Goal: Task Accomplishment & Management: Manage account settings

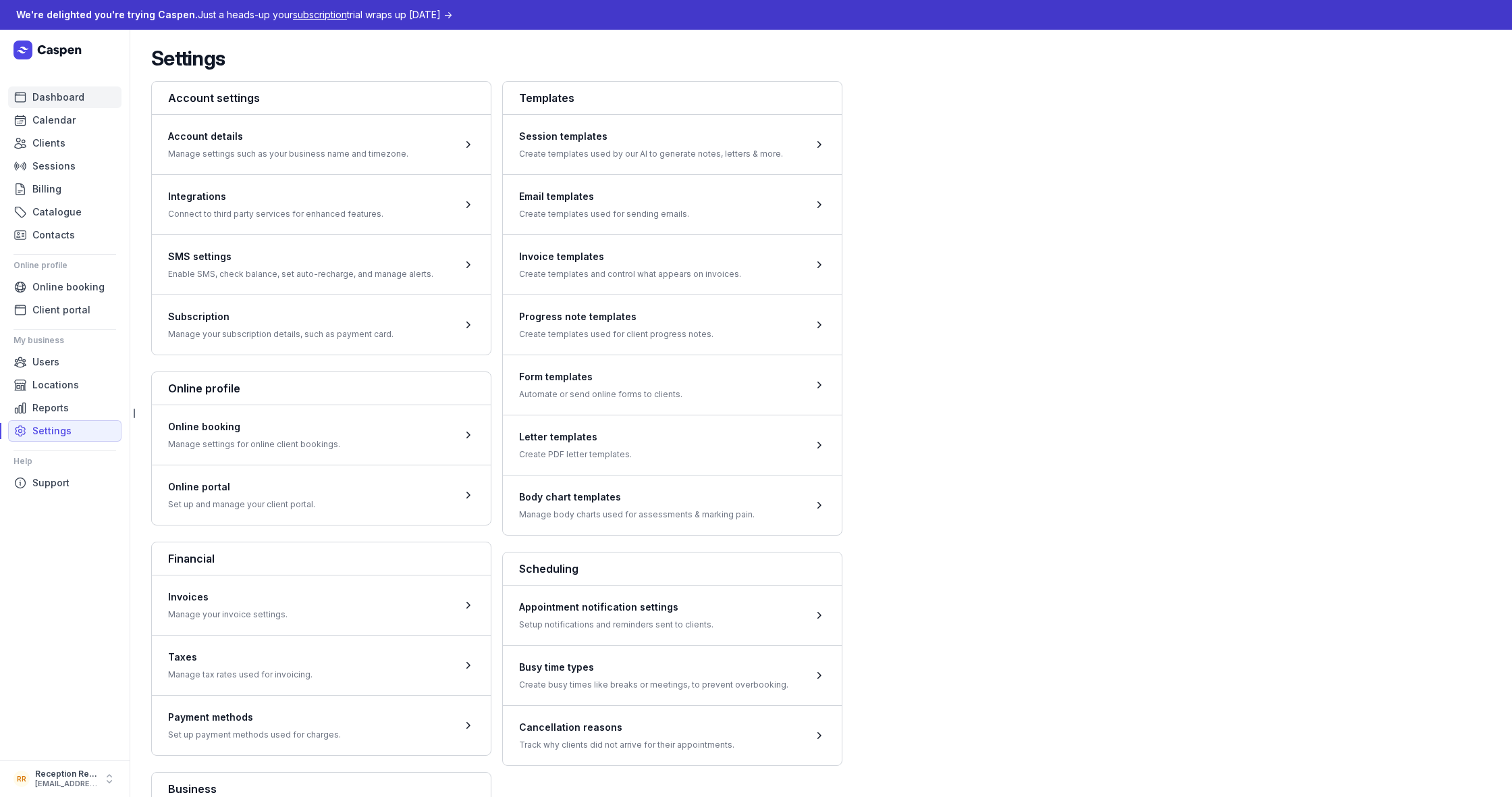
click at [45, 92] on span "Dashboard" at bounding box center [59, 97] width 52 height 16
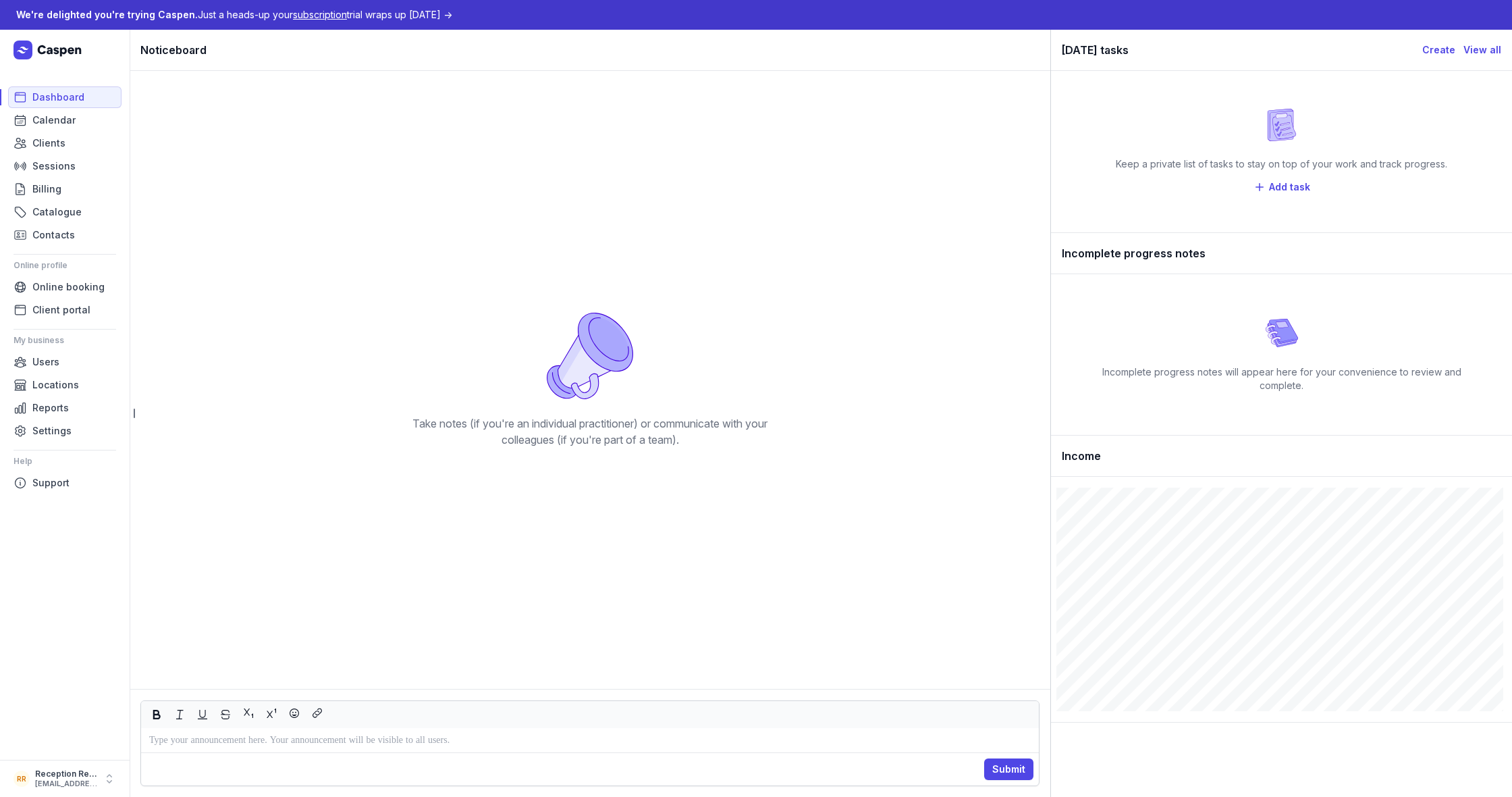
click at [45, 420] on ul "Users Locations Reports Settings" at bounding box center [65, 397] width 113 height 91
click at [50, 435] on span "Settings" at bounding box center [52, 430] width 40 height 16
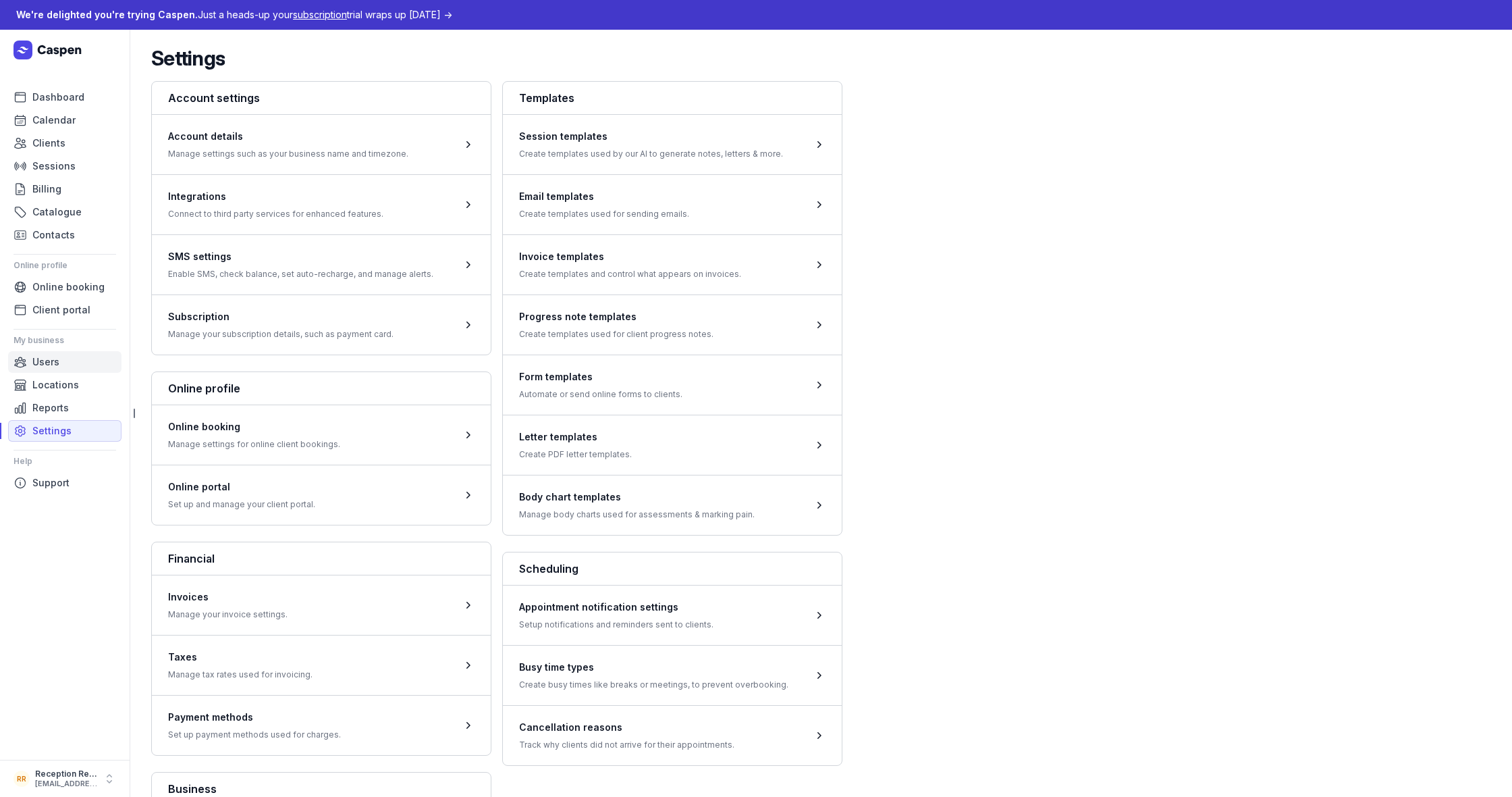
click at [48, 365] on span "Users" at bounding box center [46, 362] width 27 height 16
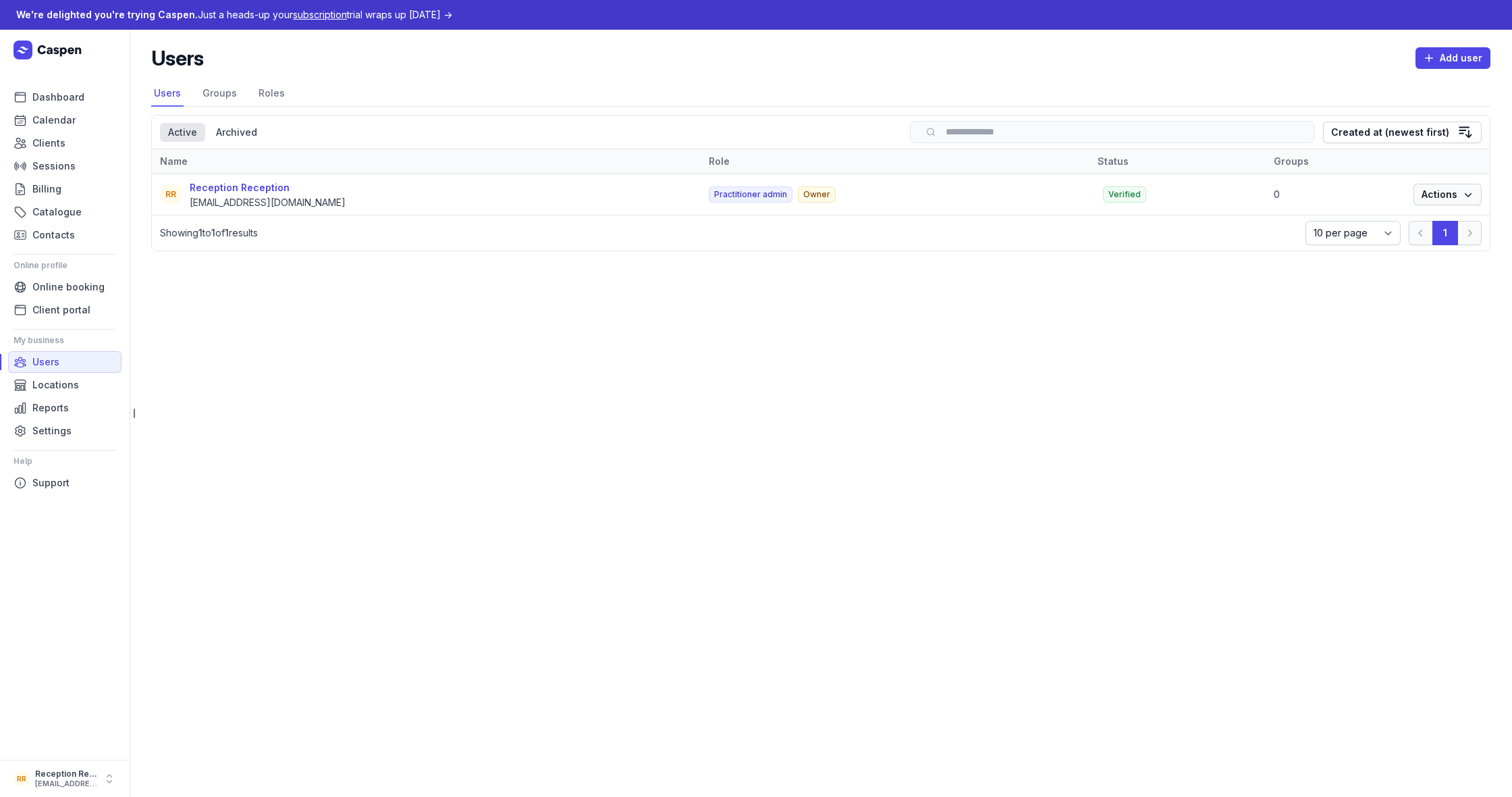
click at [1472, 193] on icon "button" at bounding box center [1468, 194] width 13 height 13
click at [1420, 214] on div "Edit" at bounding box center [1406, 224] width 151 height 24
click at [1417, 221] on link "Edit" at bounding box center [1406, 224] width 151 height 18
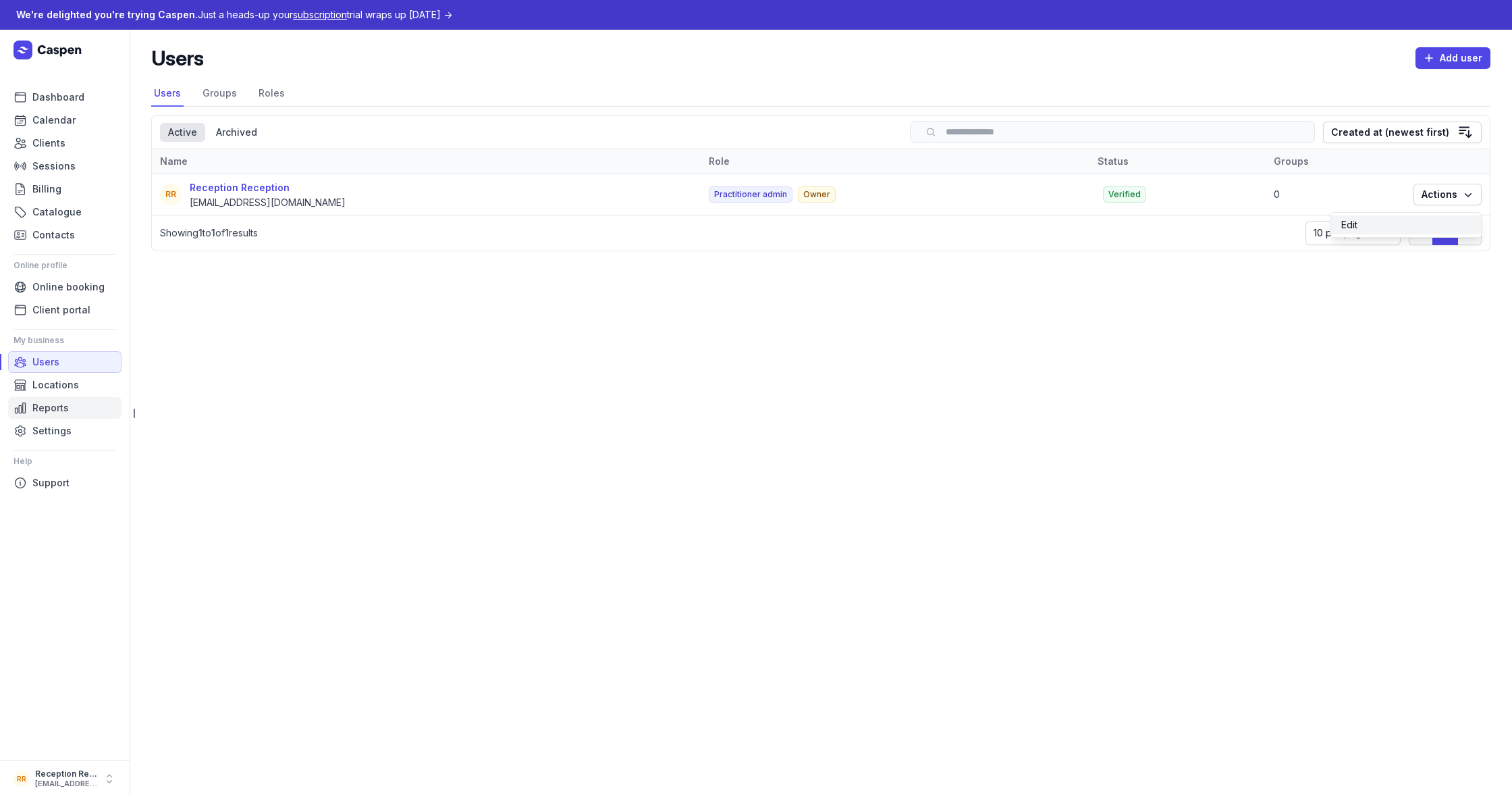
select select
select select "+61"
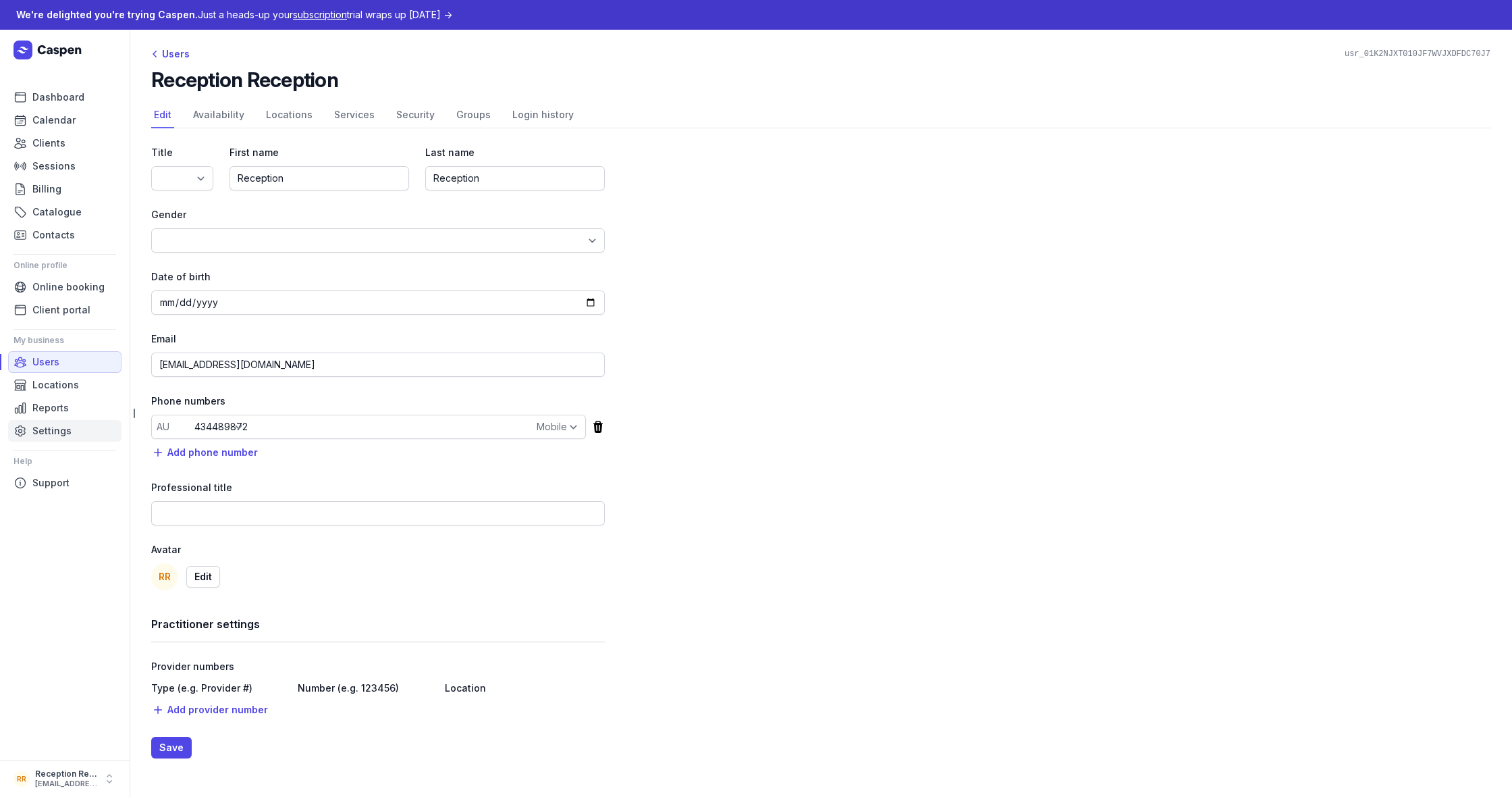
click at [50, 429] on span "Settings" at bounding box center [52, 430] width 40 height 16
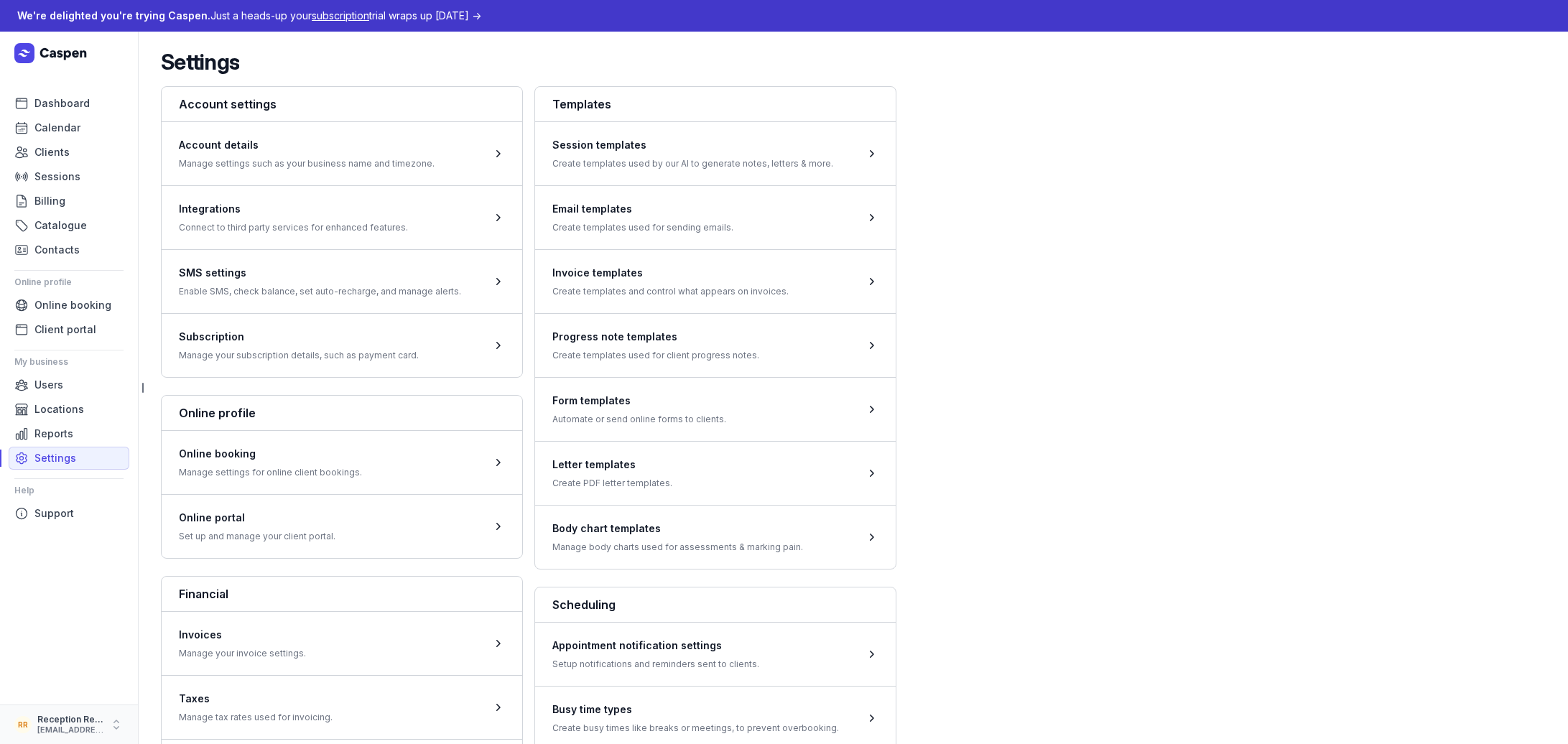
click at [72, 727] on div "hello@lunawellnessco.com.au" at bounding box center [71, 730] width 66 height 10
click at [207, 731] on link "Logout" at bounding box center [225, 725] width 161 height 20
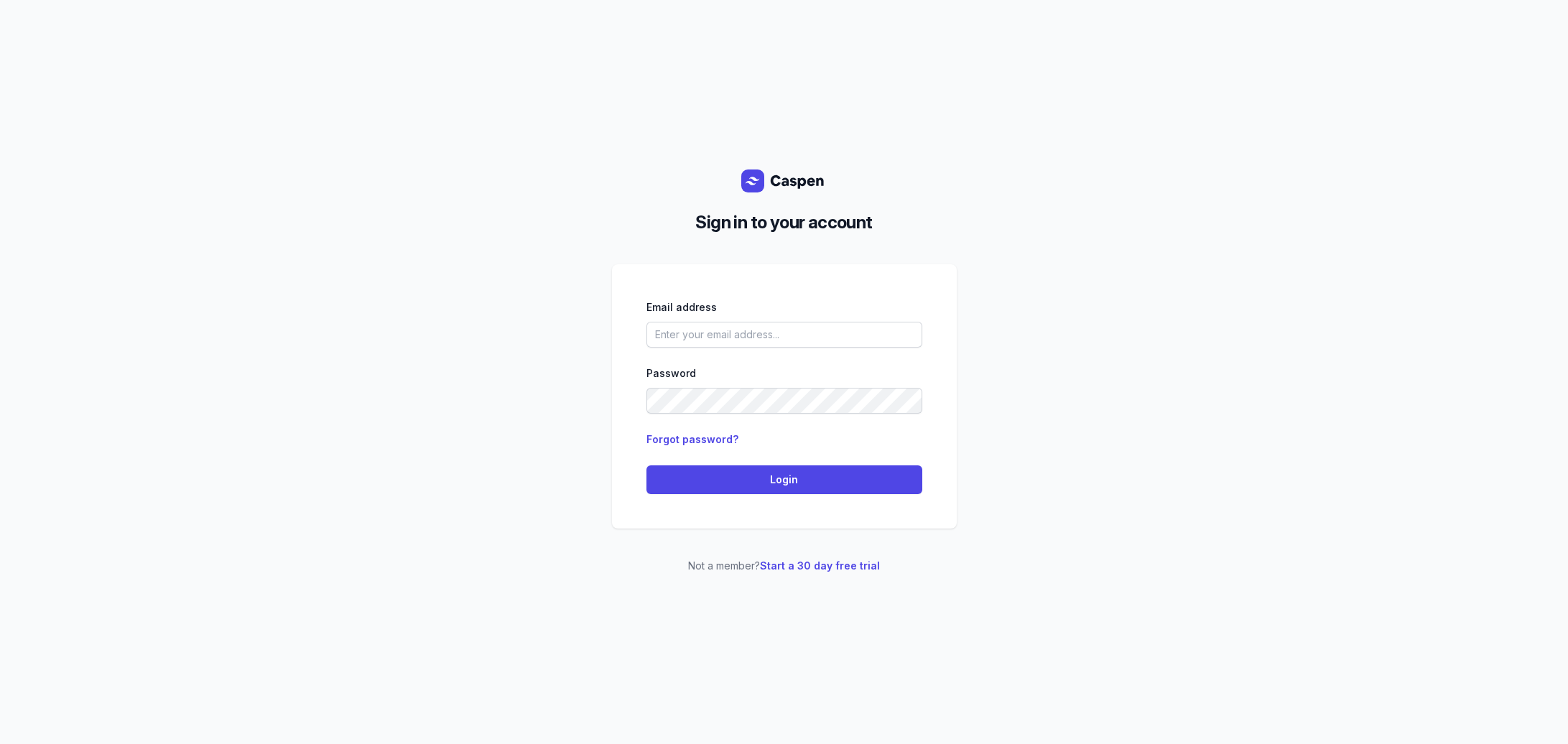
drag, startPoint x: 217, startPoint y: 706, endPoint x: 209, endPoint y: 698, distance: 11.3
click at [217, 706] on div "Sign in to your account Email address Password Forgot password? Login Not a mem…" at bounding box center [784, 372] width 1568 height 744
click at [690, 324] on input "email" at bounding box center [784, 334] width 275 height 26
type input "info@kyliesmart.com.au"
click at [477, 429] on div "Sign in to your account Email address info@kyliesmart.com.au Password Forgot pa…" at bounding box center [784, 372] width 1568 height 744
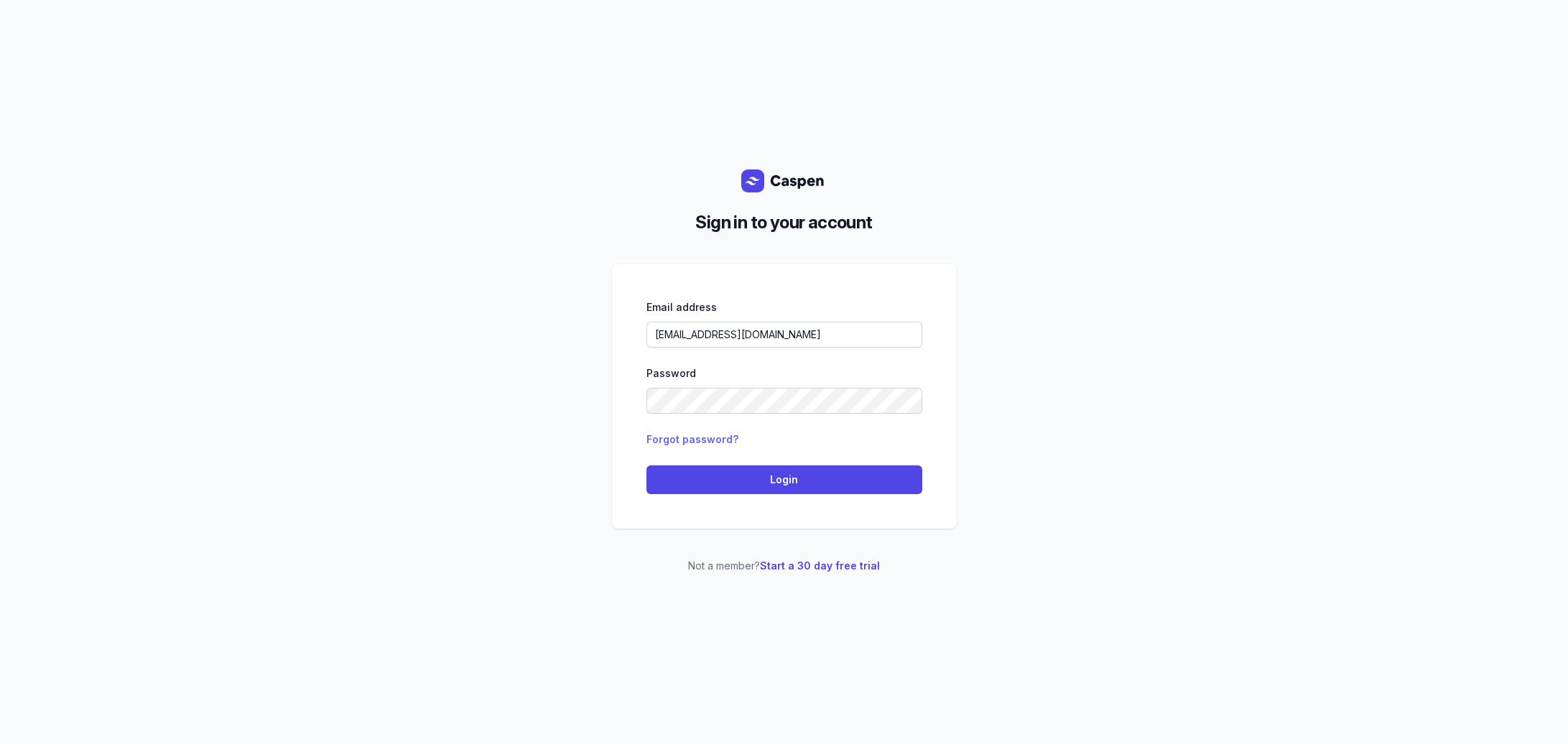
click at [709, 435] on link "Forgot password?" at bounding box center [692, 439] width 92 height 13
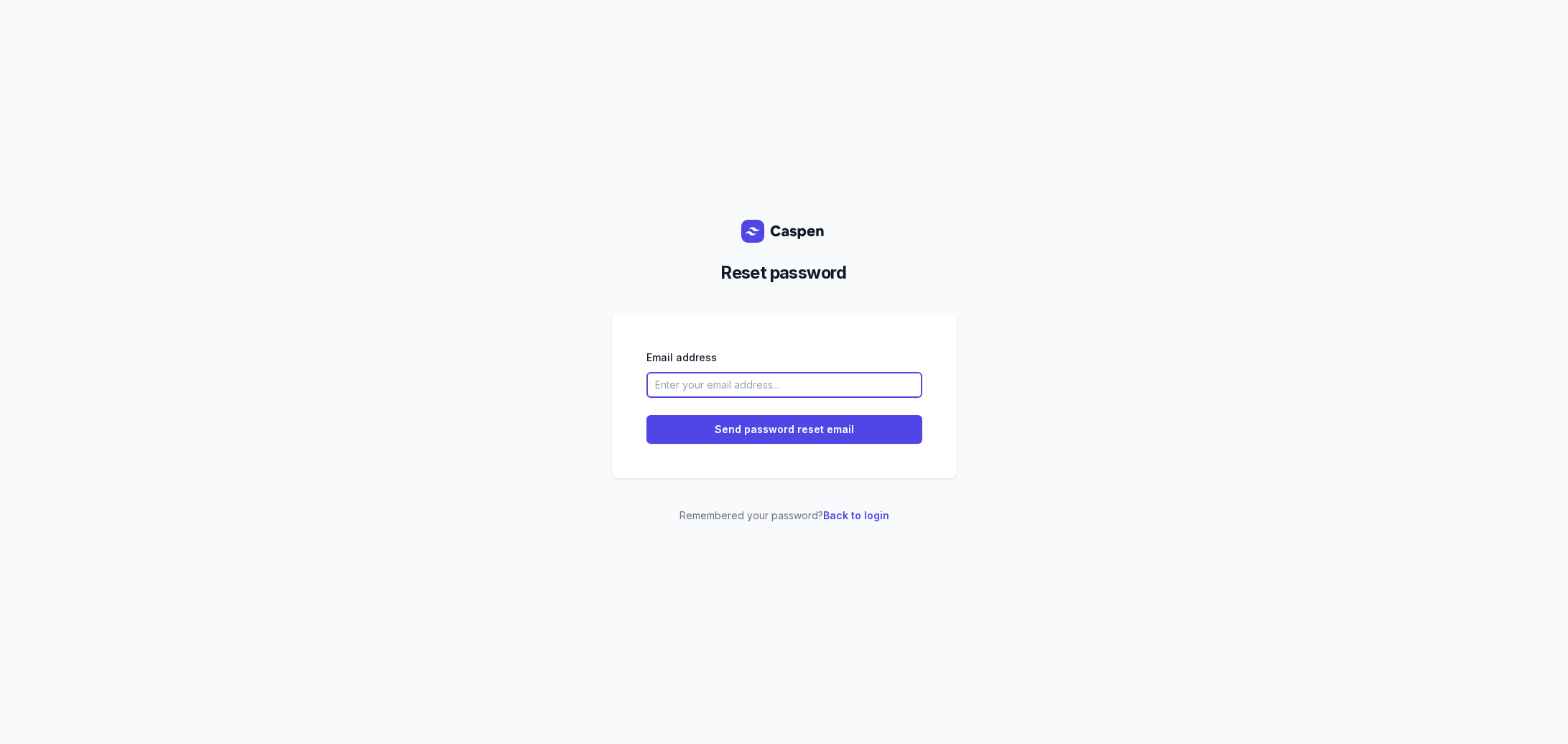
click at [694, 374] on input "email" at bounding box center [784, 385] width 275 height 26
type input "info@kyliesmart.com.au"
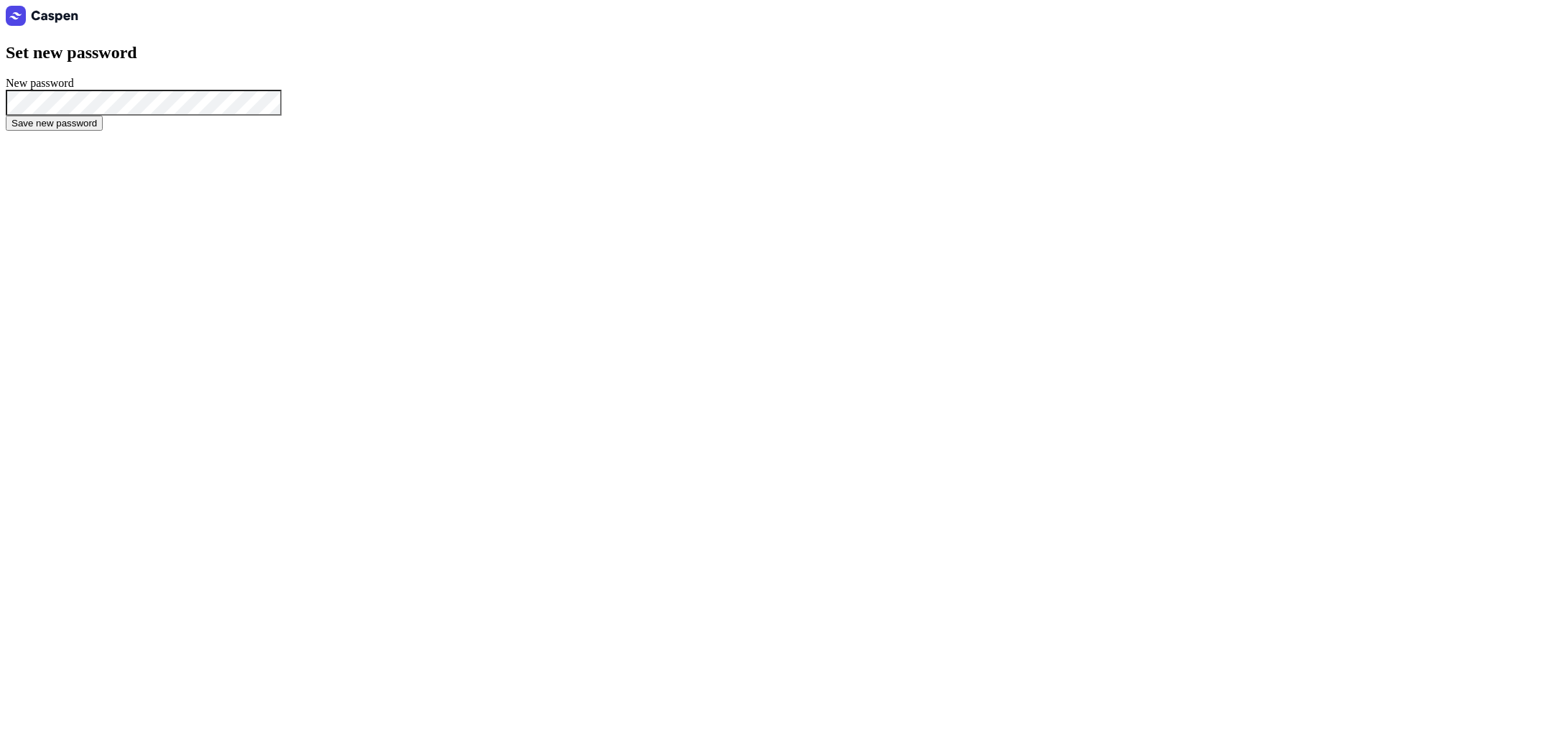
click at [97, 129] on span "Save new password" at bounding box center [55, 123] width 86 height 11
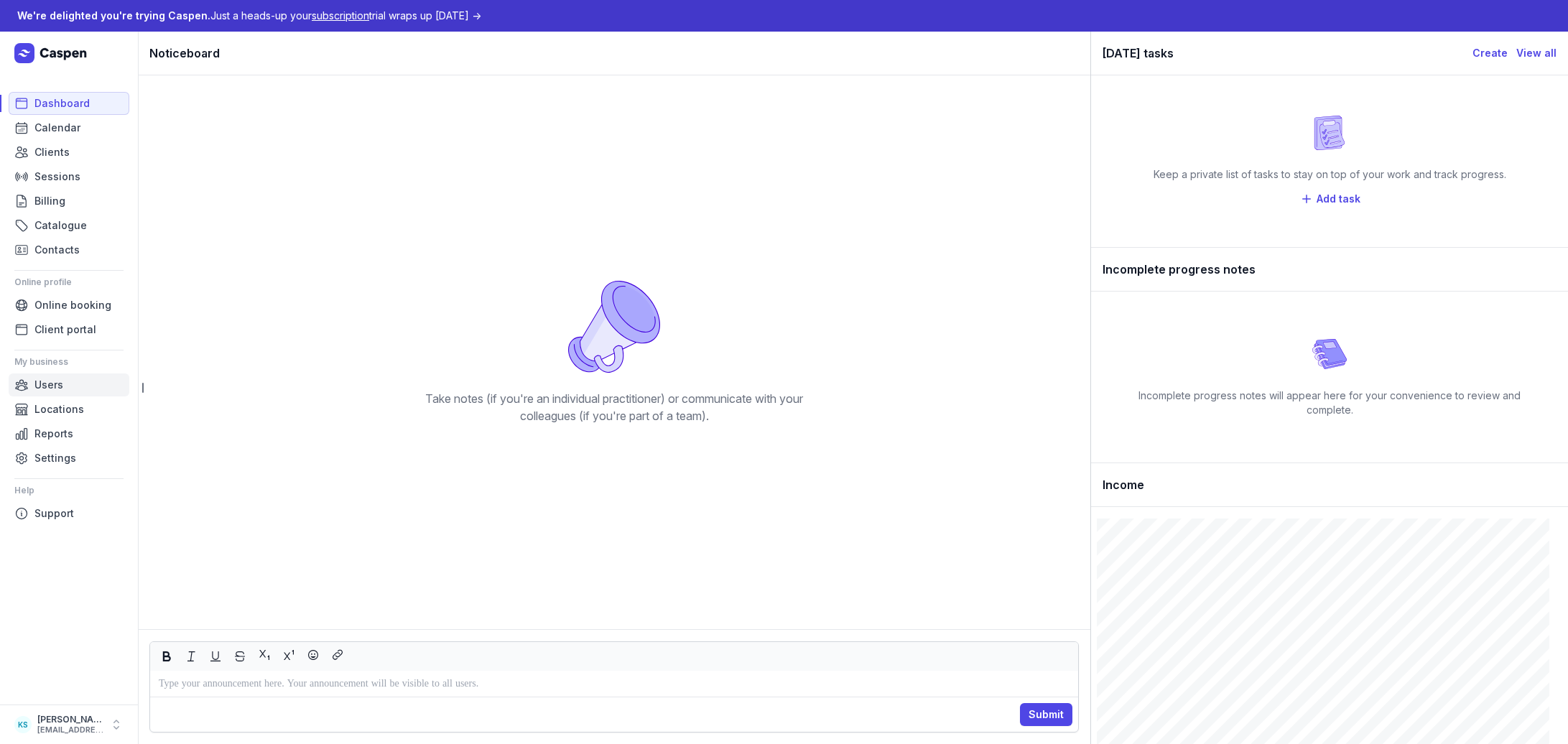
click at [76, 385] on link "Users" at bounding box center [69, 385] width 121 height 23
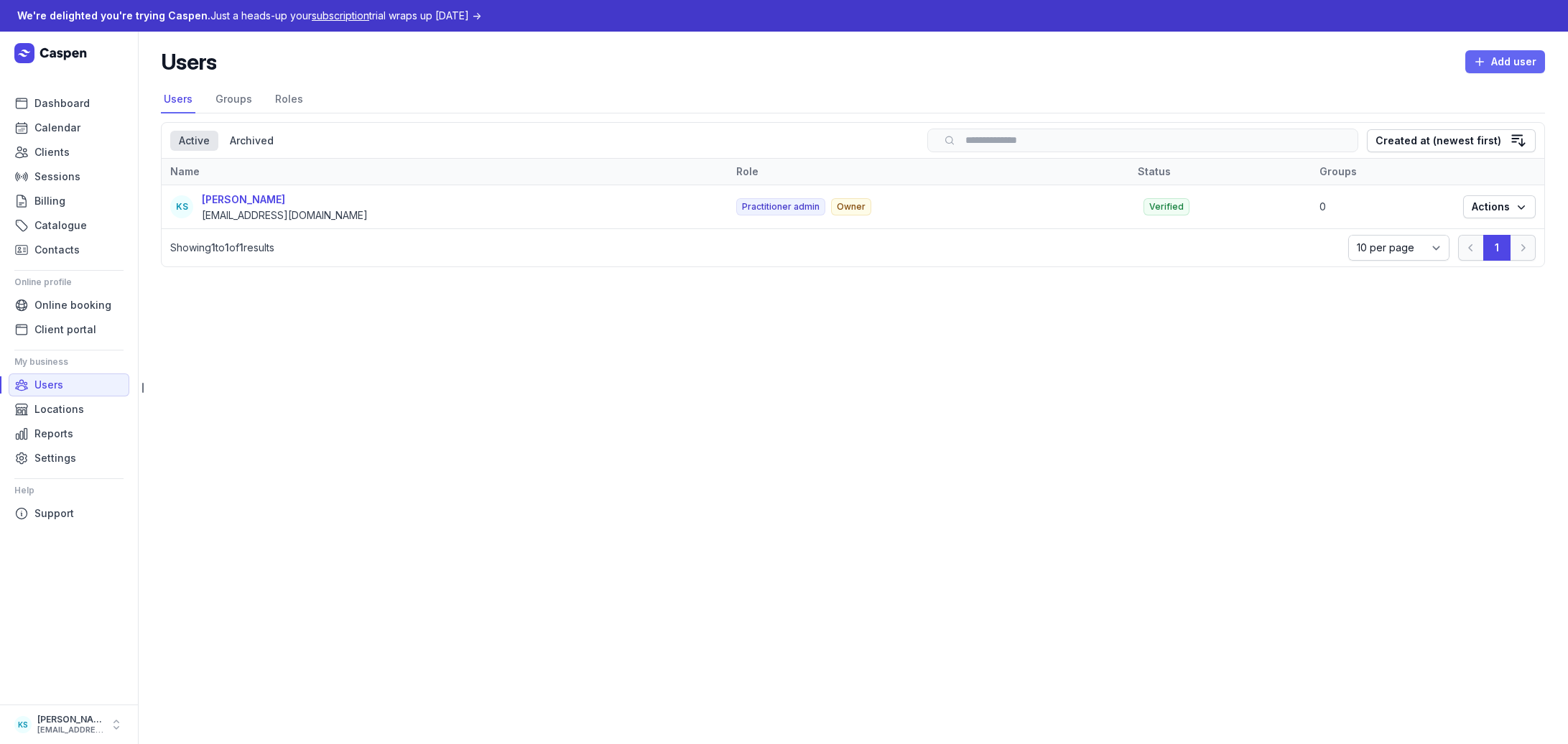
click at [1487, 66] on icon "button" at bounding box center [1479, 62] width 14 height 14
select select
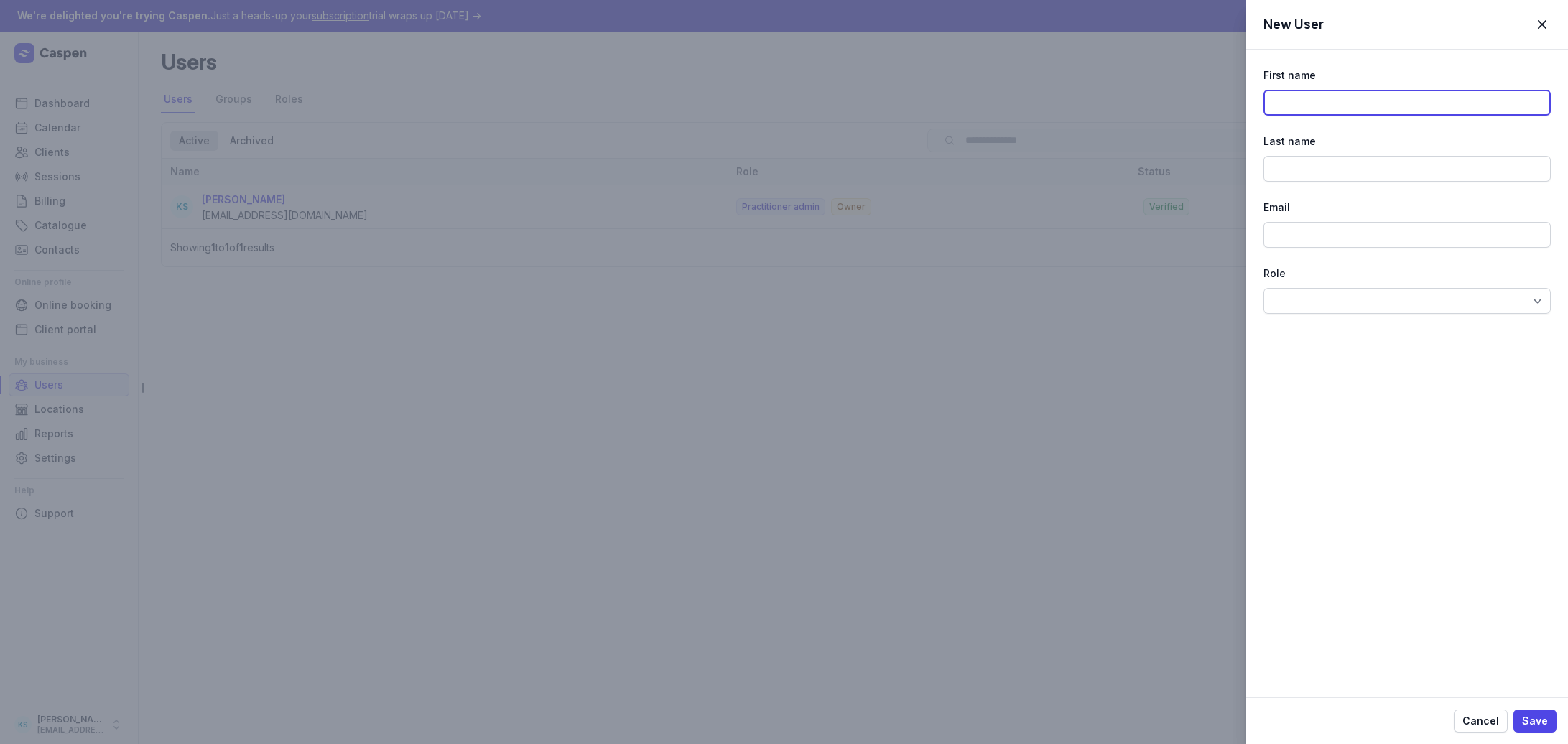
click at [1359, 100] on input at bounding box center [1407, 102] width 287 height 26
type input "Luna"
type input "Wellness Collective"
type input "hello@lunawellnessco.com.au"
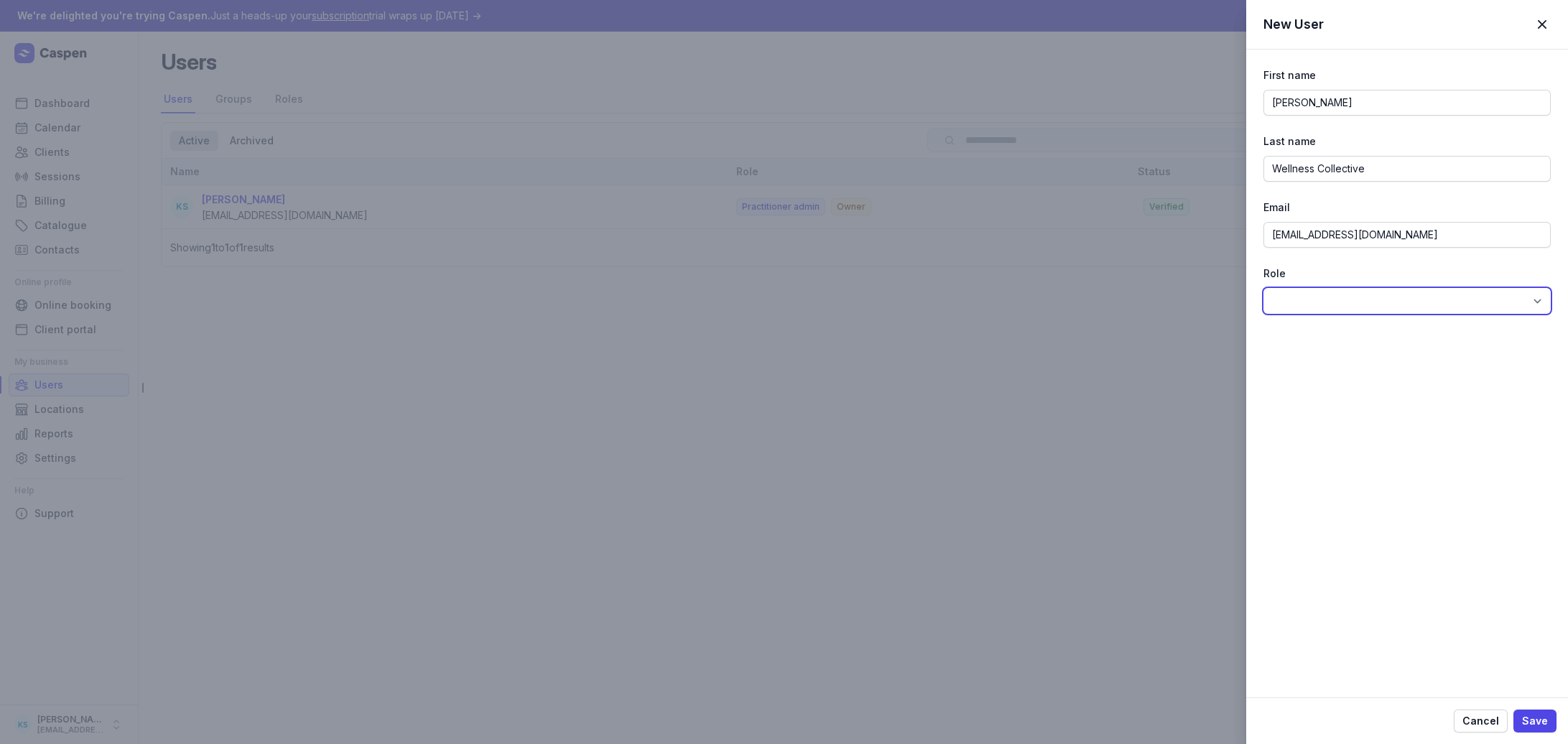
select select "rol_01K23S3BEHSF6QEWJ2JD9W3JD4"
click at [1533, 720] on span "Save" at bounding box center [1535, 721] width 26 height 17
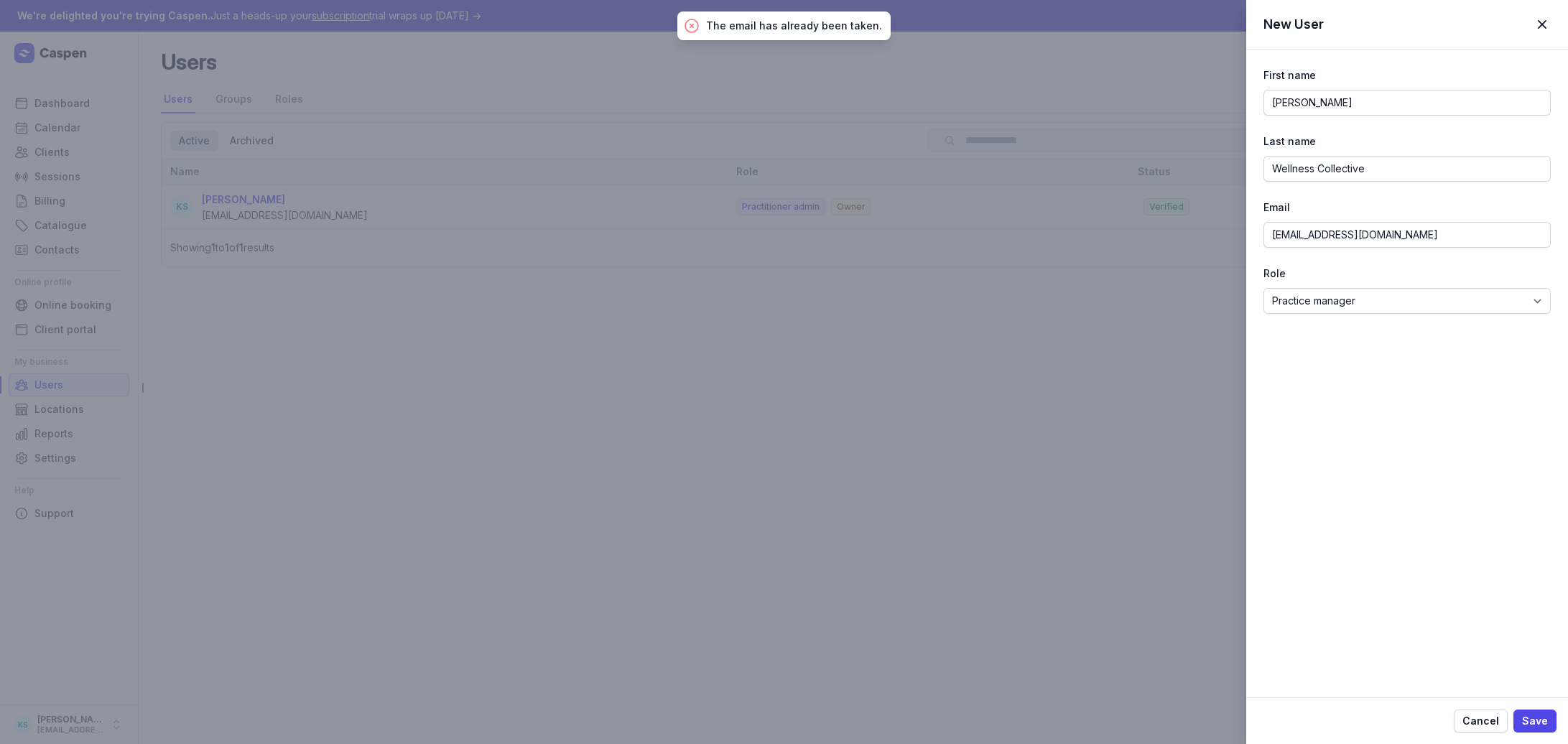
click at [903, 599] on div "New User Close panel First name Luna Last name Wellness Collective Email hello@…" at bounding box center [784, 372] width 1568 height 744
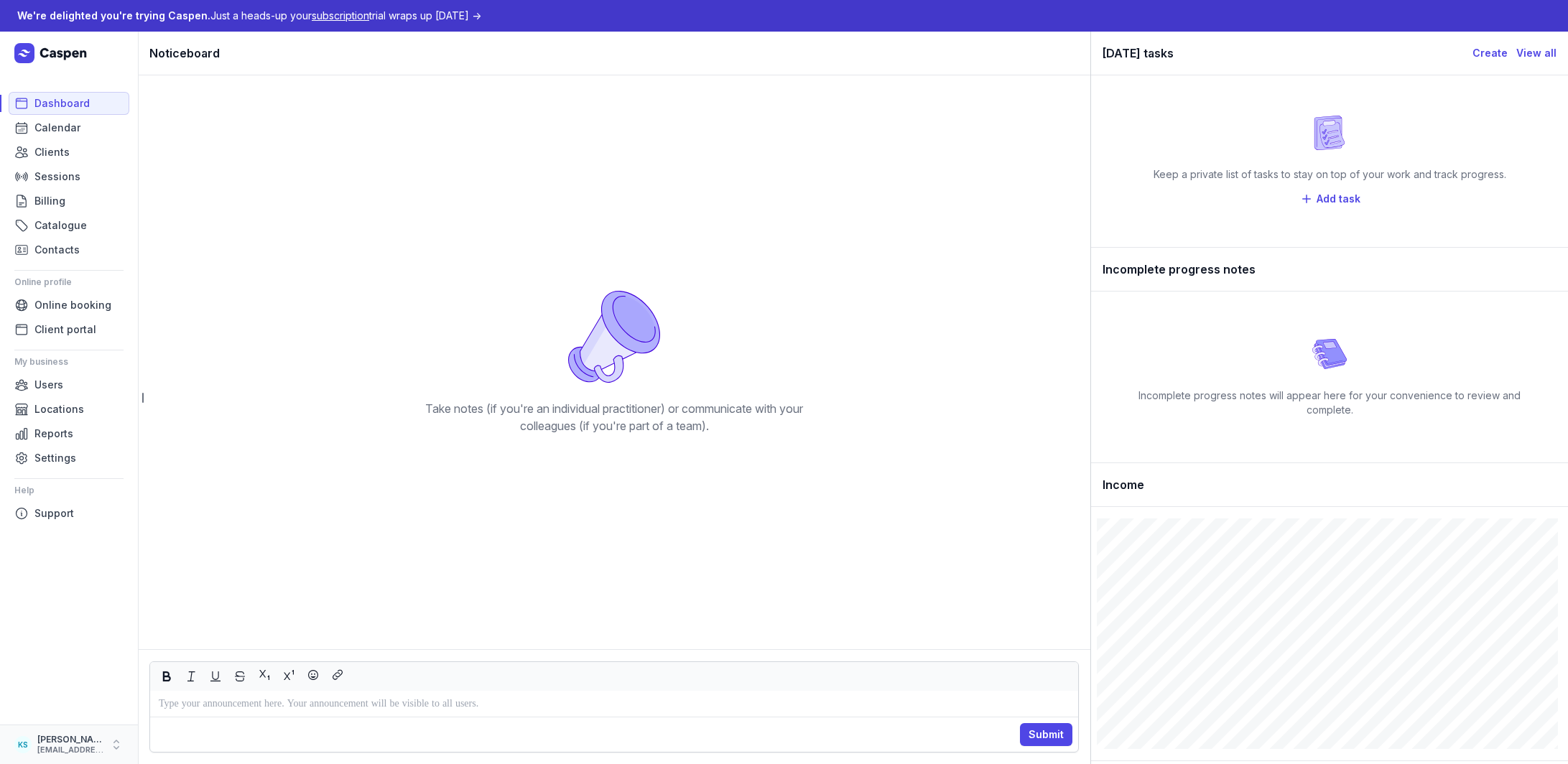
click at [67, 741] on div "[PERSON_NAME]" at bounding box center [71, 740] width 66 height 12
click at [182, 745] on link "Logout" at bounding box center [225, 745] width 161 height 20
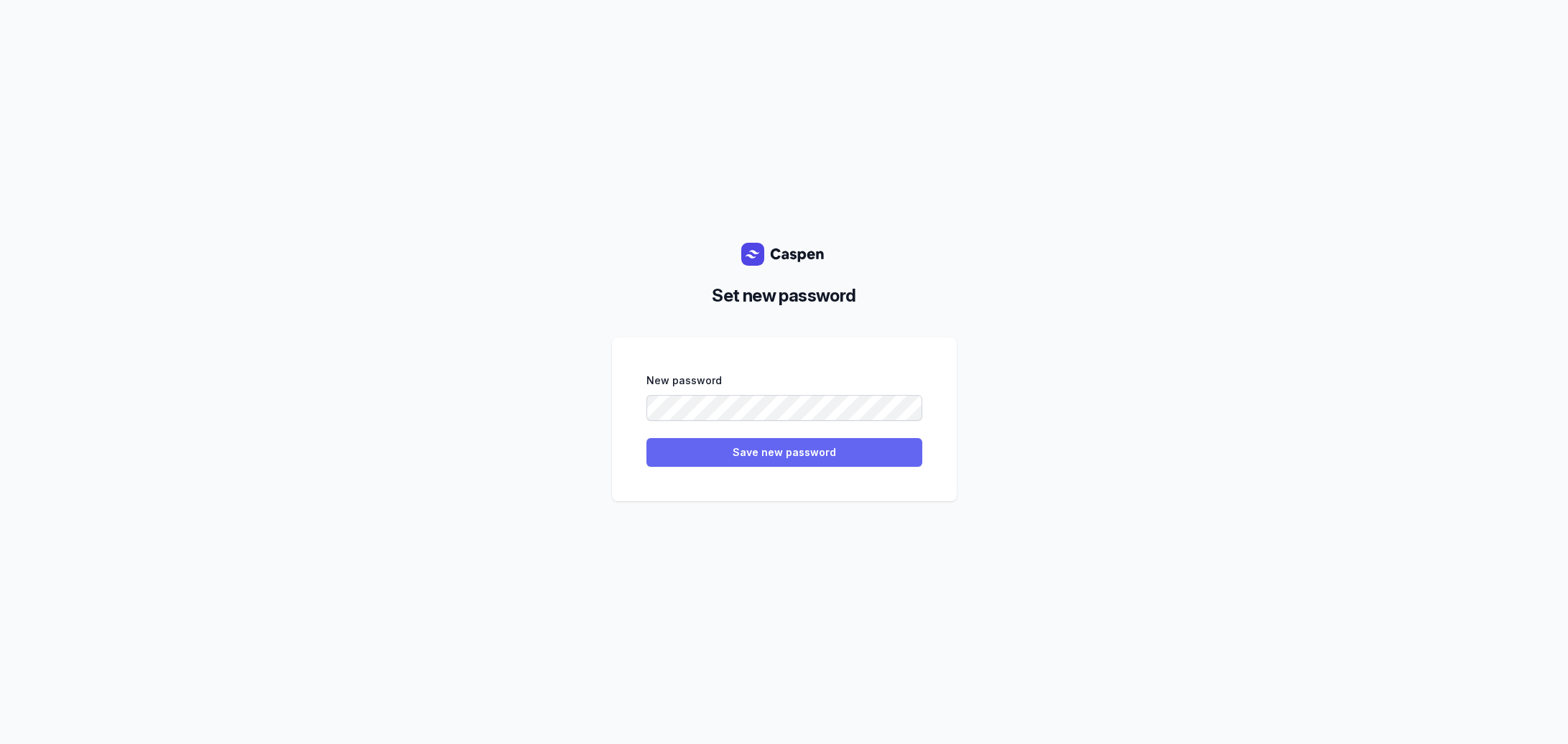
click at [798, 461] on button "Save new password" at bounding box center [784, 452] width 275 height 29
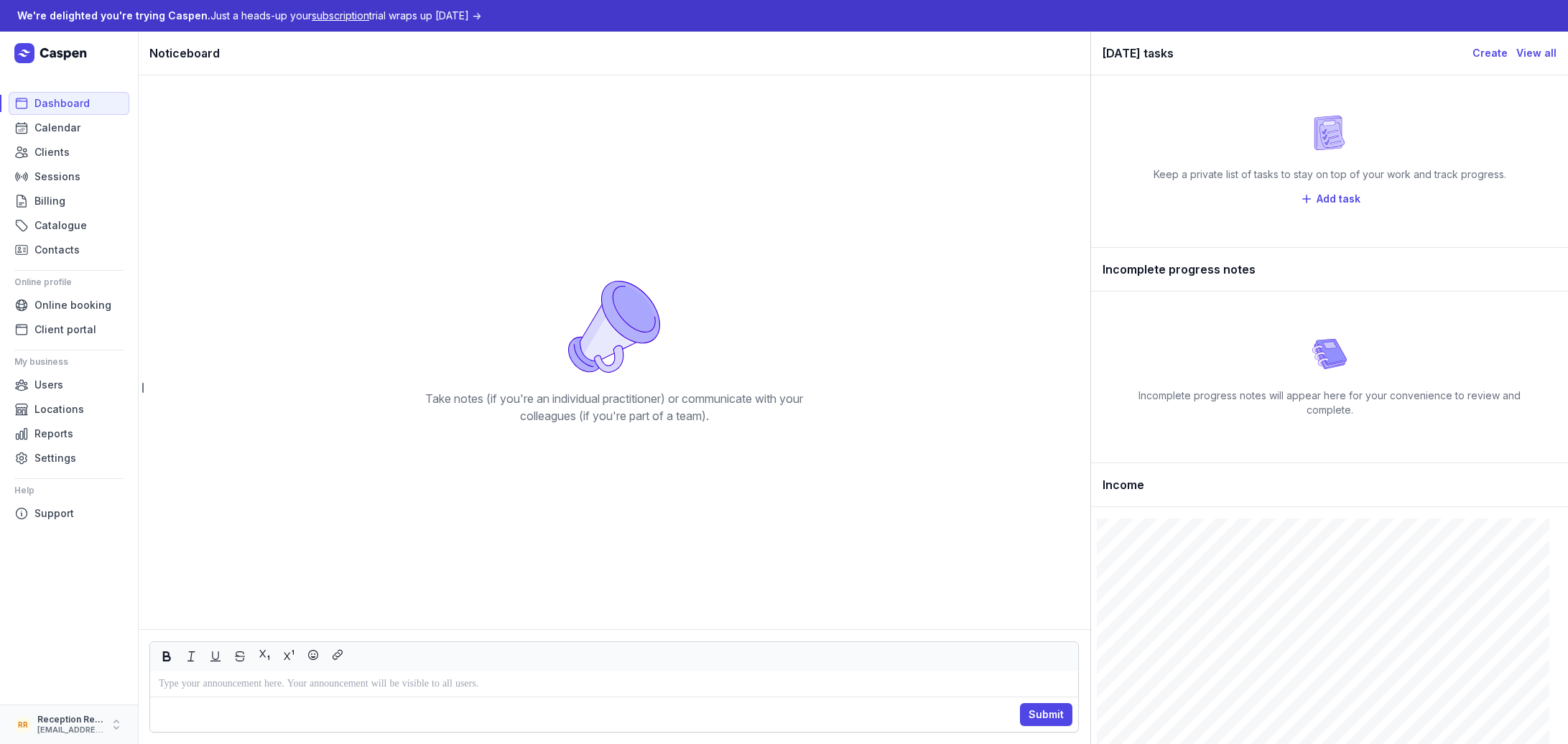
click at [60, 729] on div "[EMAIL_ADDRESS][DOMAIN_NAME]" at bounding box center [71, 730] width 66 height 10
click at [174, 703] on button "My account" at bounding box center [225, 698] width 161 height 20
select select
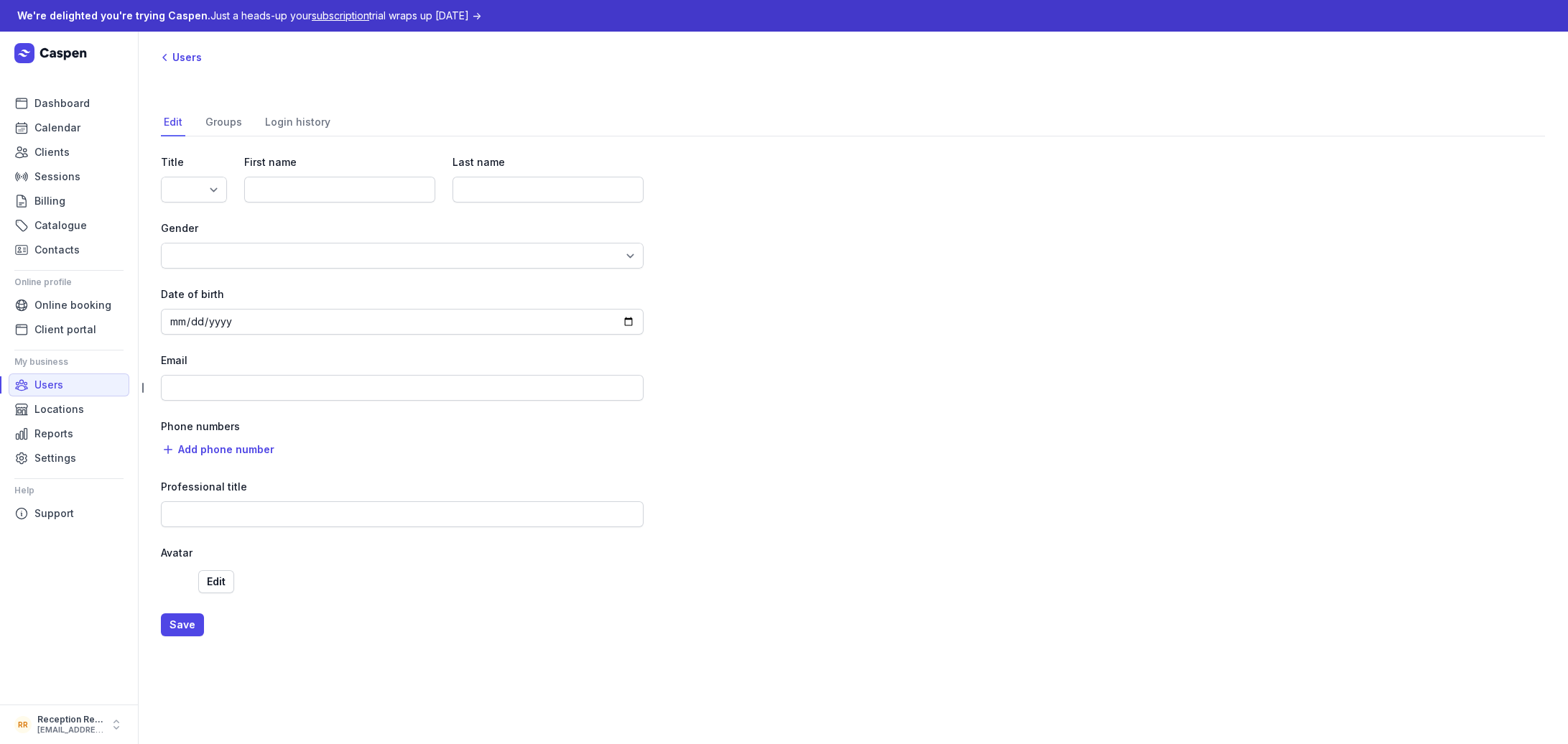
type input "Reception"
type input "[EMAIL_ADDRESS][DOMAIN_NAME]"
select select "+61"
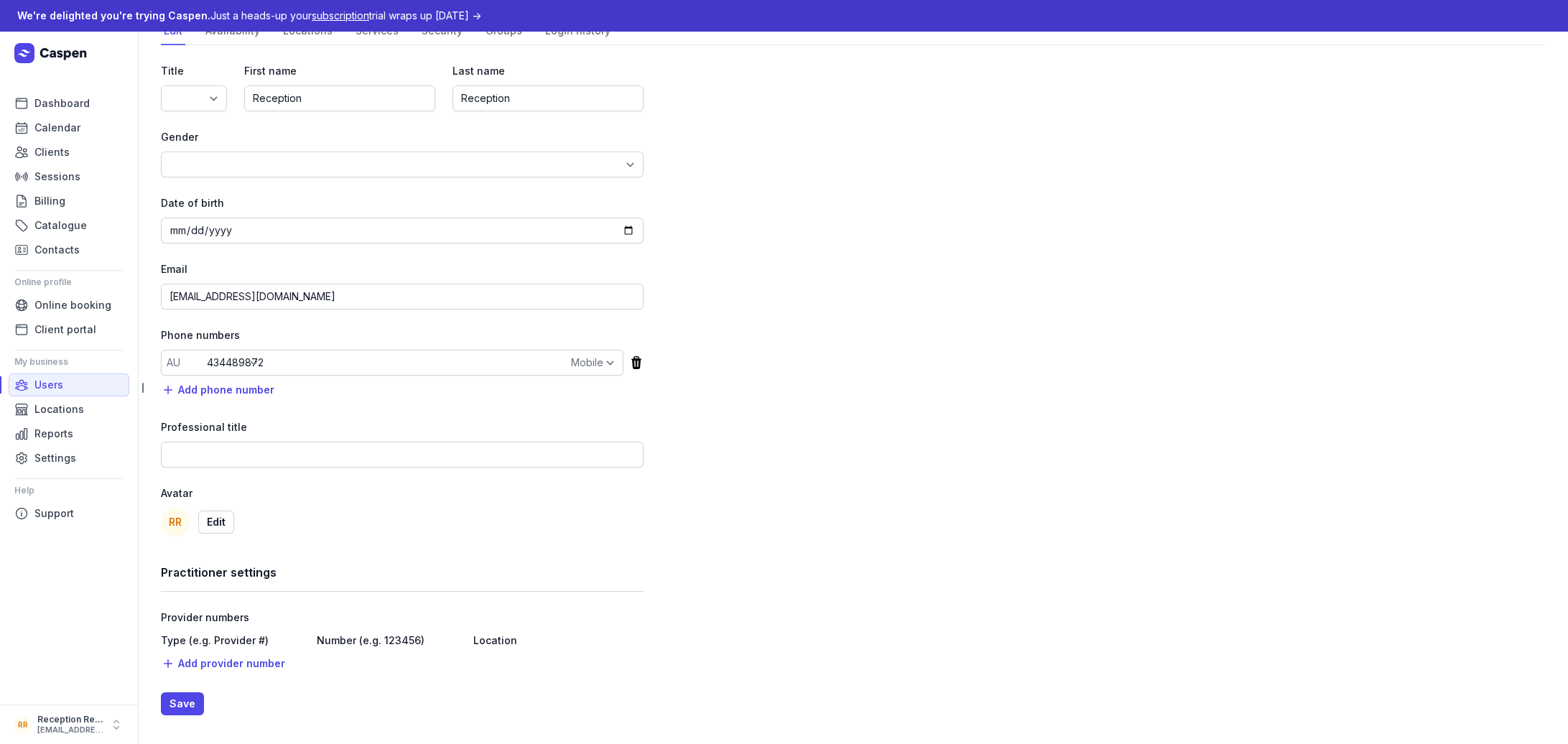
scroll to position [91, 0]
click at [60, 508] on span "Support" at bounding box center [55, 513] width 39 height 17
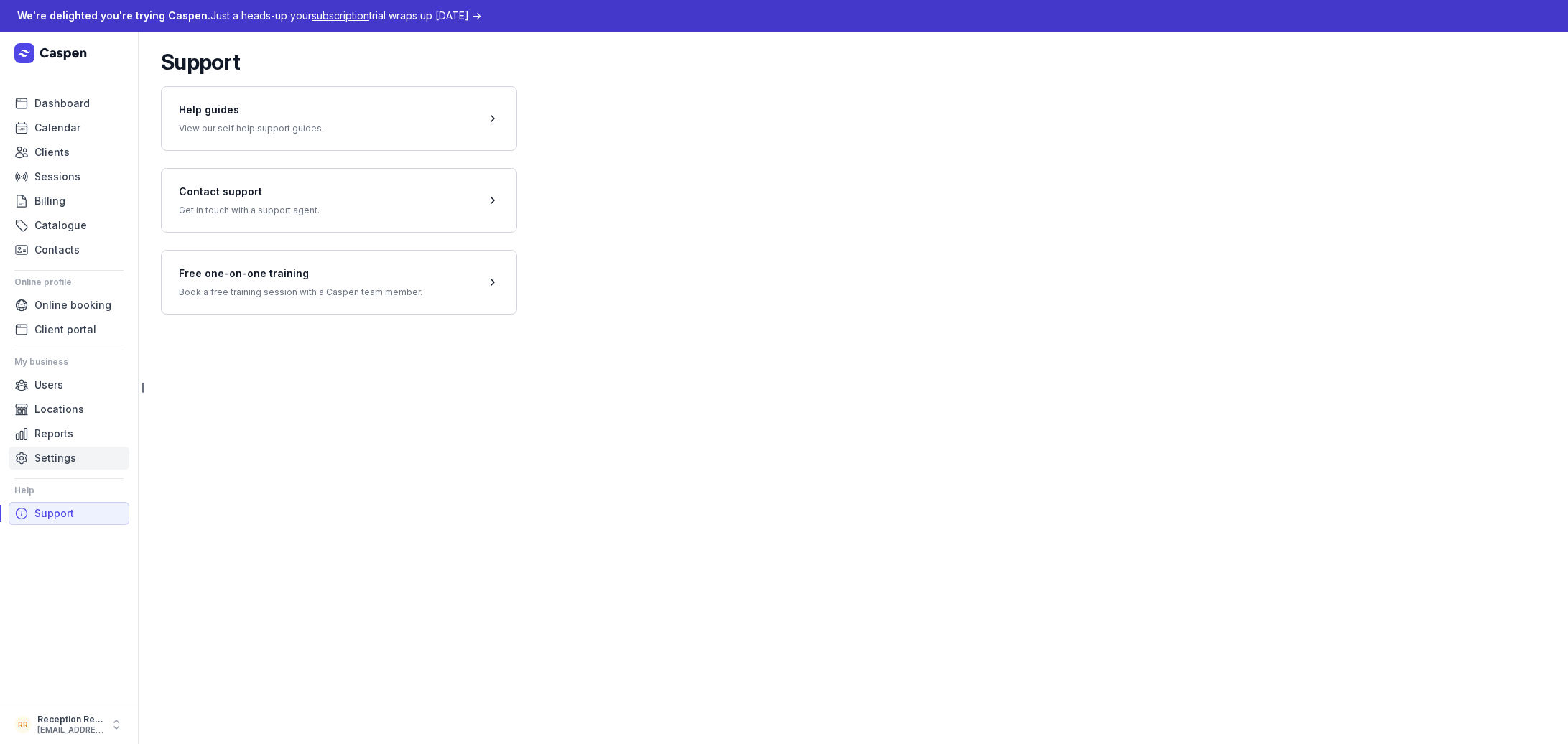
click at [59, 457] on span "Settings" at bounding box center [55, 458] width 42 height 17
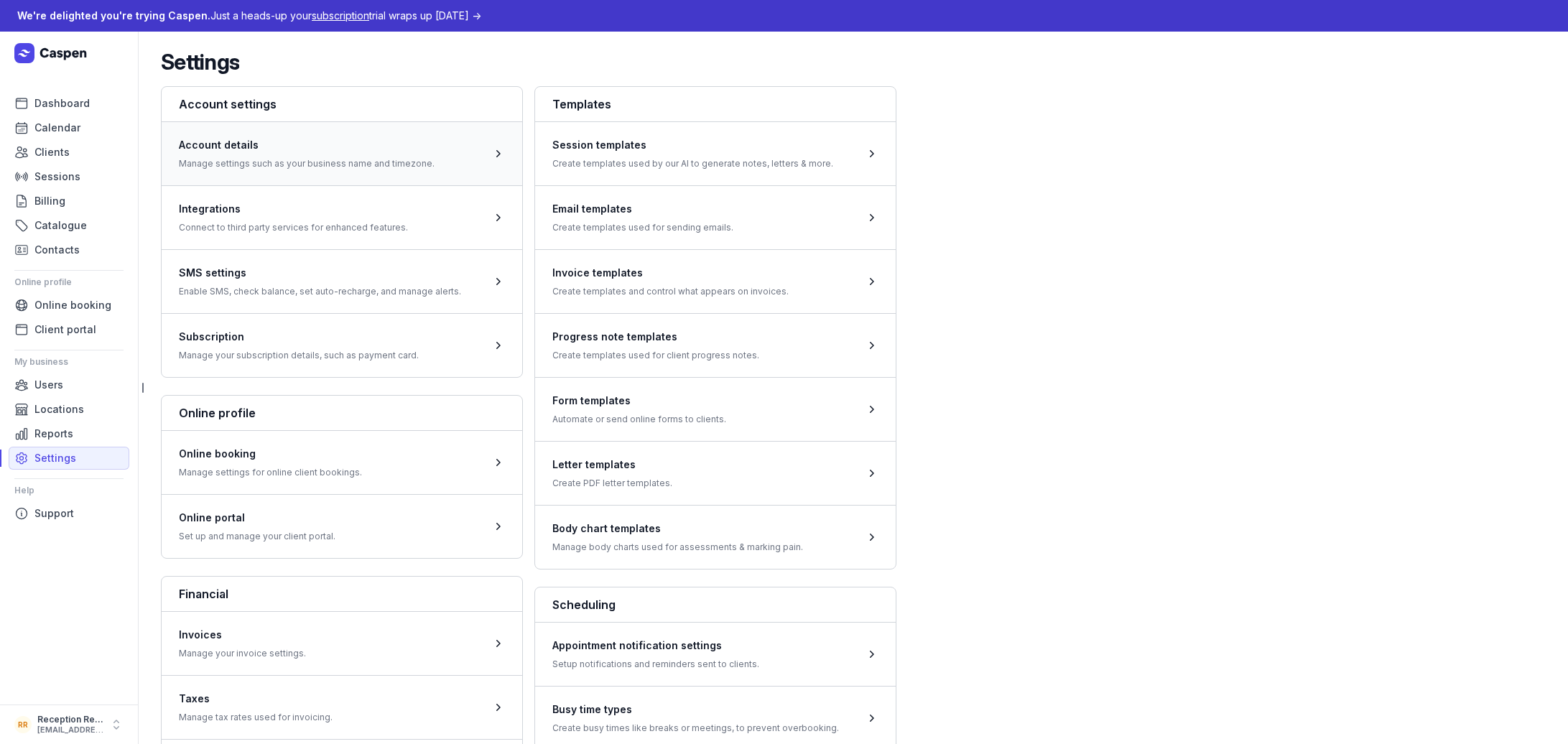
click at [269, 166] on span at bounding box center [342, 153] width 360 height 63
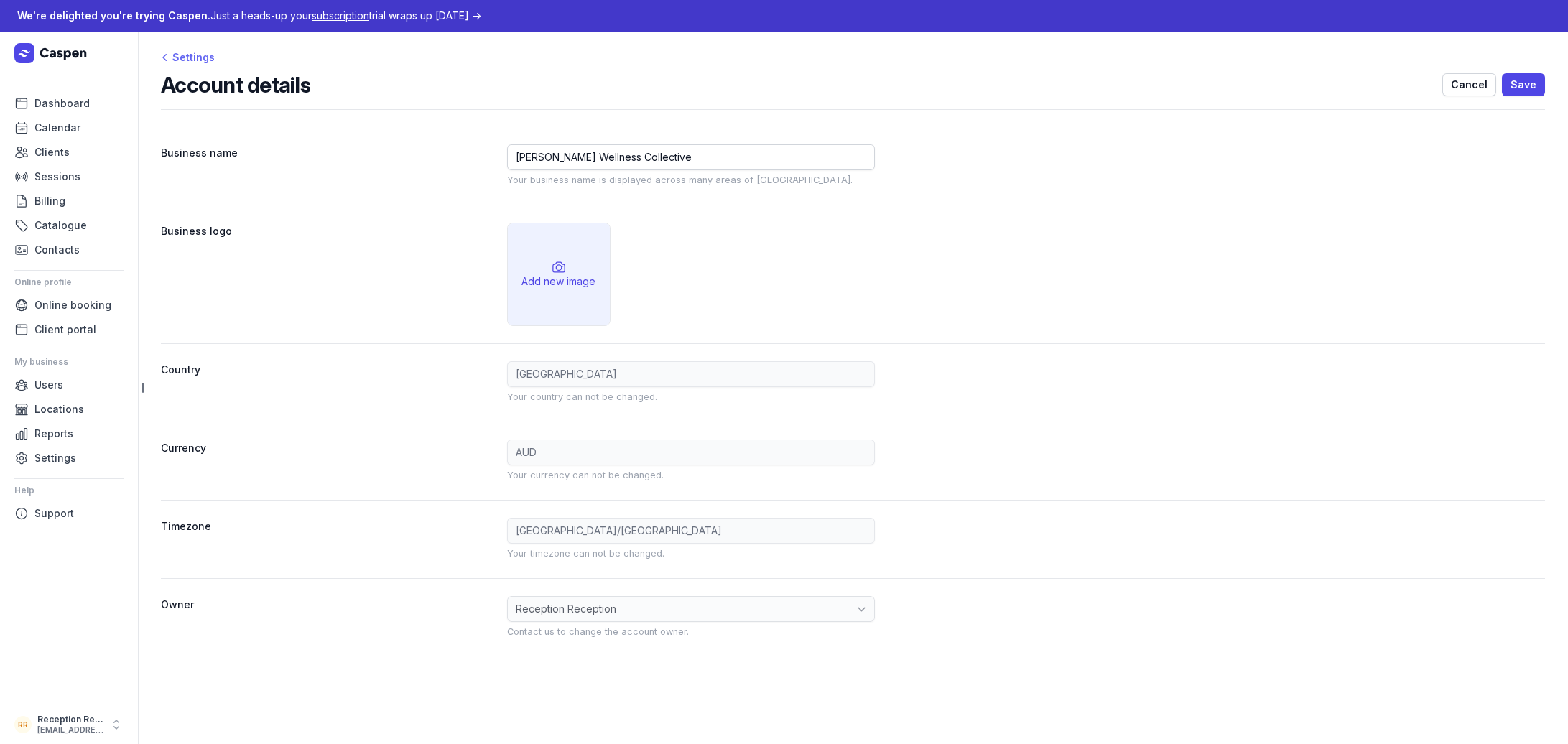
click at [191, 55] on div "Settings" at bounding box center [188, 57] width 54 height 17
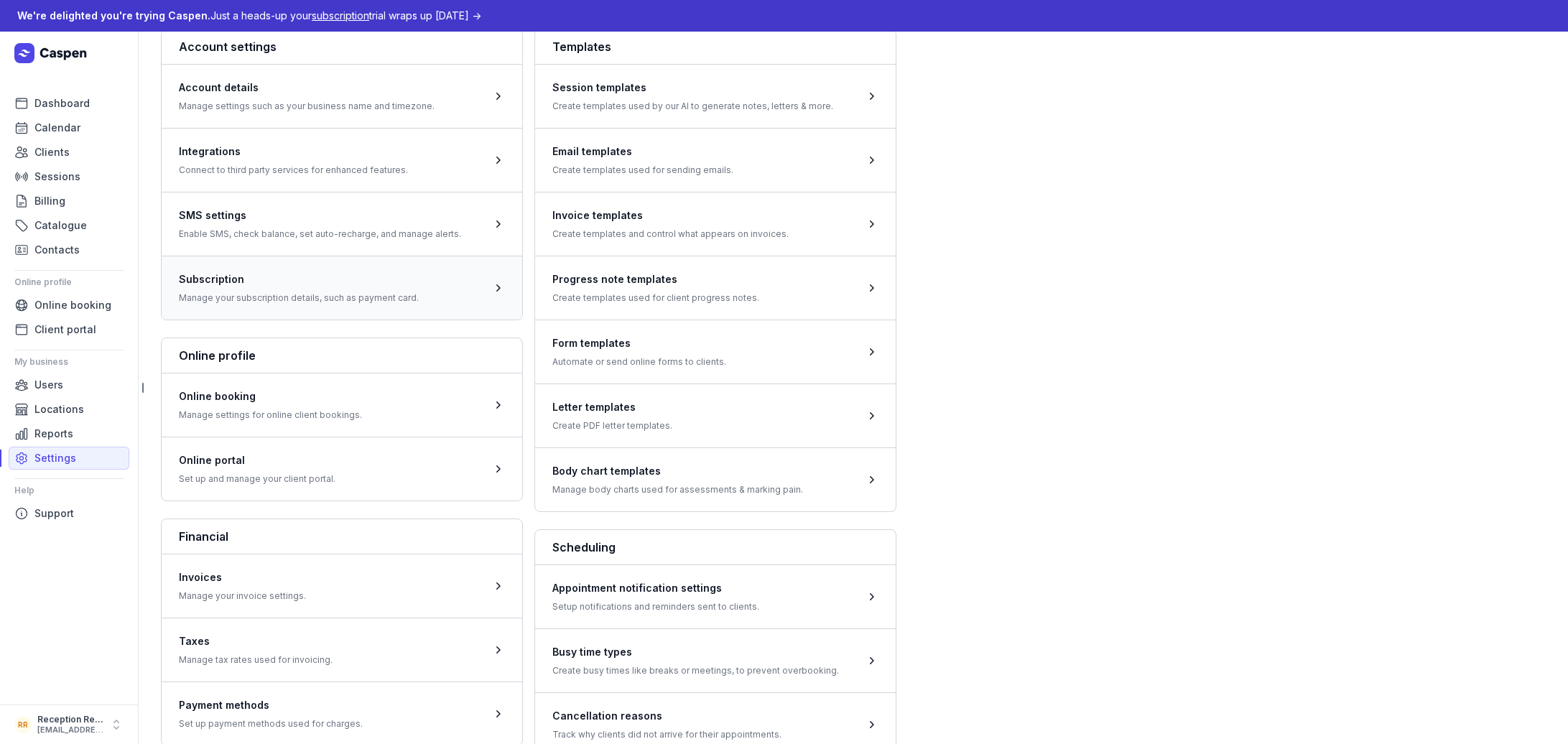
scroll to position [62, 0]
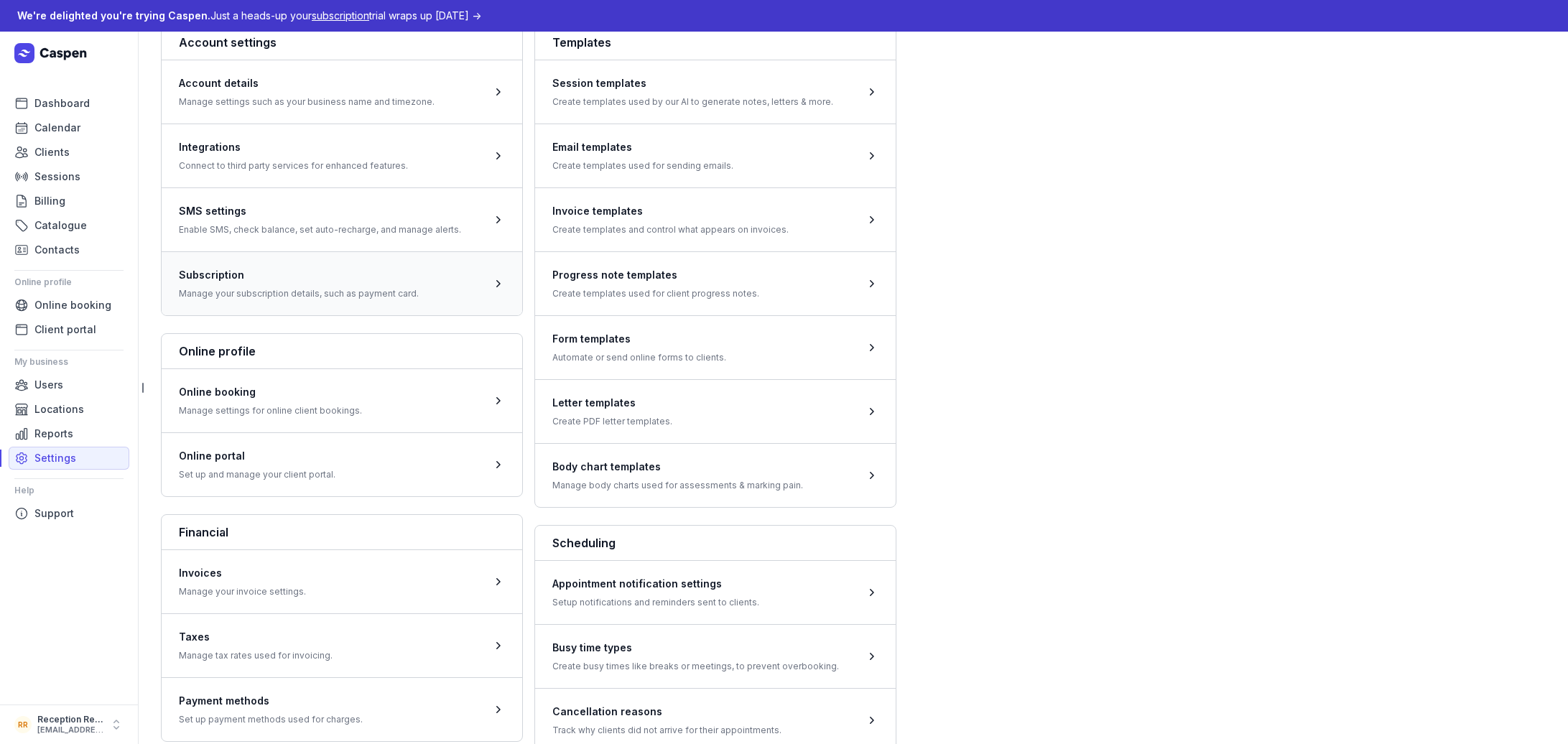
click at [261, 300] on span at bounding box center [342, 283] width 360 height 63
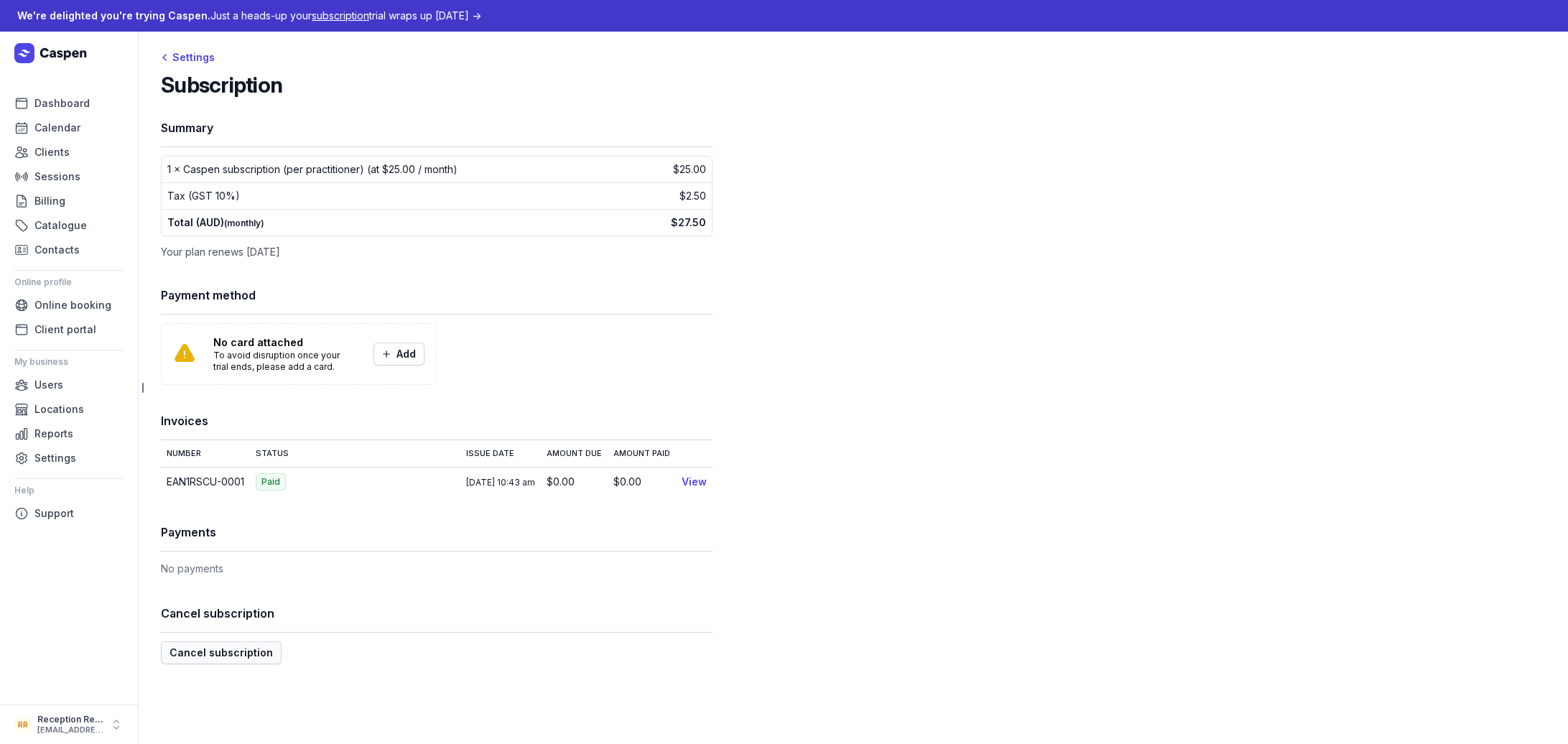
click at [215, 651] on span "Cancel subscription" at bounding box center [222, 652] width 104 height 17
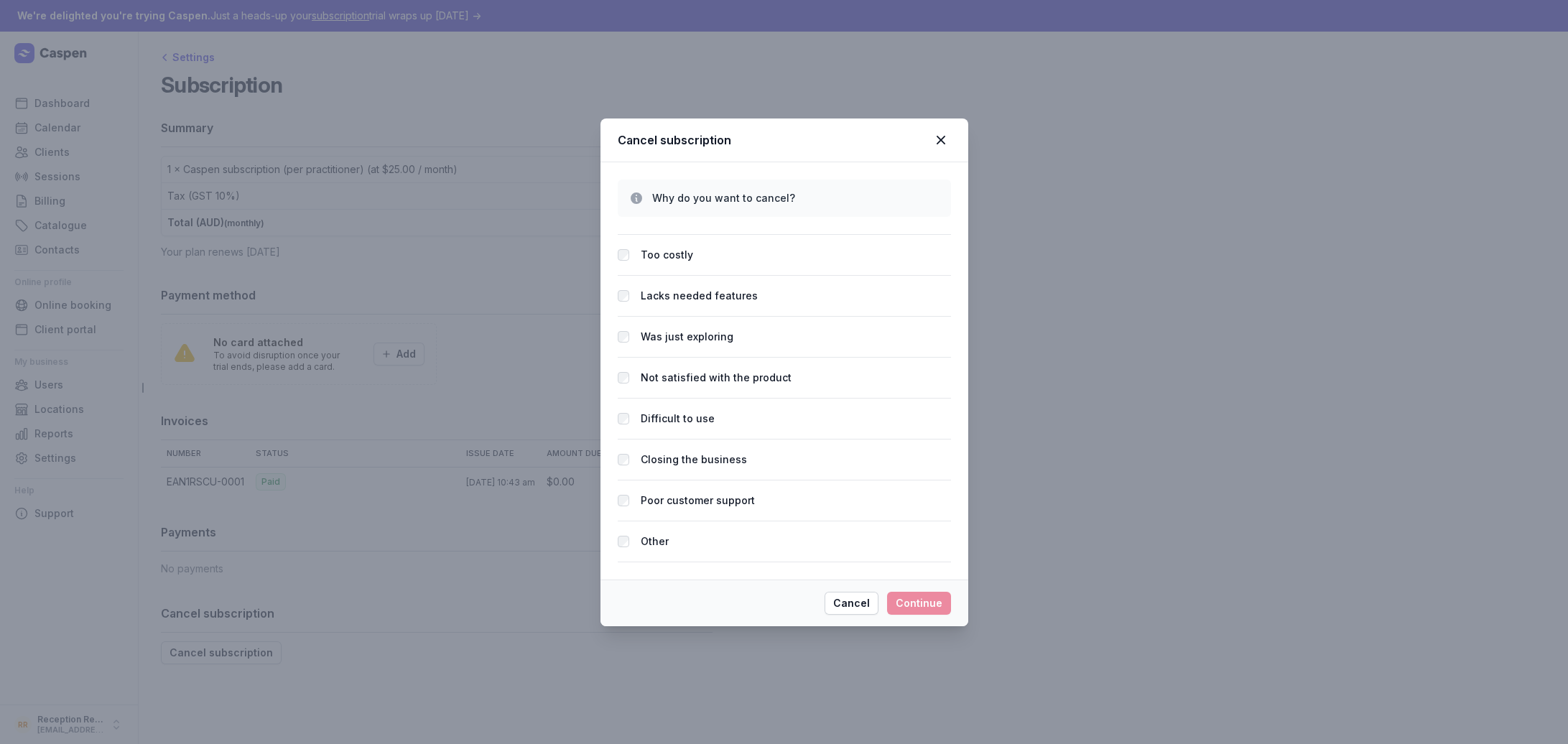
drag, startPoint x: 941, startPoint y: 142, endPoint x: 901, endPoint y: 160, distance: 43.9
click at [941, 142] on icon at bounding box center [940, 140] width 17 height 17
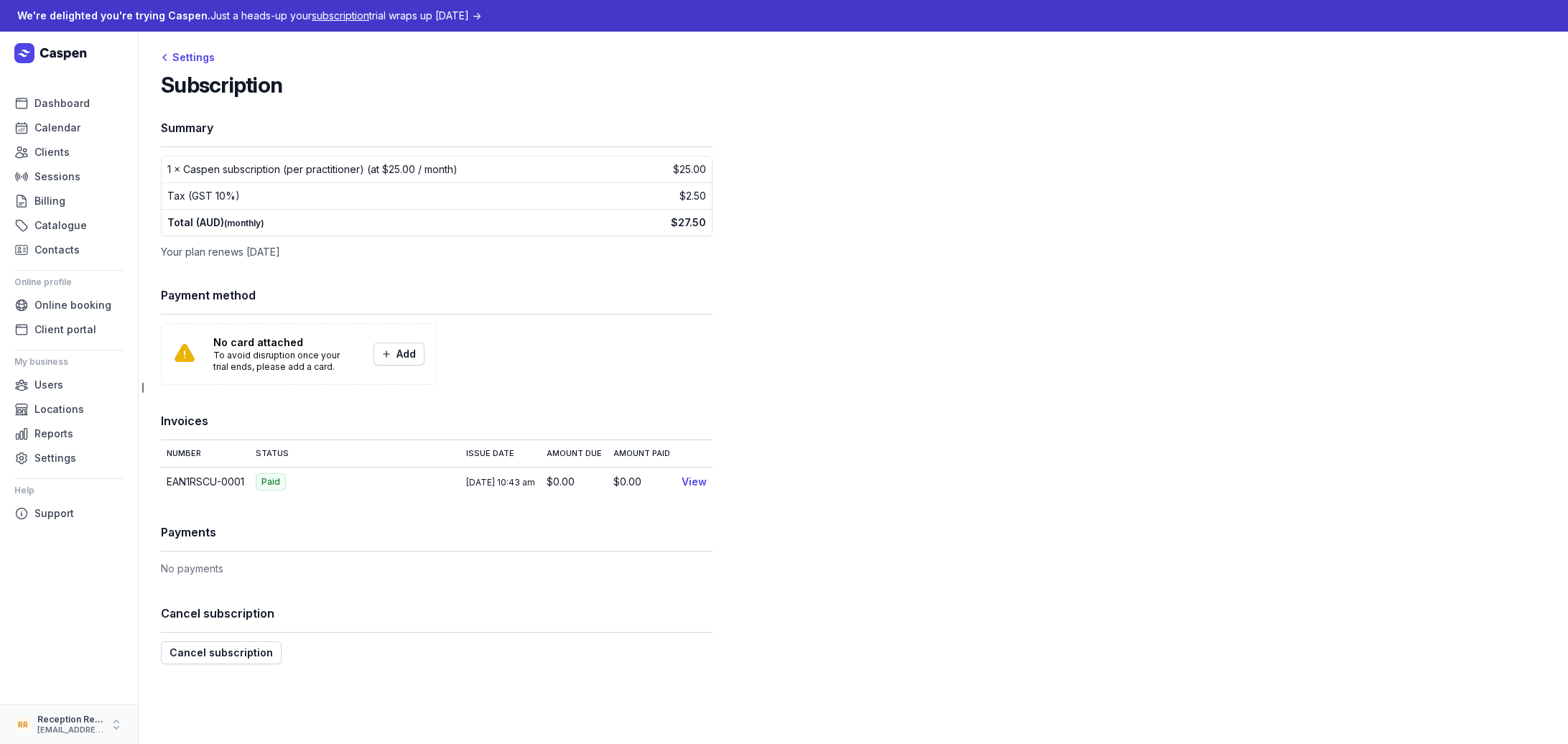
click at [75, 720] on div "Reception Reception" at bounding box center [71, 719] width 66 height 12
click at [231, 652] on span "Cancel subscription" at bounding box center [222, 652] width 104 height 17
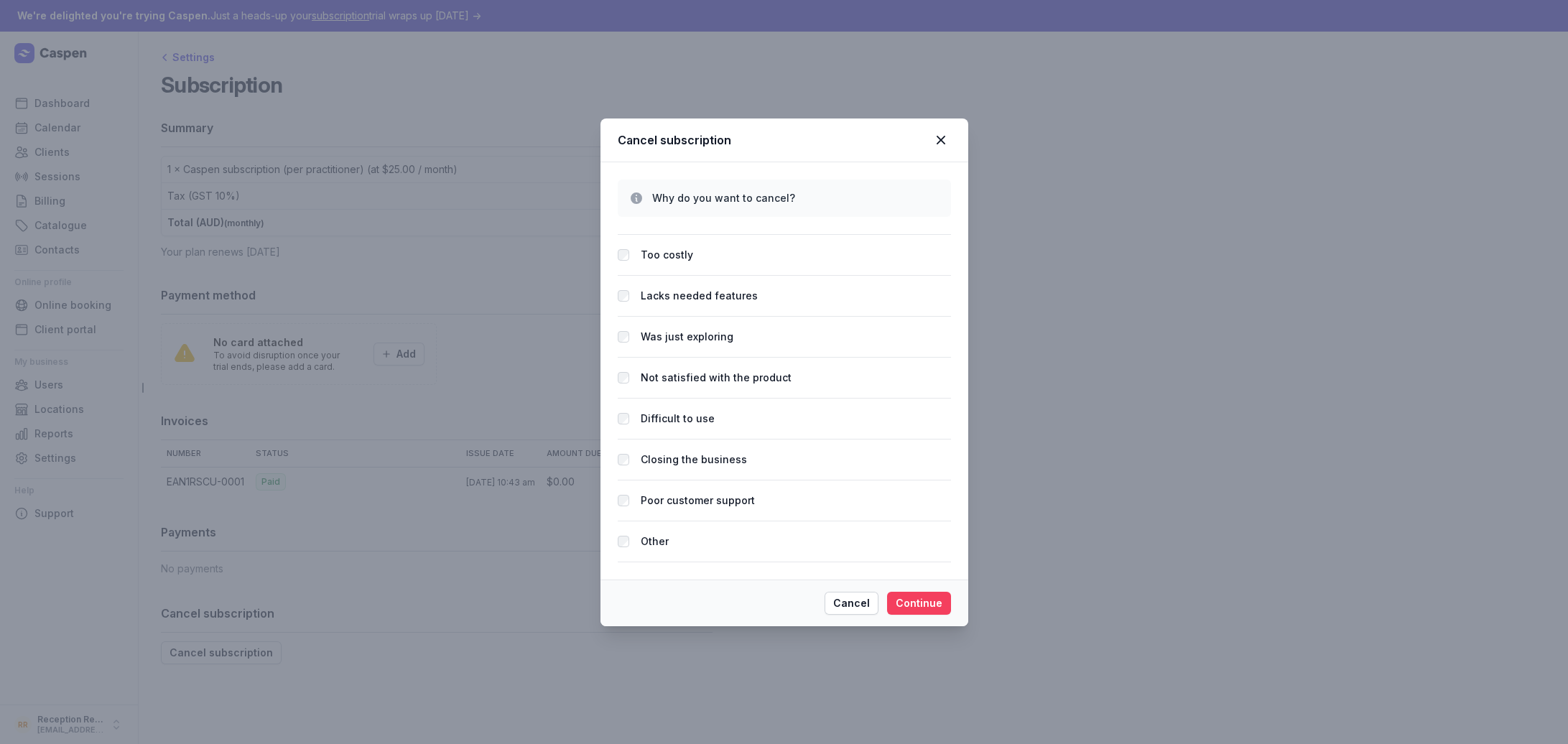
click at [922, 604] on span "Continue" at bounding box center [919, 603] width 47 height 17
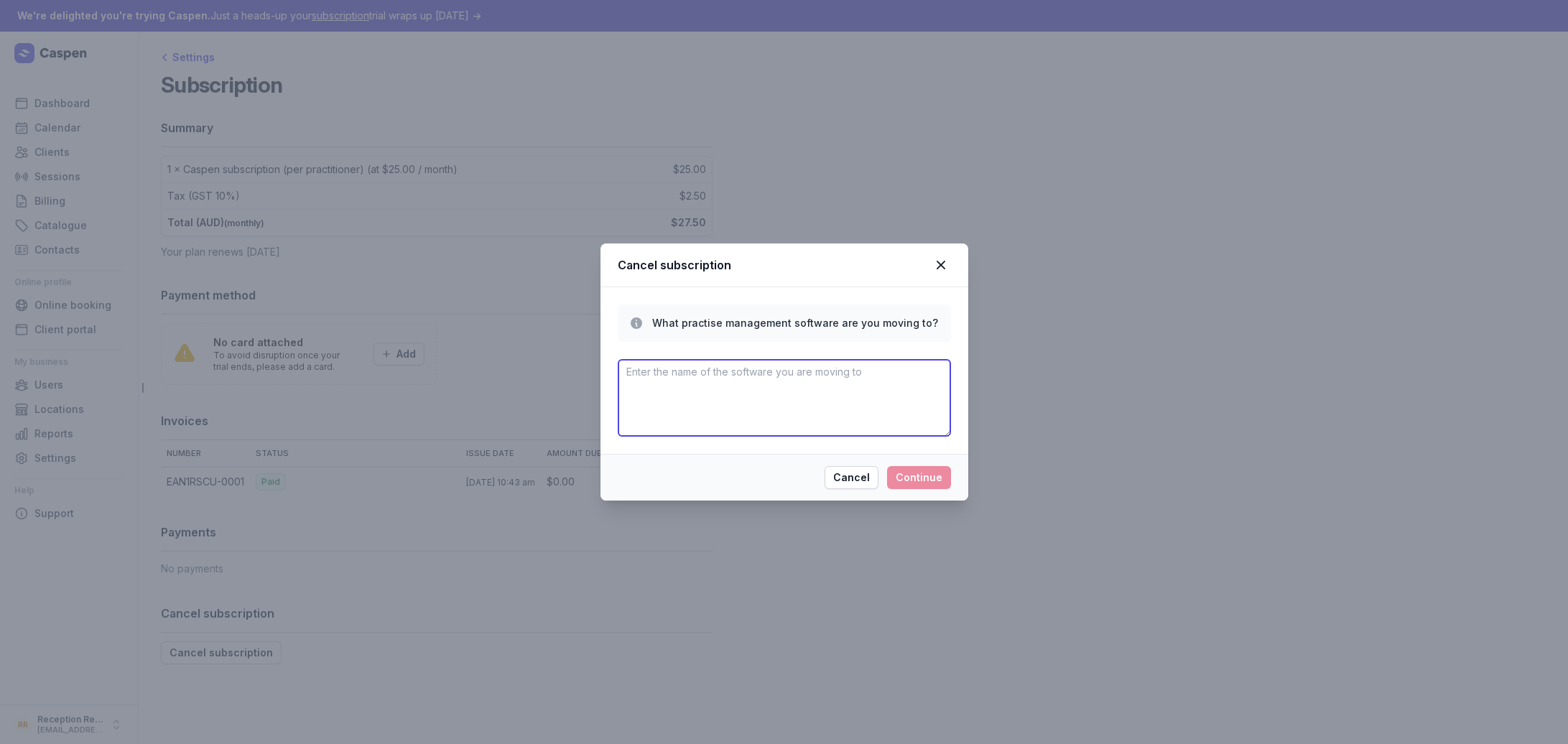
click at [818, 376] on textarea at bounding box center [784, 398] width 334 height 78
type textarea "."
click at [934, 475] on span "Continue" at bounding box center [919, 477] width 47 height 17
click at [668, 376] on textarea at bounding box center [784, 398] width 334 height 78
type textarea ".."
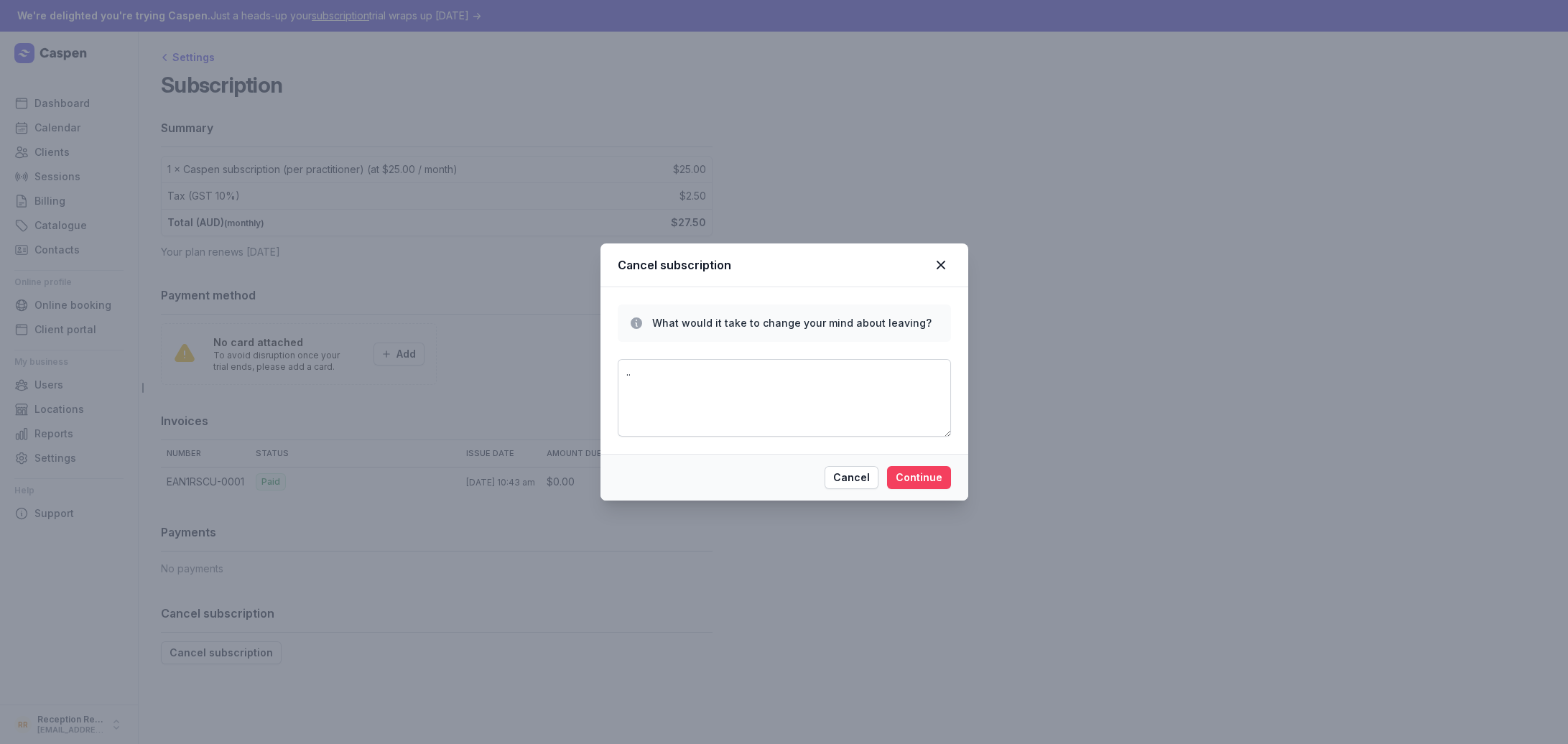
click at [911, 468] on button "Continue" at bounding box center [919, 478] width 64 height 23
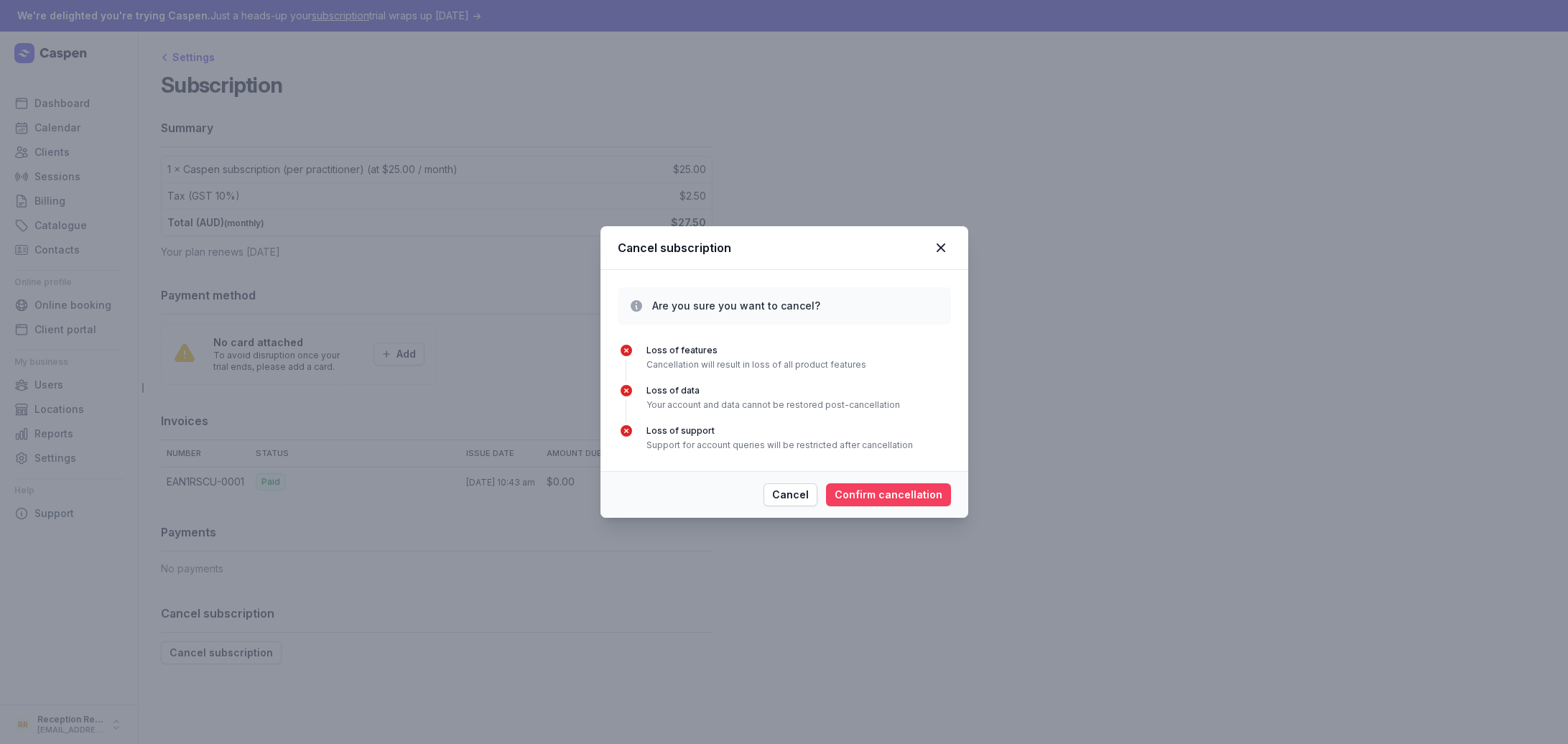
click at [889, 493] on span "Confirm cancellation" at bounding box center [888, 495] width 107 height 17
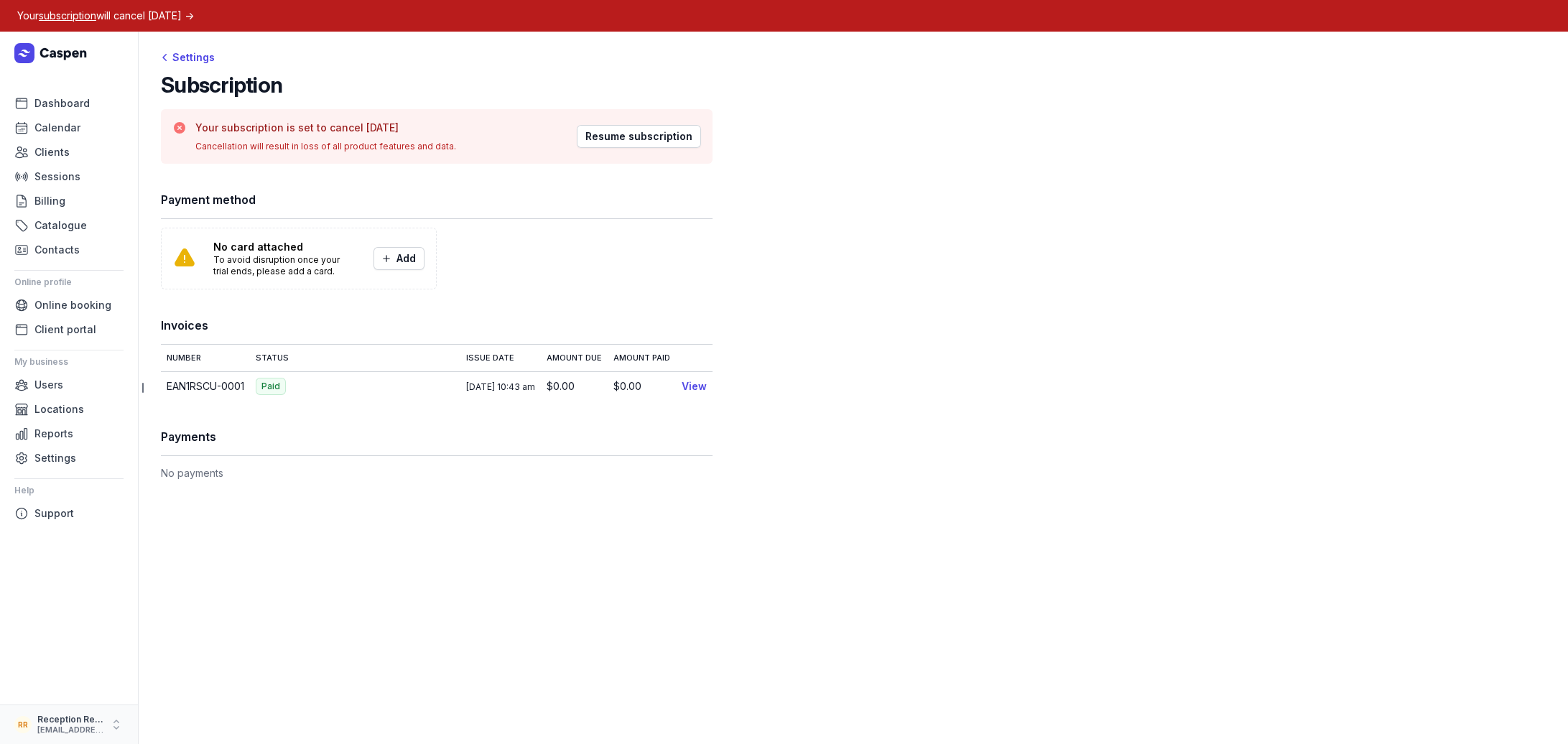
click at [74, 716] on div "Reception Reception" at bounding box center [71, 719] width 66 height 12
click at [60, 386] on span "Users" at bounding box center [49, 385] width 29 height 17
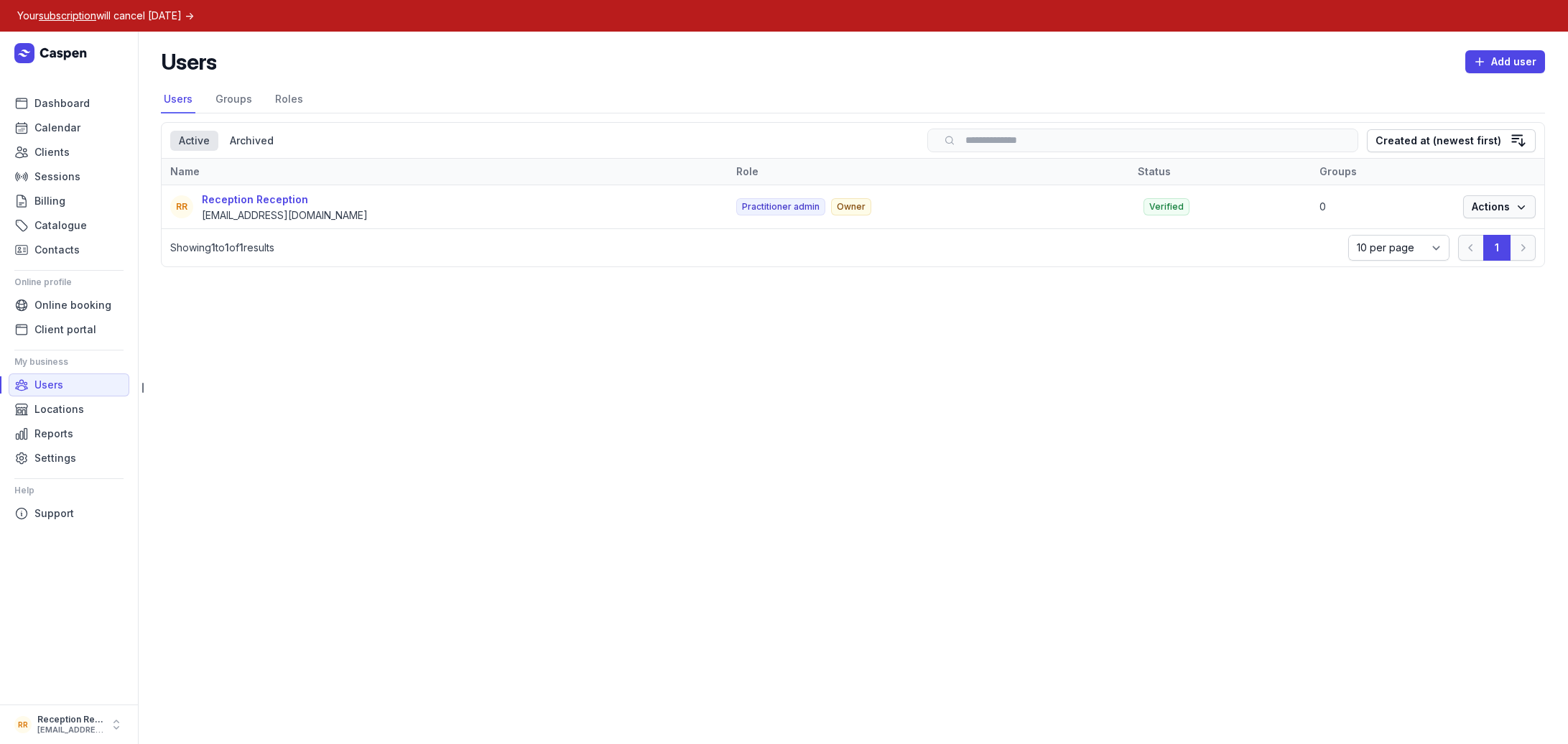
click at [1504, 213] on span "Actions" at bounding box center [1499, 207] width 55 height 17
click at [1470, 247] on link "Edit" at bounding box center [1455, 239] width 161 height 20
select select
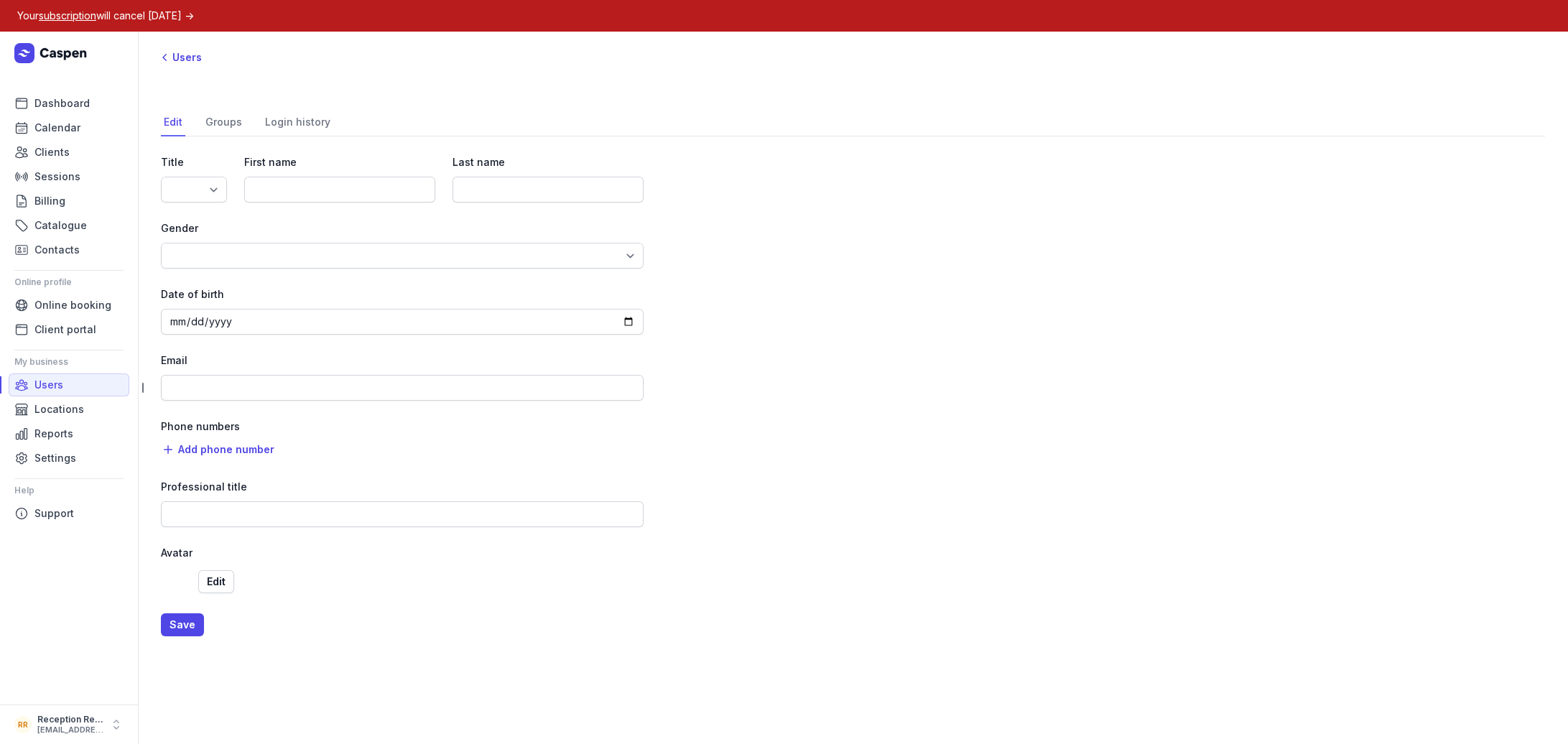
type input "Reception"
type input "hello@lunawellnessco.com.au"
select select "+61"
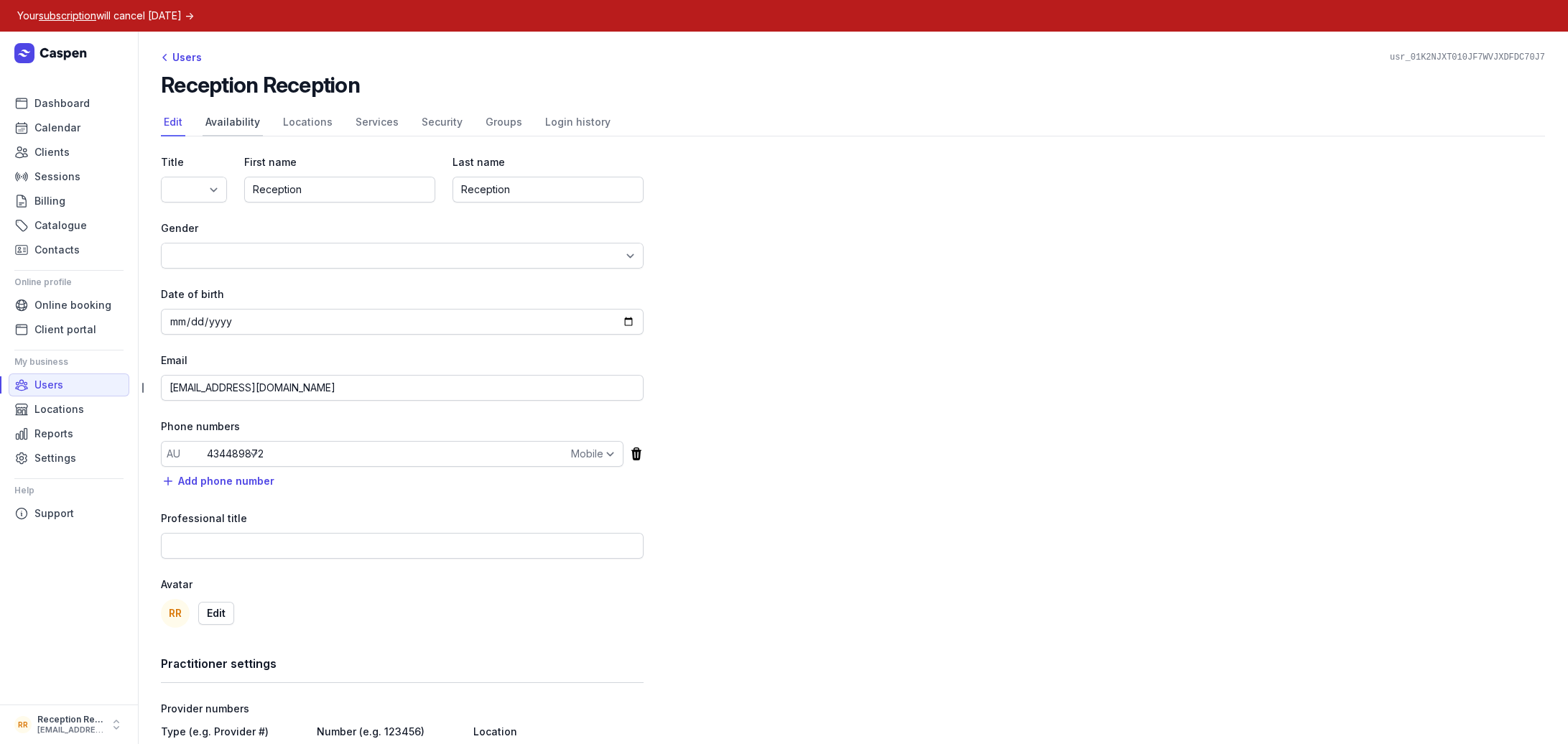
click at [235, 119] on link "Availability" at bounding box center [232, 123] width 60 height 28
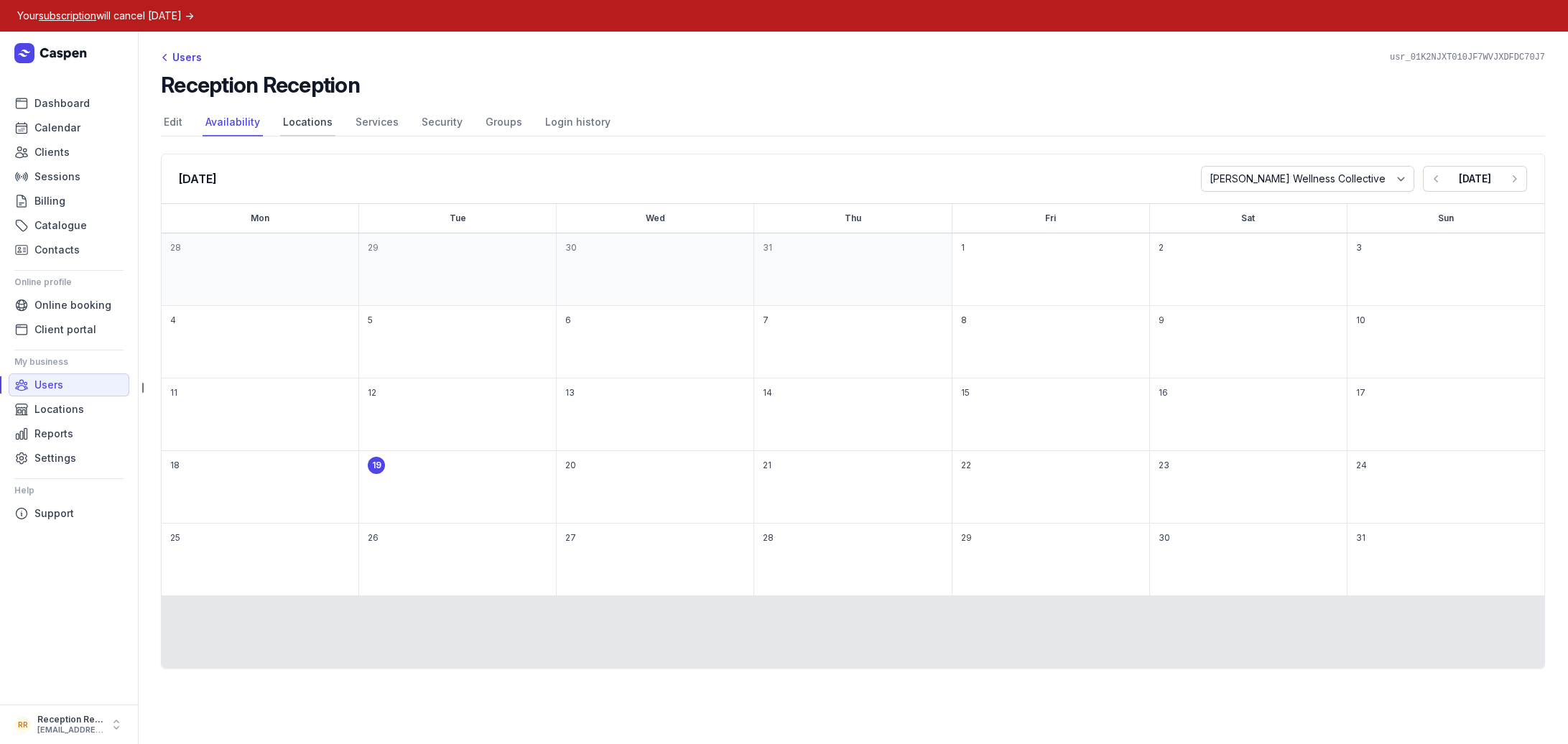
click at [308, 121] on link "Locations" at bounding box center [308, 123] width 55 height 28
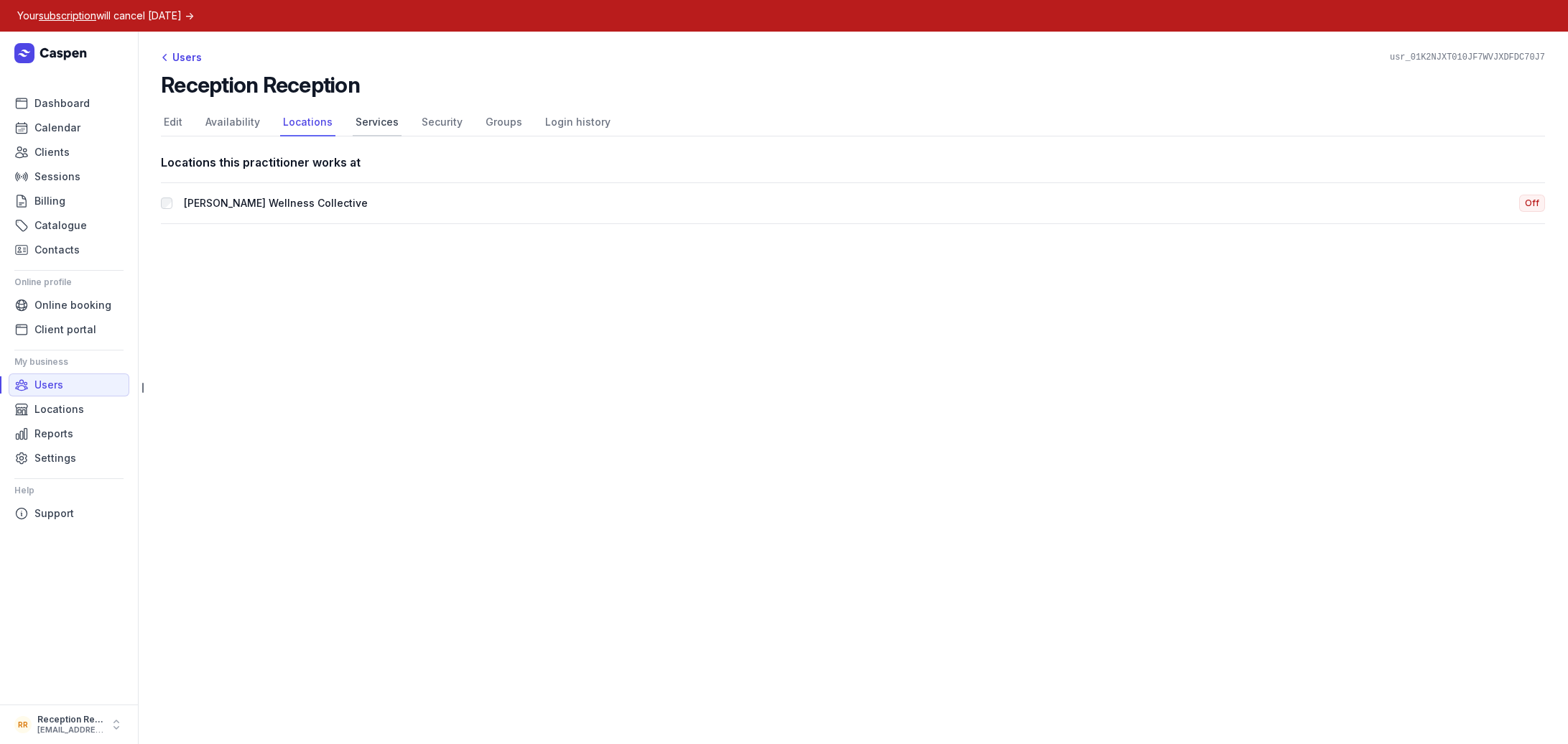
click at [392, 123] on link "Services" at bounding box center [377, 123] width 49 height 28
click at [443, 123] on link "Security" at bounding box center [442, 123] width 47 height 28
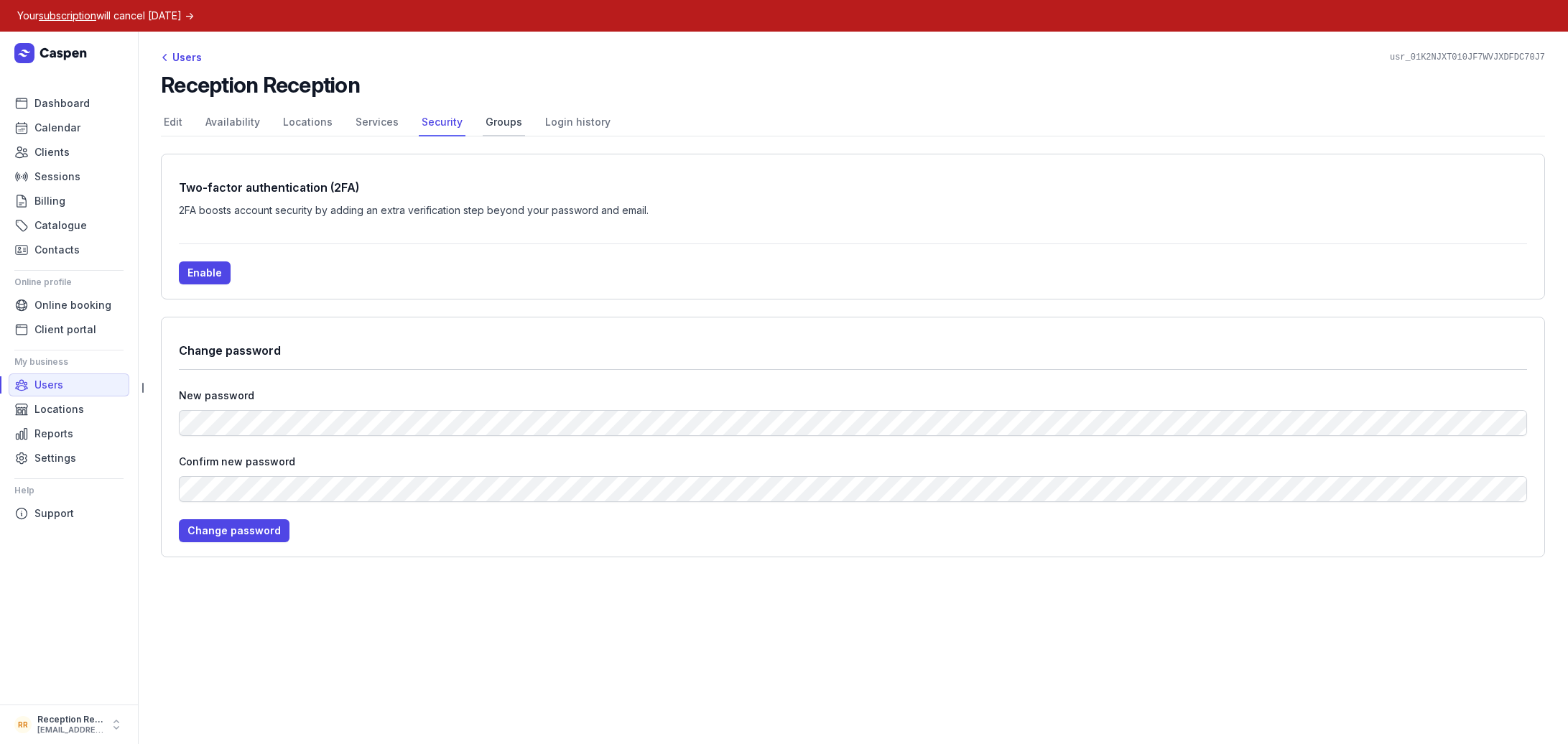
click at [497, 125] on link "Groups" at bounding box center [504, 123] width 42 height 28
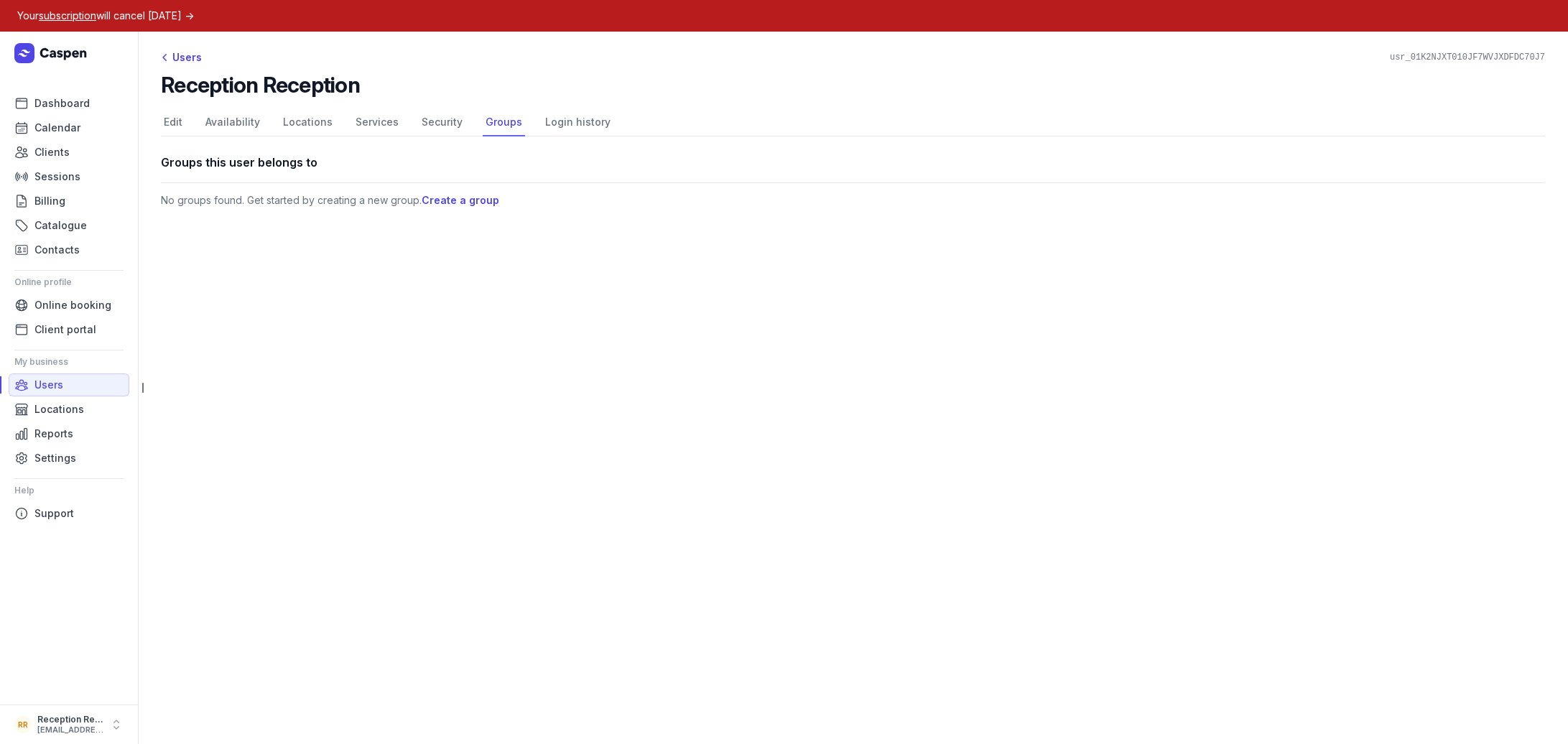
drag, startPoint x: 425, startPoint y: 122, endPoint x: 490, endPoint y: 122, distance: 65.0
click at [427, 123] on link "Security" at bounding box center [442, 123] width 47 height 28
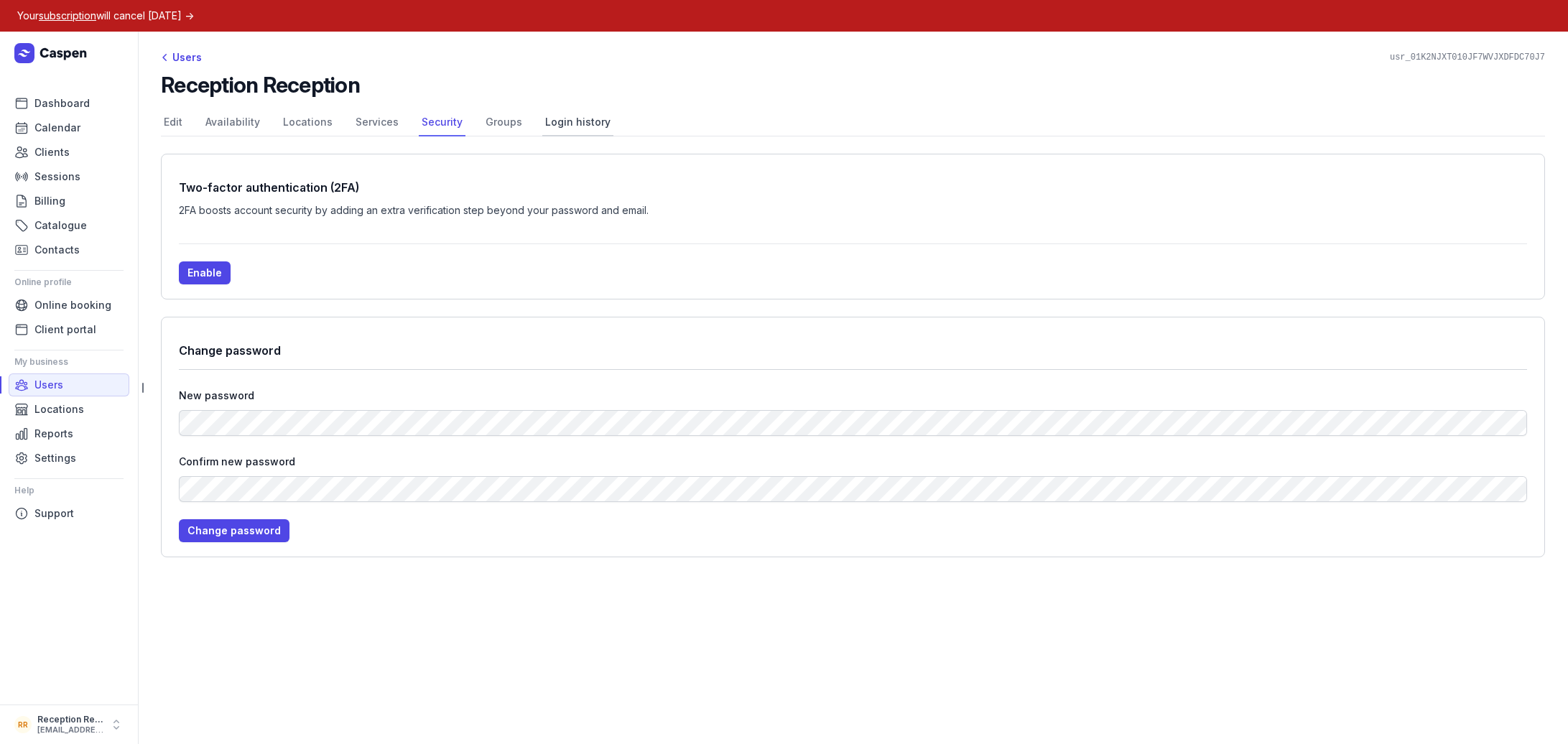
click at [554, 123] on link "Login history" at bounding box center [577, 123] width 71 height 28
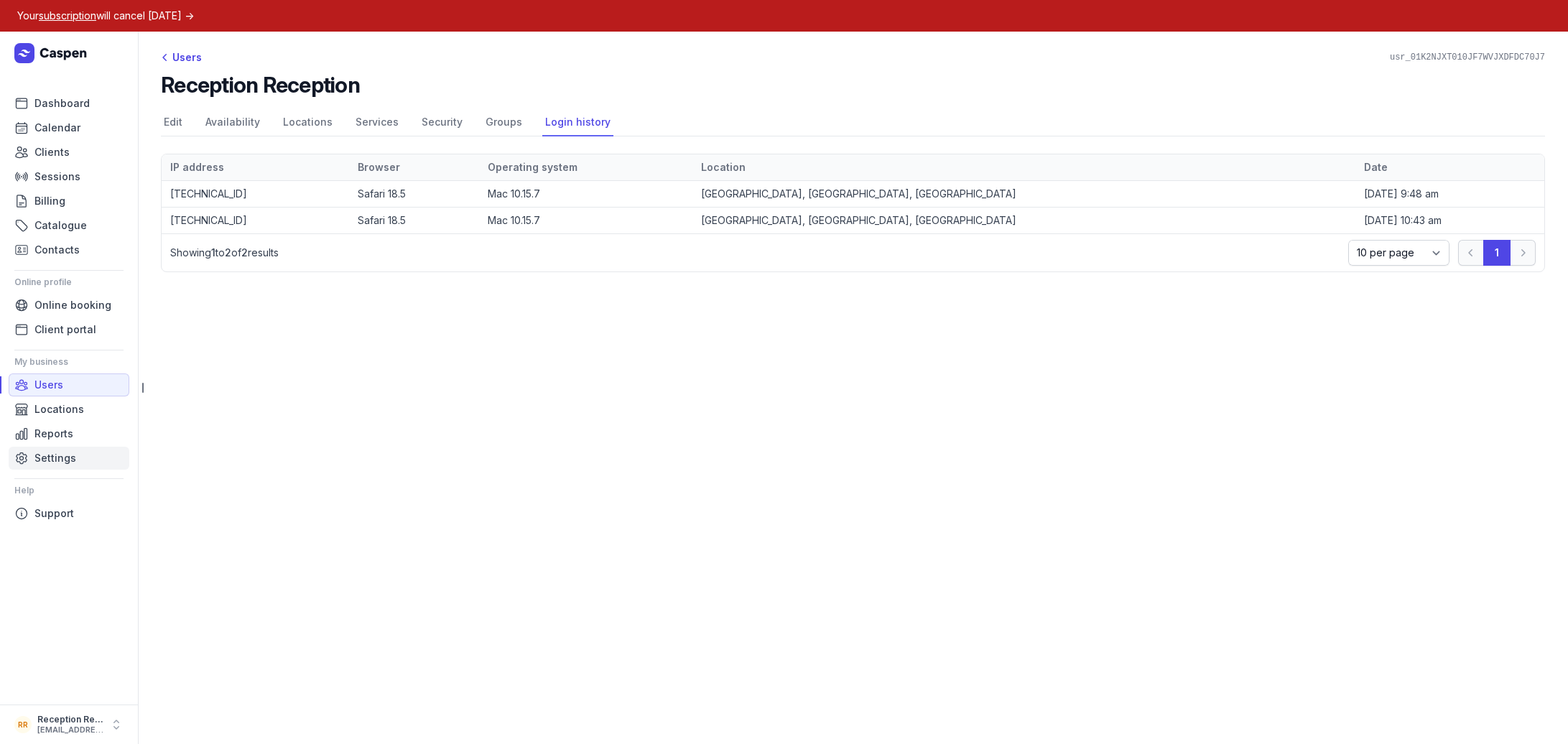
click at [68, 464] on span "Settings" at bounding box center [55, 458] width 42 height 17
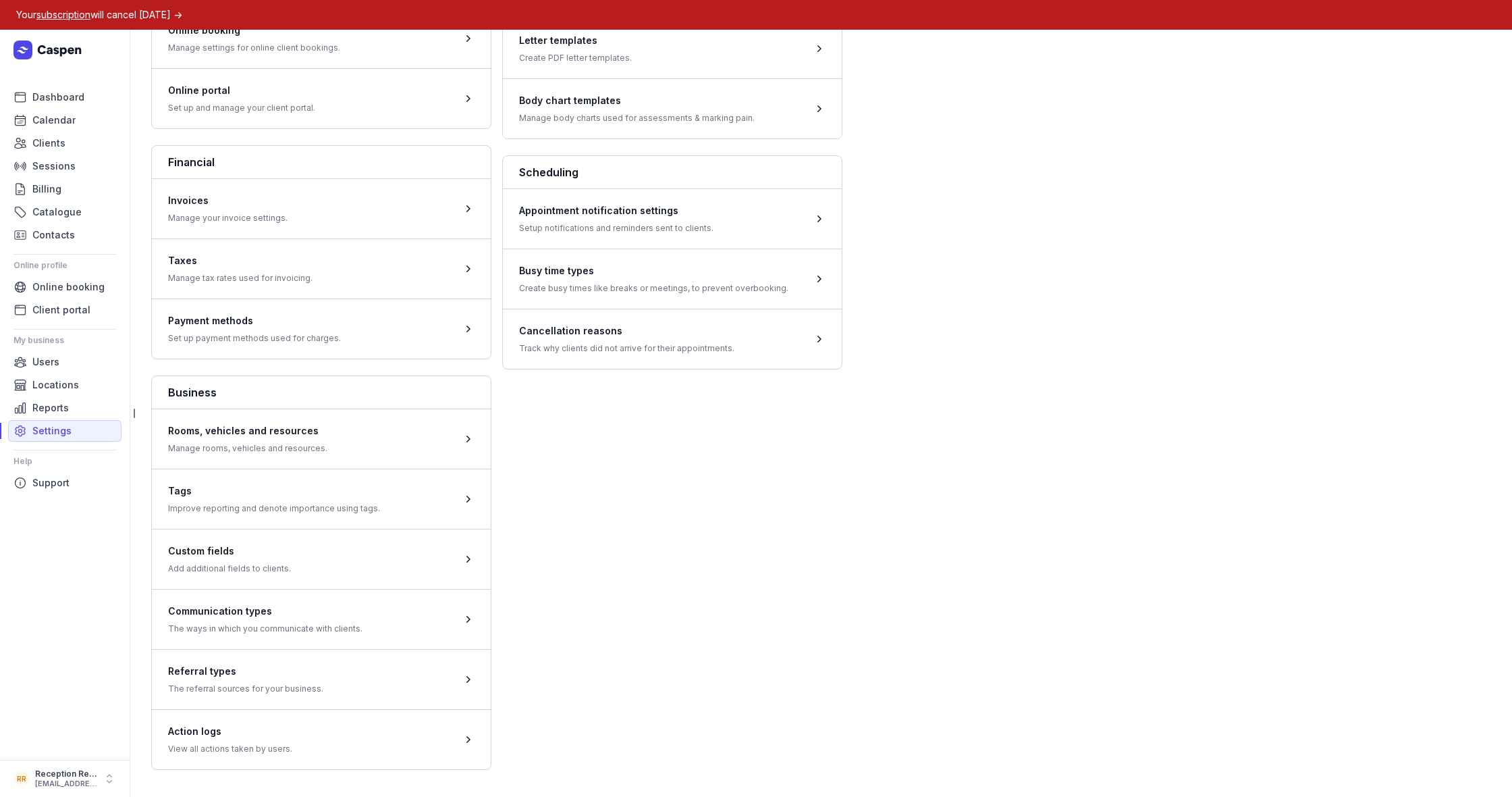
scroll to position [372, 0]
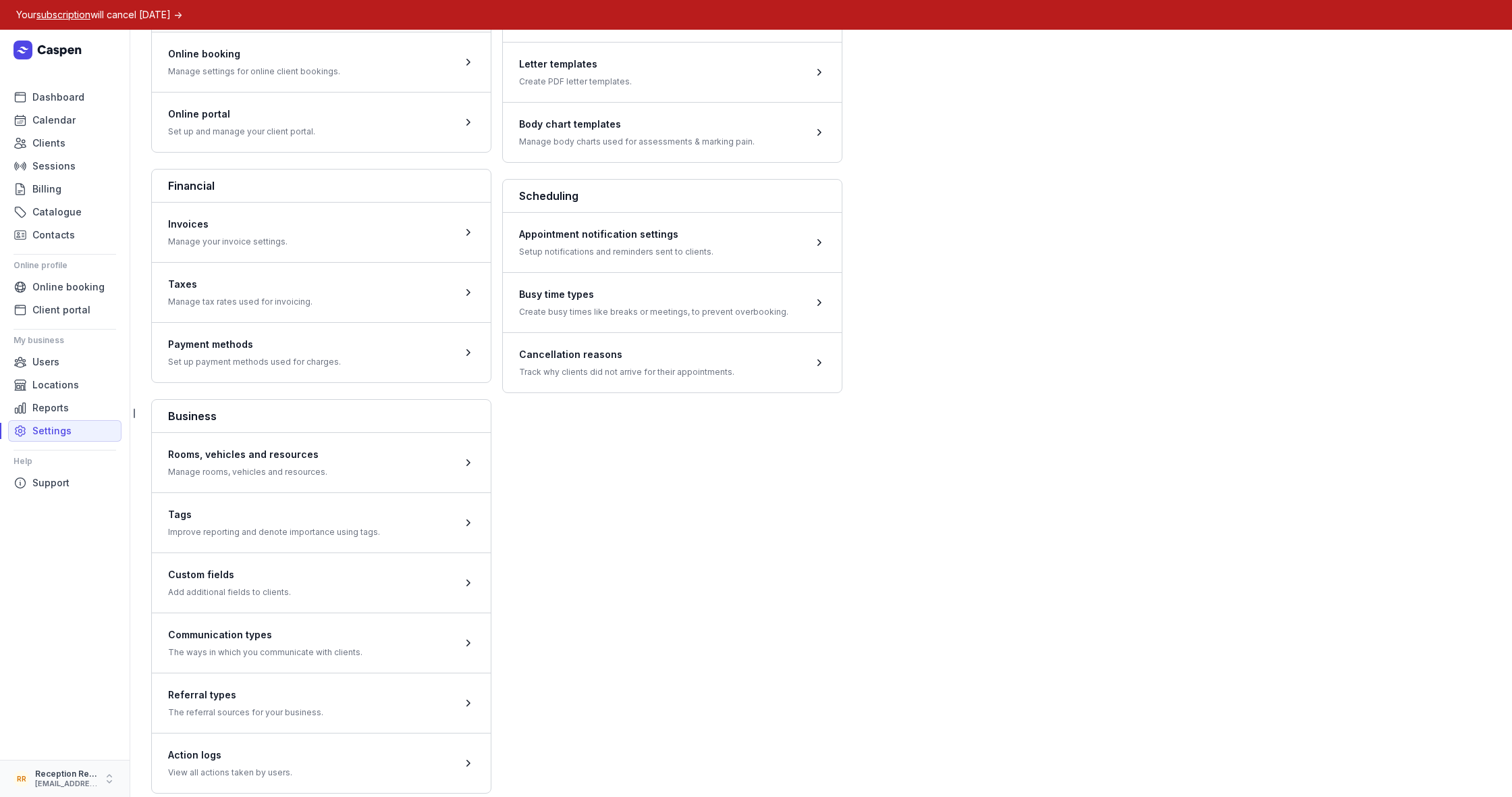
drag, startPoint x: 69, startPoint y: 795, endPoint x: 77, endPoint y: 789, distance: 10.0
click at [69, 699] on button "RR Reception Reception hello@lunawellnessco.com.au" at bounding box center [65, 778] width 129 height 36
click at [166, 699] on link "Logout" at bounding box center [211, 779] width 151 height 18
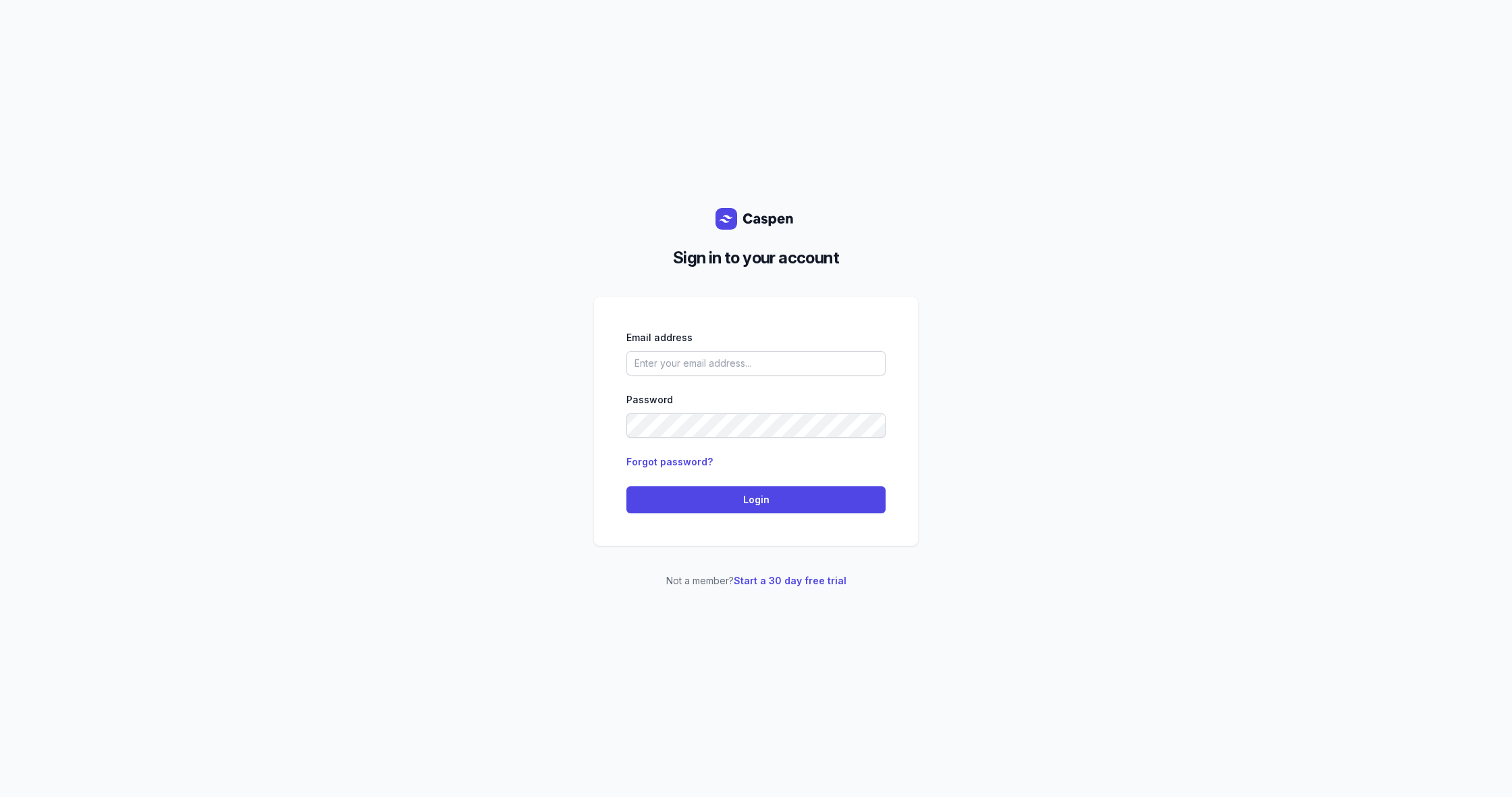
drag, startPoint x: 664, startPoint y: 382, endPoint x: 663, endPoint y: 372, distance: 10.0
click at [664, 381] on div "Email address Password Forgot password? Login" at bounding box center [756, 421] width 259 height 183
click at [663, 372] on input "email" at bounding box center [756, 363] width 259 height 24
type input "[EMAIL_ADDRESS][DOMAIN_NAME]"
click at [756, 492] on span "Login" at bounding box center [756, 499] width 243 height 16
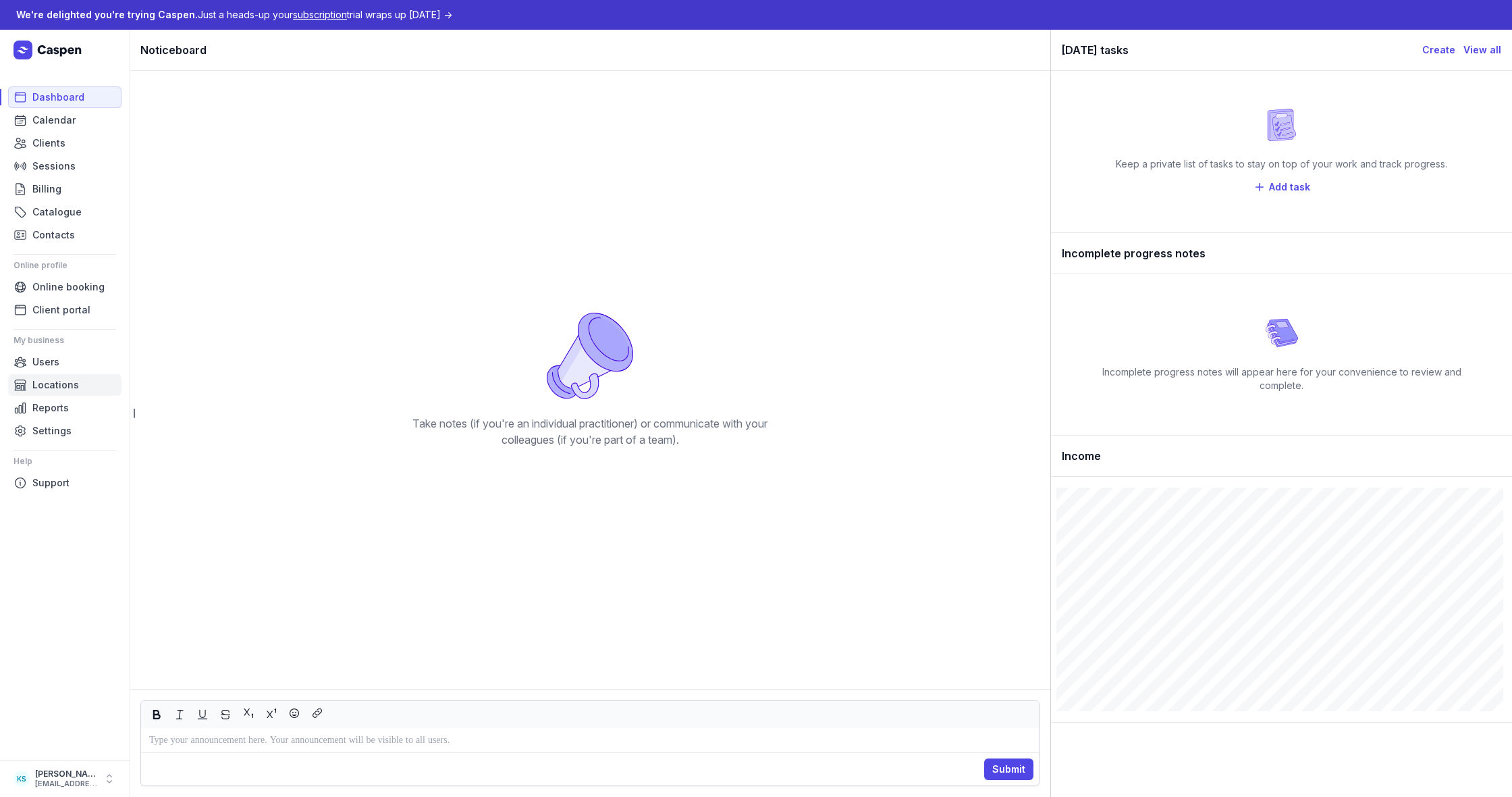
click at [60, 379] on span "Locations" at bounding box center [55, 384] width 46 height 16
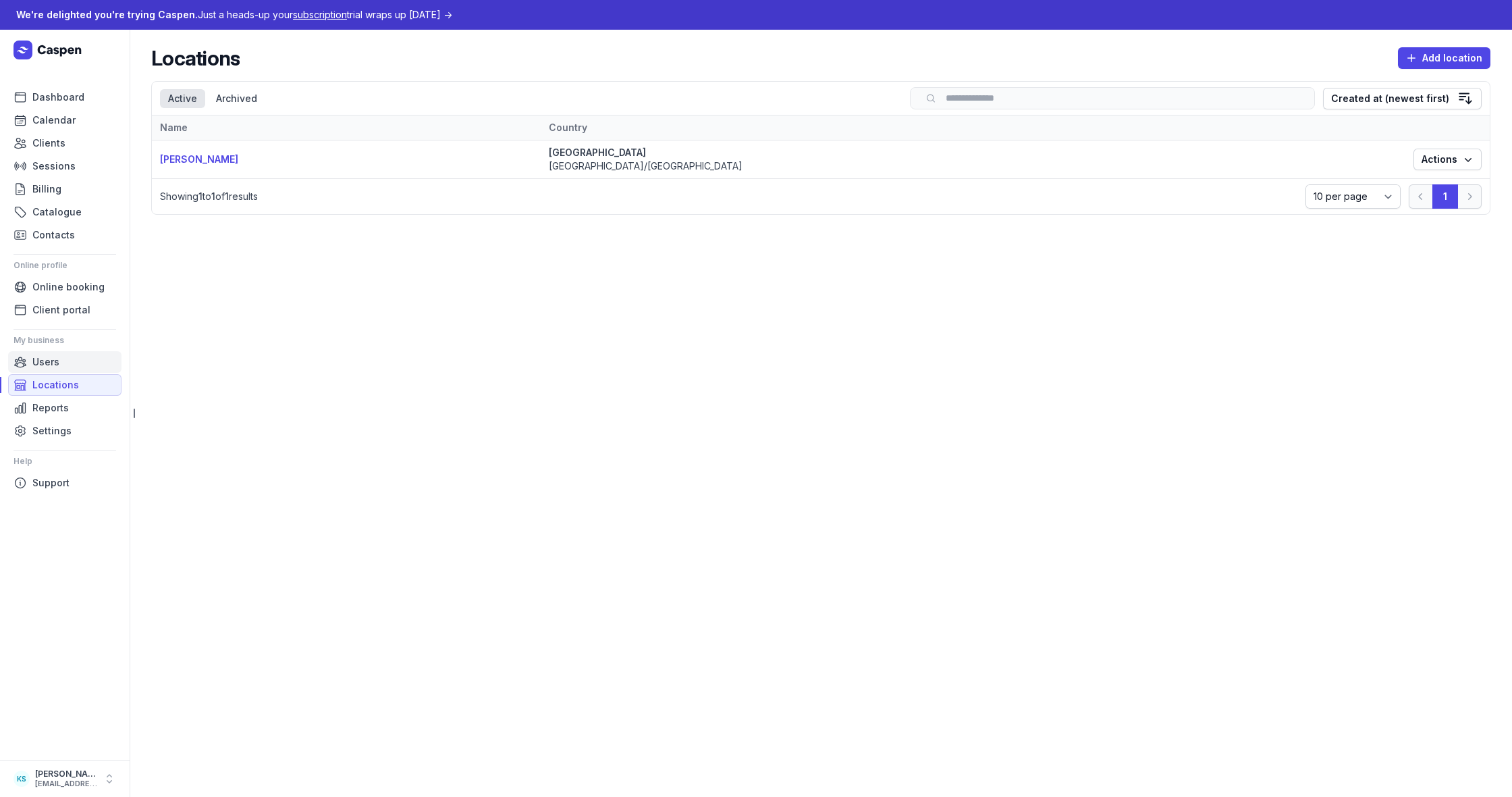
click at [60, 366] on link "Users" at bounding box center [65, 362] width 113 height 22
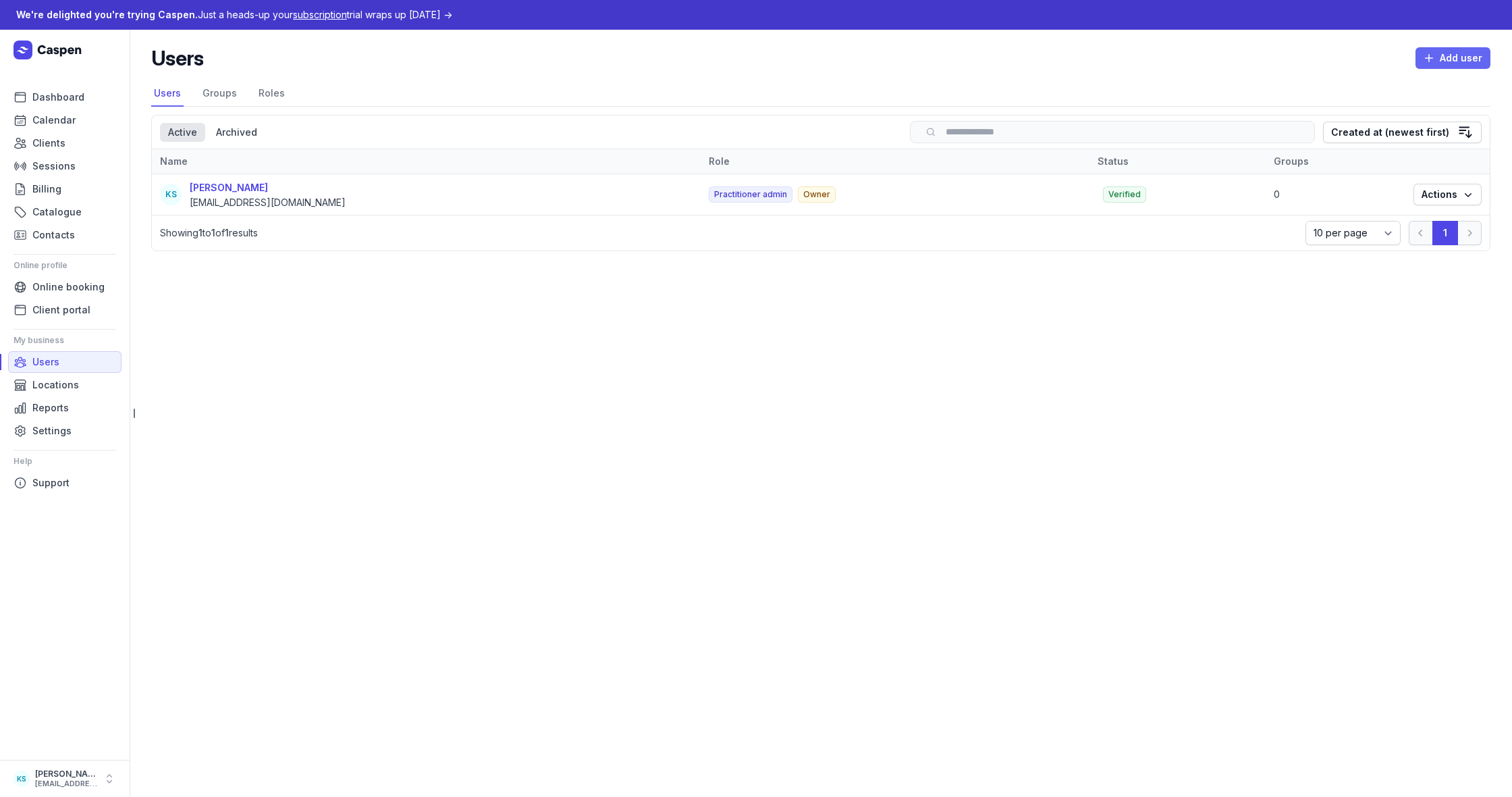
click at [1465, 60] on span "Add user" at bounding box center [1453, 57] width 59 height 16
select select
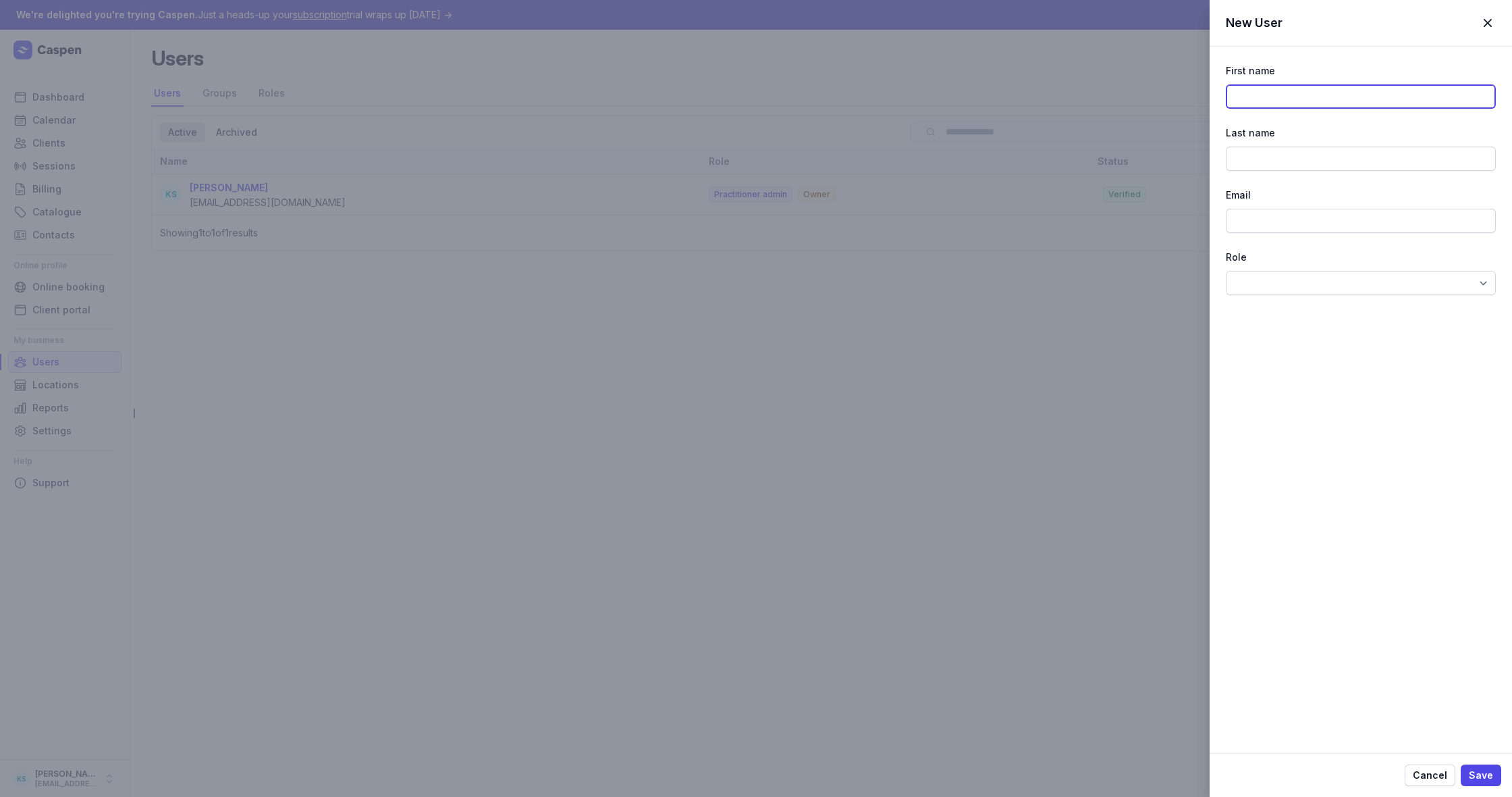
click at [1362, 86] on input at bounding box center [1360, 96] width 270 height 24
type input "Luna"
type input "Wellness Collective"
type input "[EMAIL_ADDRESS][DOMAIN_NAME]"
drag, startPoint x: 1280, startPoint y: 96, endPoint x: 1162, endPoint y: 96, distance: 118.0
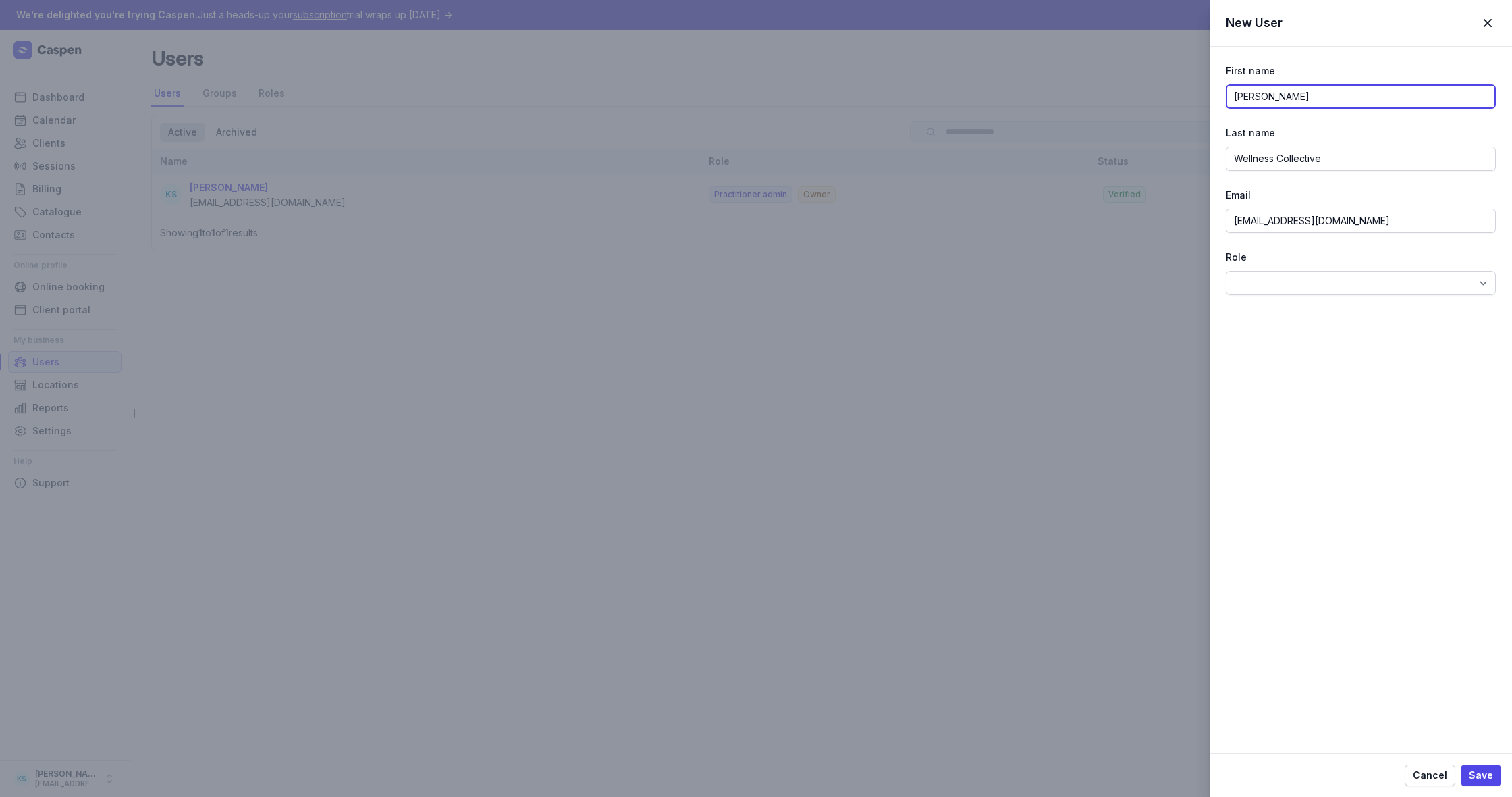
click at [1162, 96] on div "New User Close panel First name Luna Last name Wellness Collective Email hello@…" at bounding box center [756, 398] width 1512 height 797
type input "Reception"
drag, startPoint x: 1326, startPoint y: 161, endPoint x: 1132, endPoint y: 160, distance: 194.0
click at [1132, 160] on div "New User Close panel First name Reception Last name Wellness Collective Email h…" at bounding box center [756, 398] width 1512 height 797
type input "LWC"
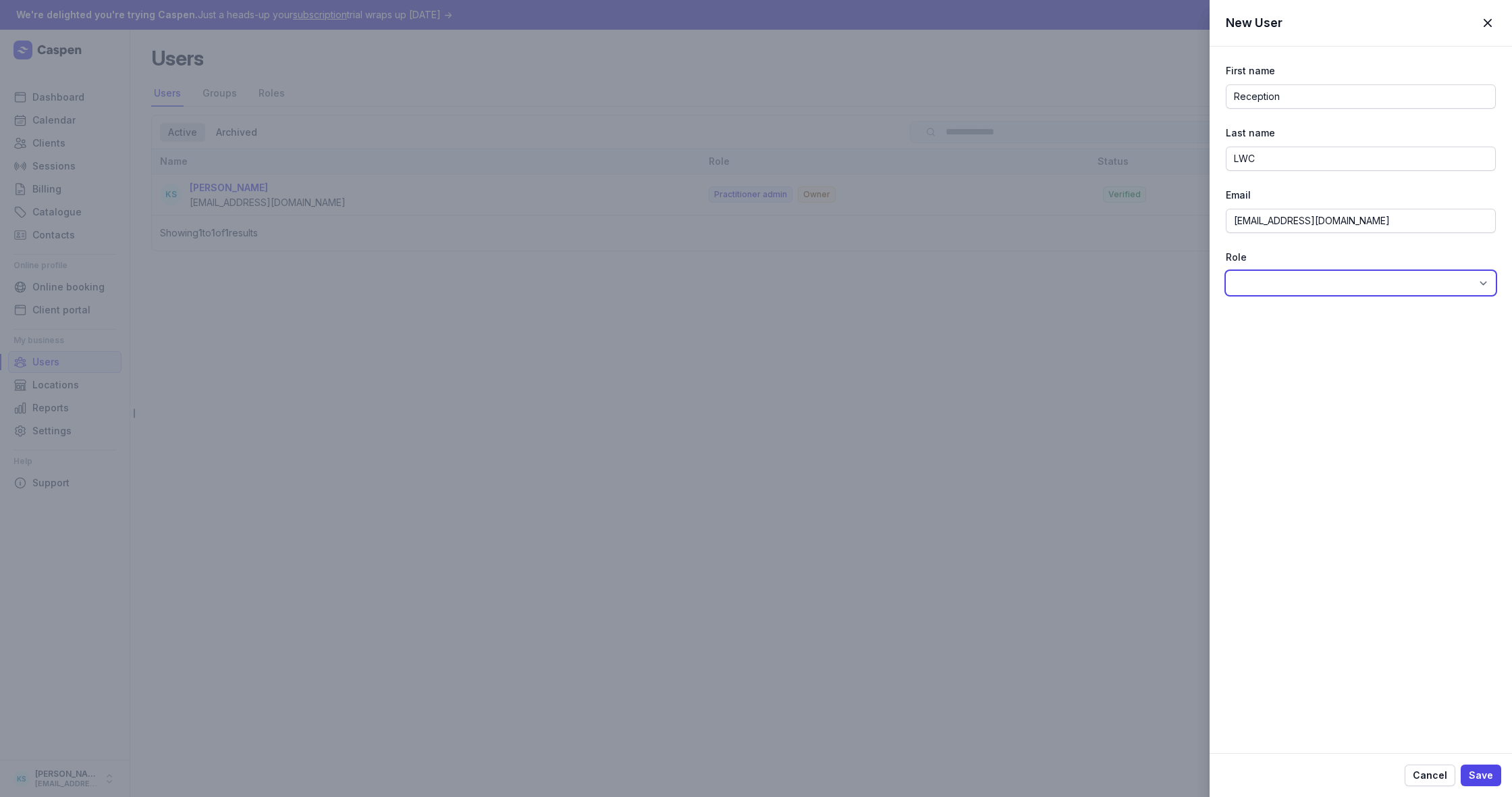
select select "rol_01K23S3BEHSF6QEWJ2JD9W3JD4"
click at [1496, 775] on button "Save" at bounding box center [1481, 775] width 40 height 22
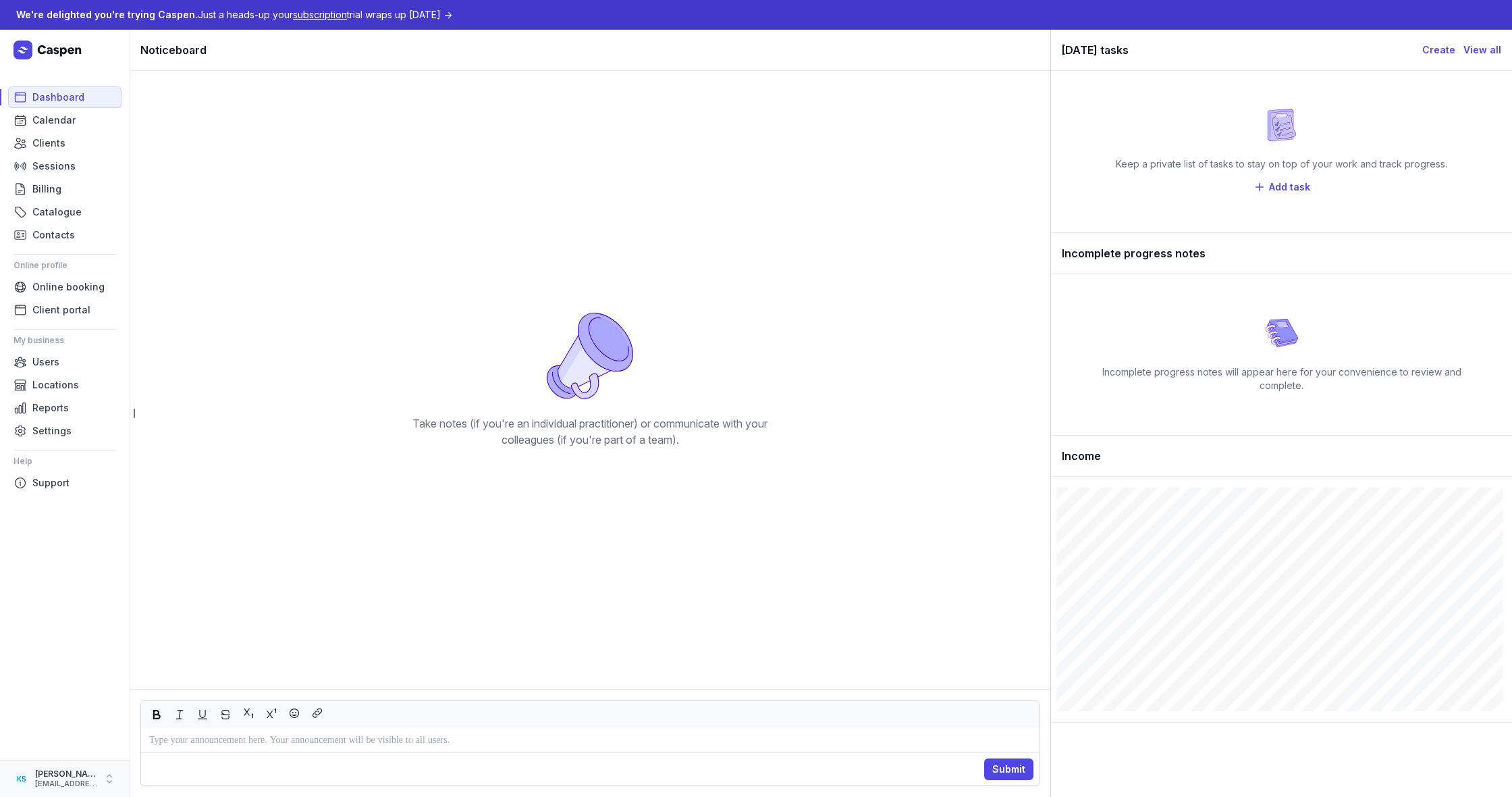
click at [41, 788] on div "[EMAIL_ADDRESS][DOMAIN_NAME]" at bounding box center [66, 784] width 62 height 9
click at [155, 779] on link "Logout" at bounding box center [211, 779] width 151 height 18
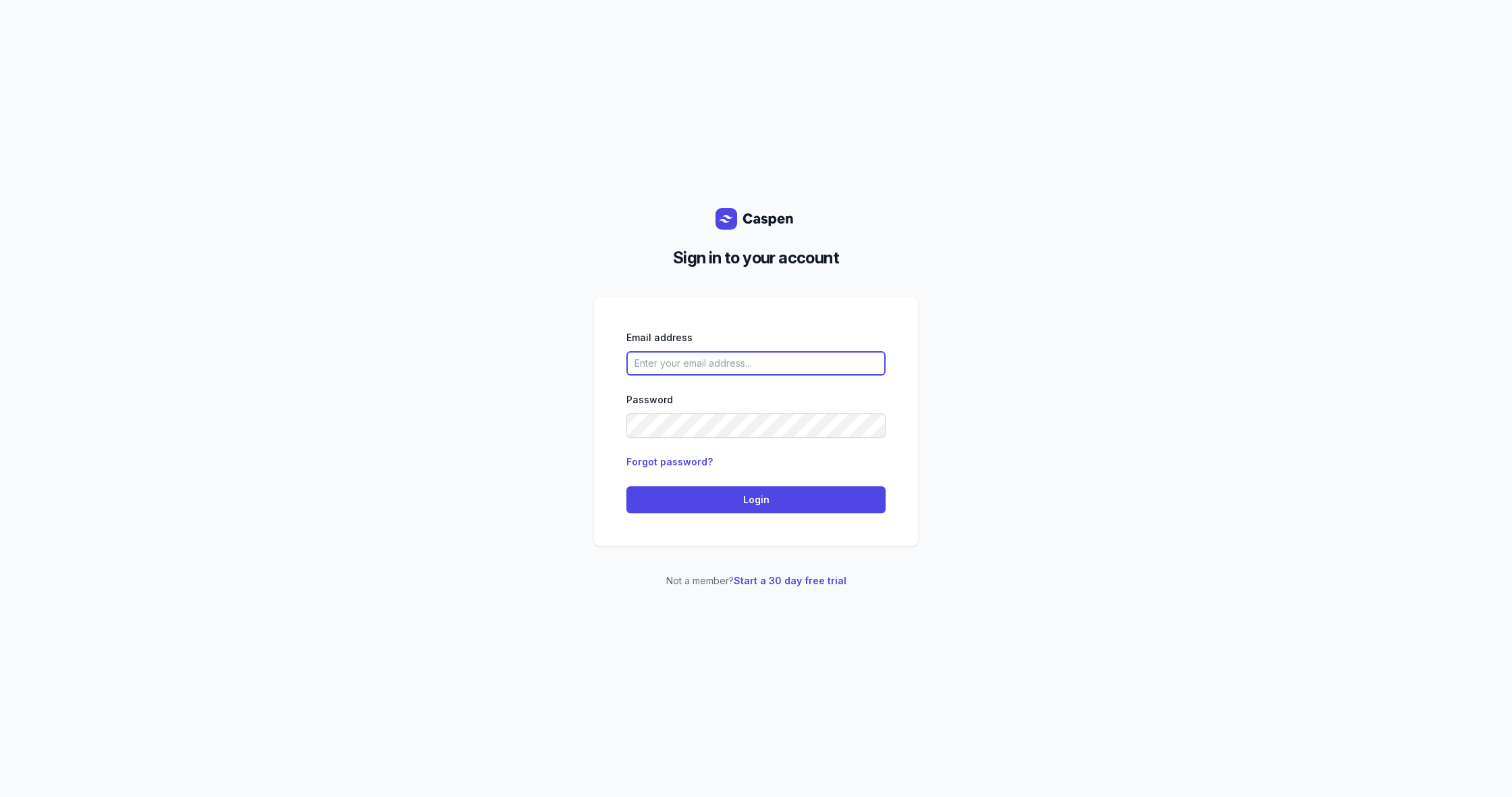
click at [656, 371] on input "email" at bounding box center [756, 363] width 259 height 24
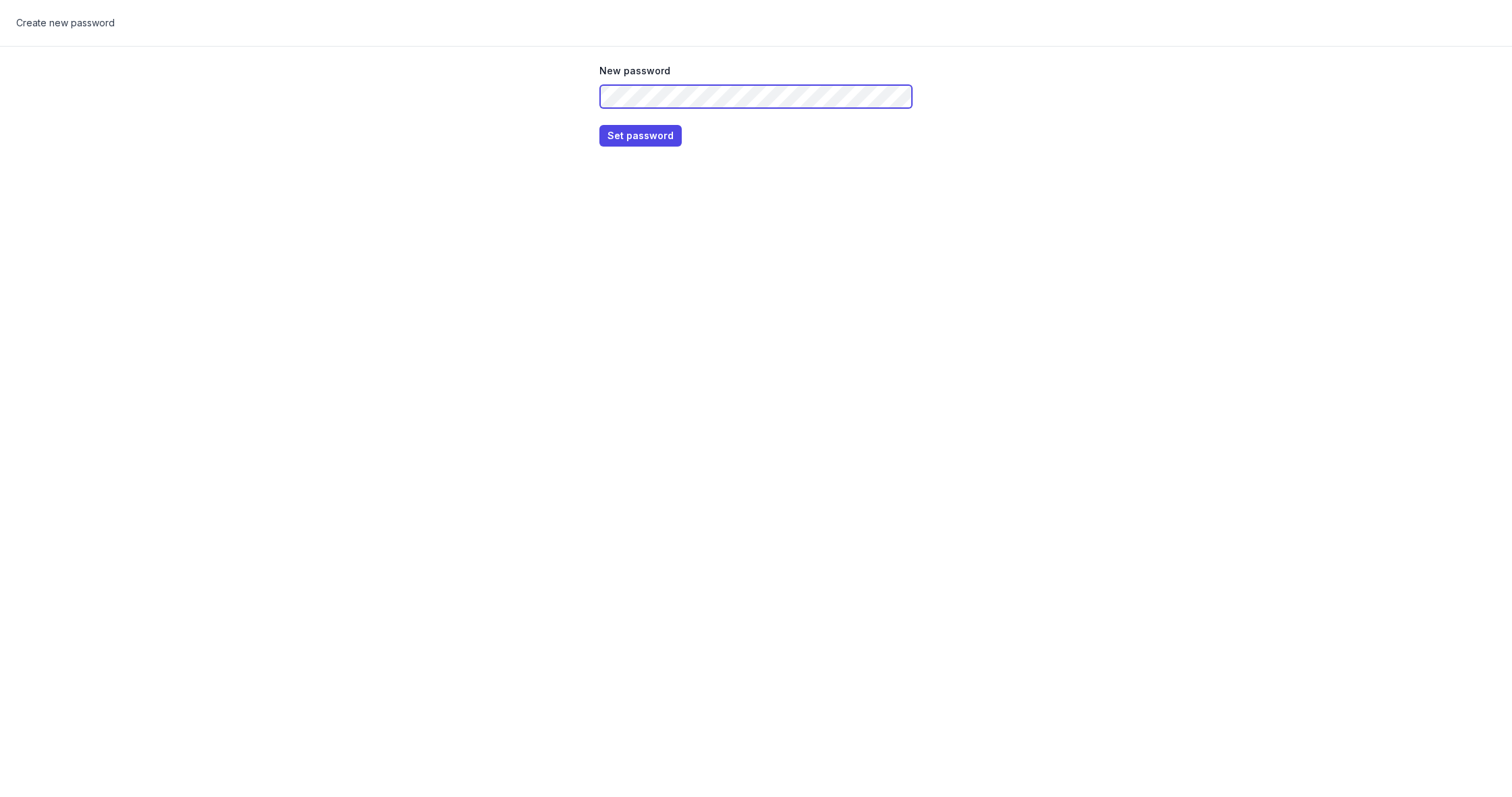
click at [0, 94] on com-1password-button at bounding box center [0, 398] width 0 height 797
click at [913, 142] on div "New password Set password" at bounding box center [756, 103] width 345 height 113
drag, startPoint x: 598, startPoint y: 130, endPoint x: 630, endPoint y: 135, distance: 32.4
click at [600, 131] on div "New password Set password" at bounding box center [756, 103] width 345 height 113
click at [634, 136] on span "Set password" at bounding box center [640, 135] width 66 height 16
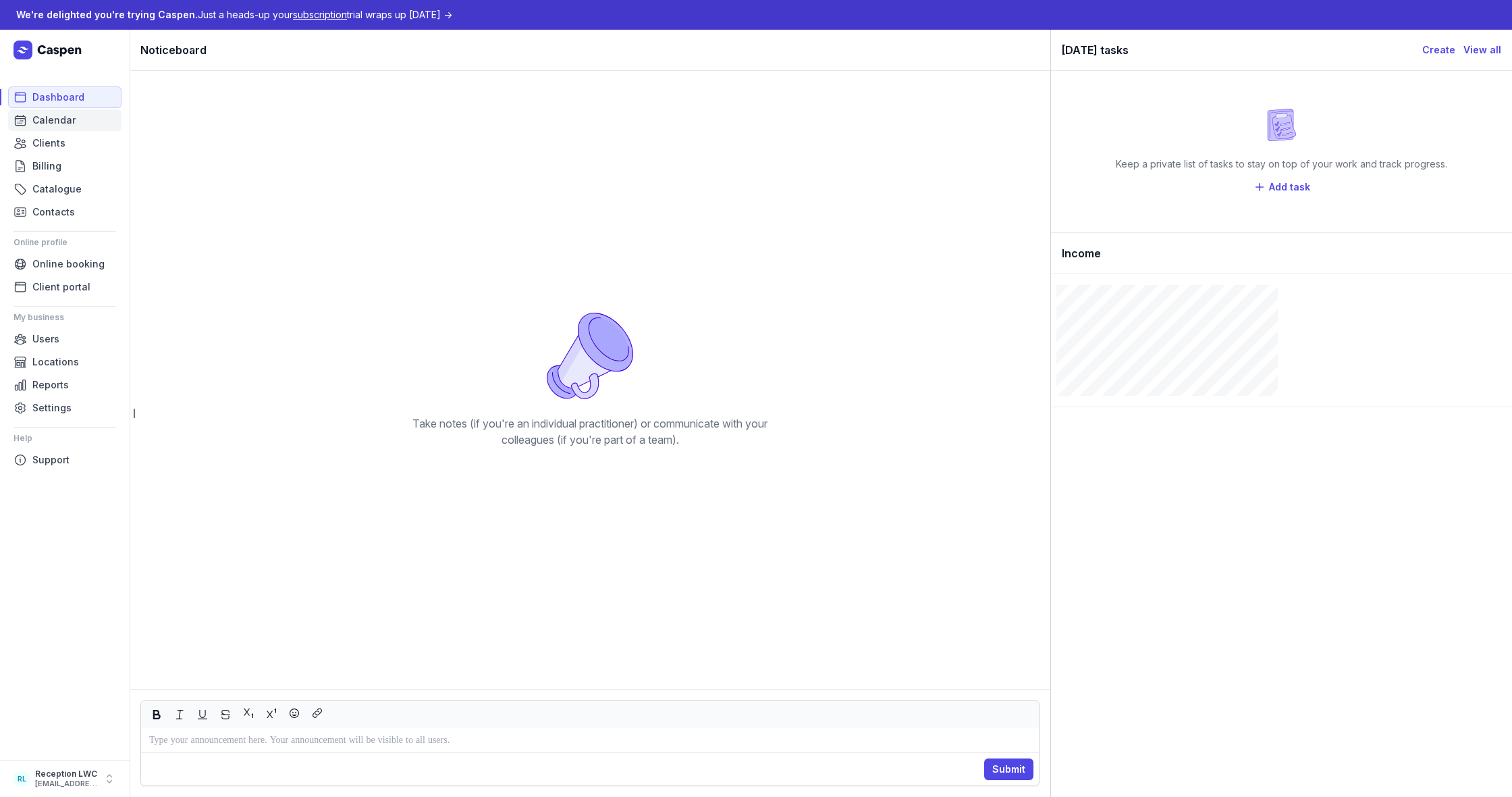
click at [43, 119] on span "Calendar" at bounding box center [54, 119] width 43 height 16
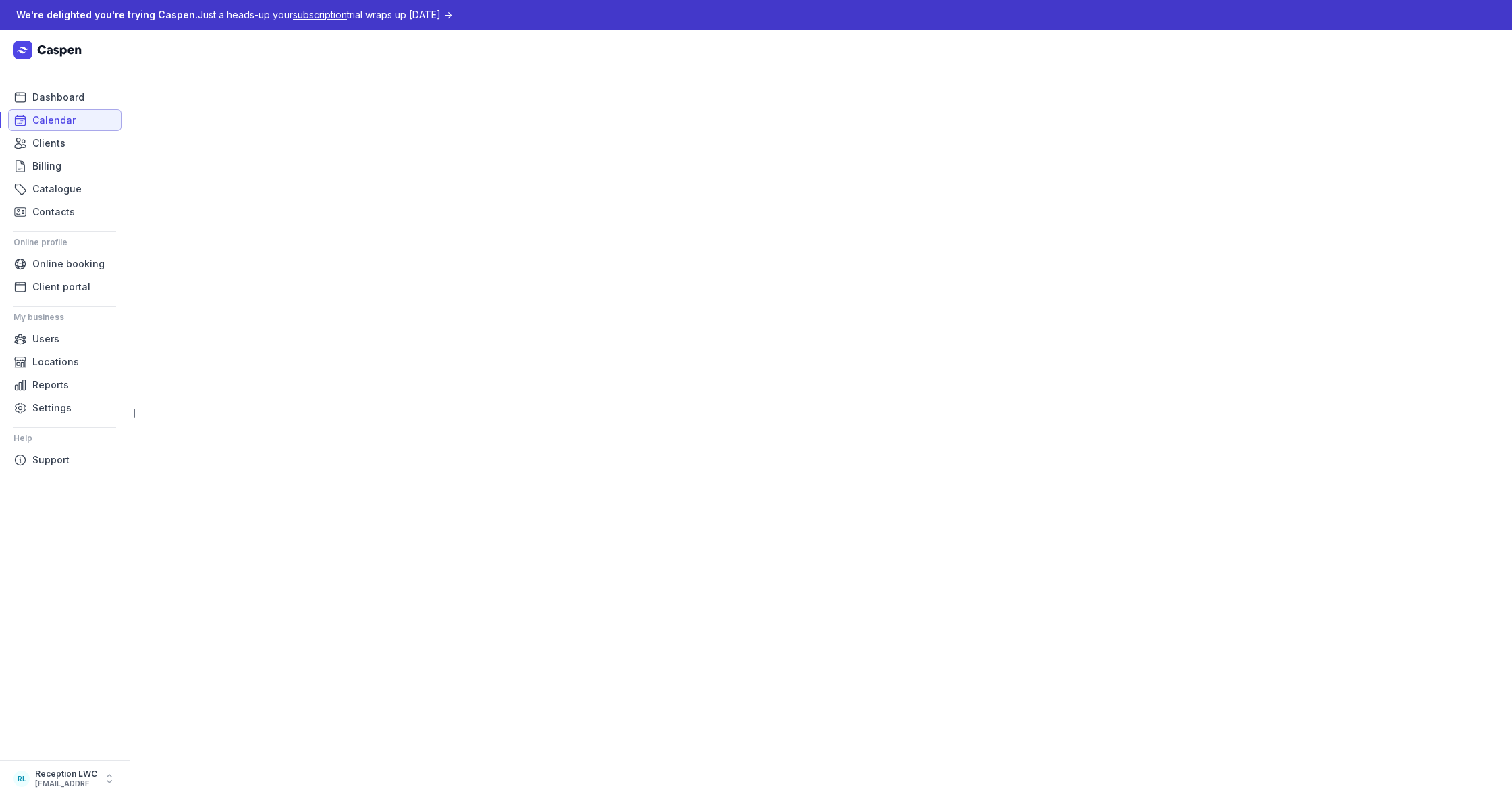
select select "week"
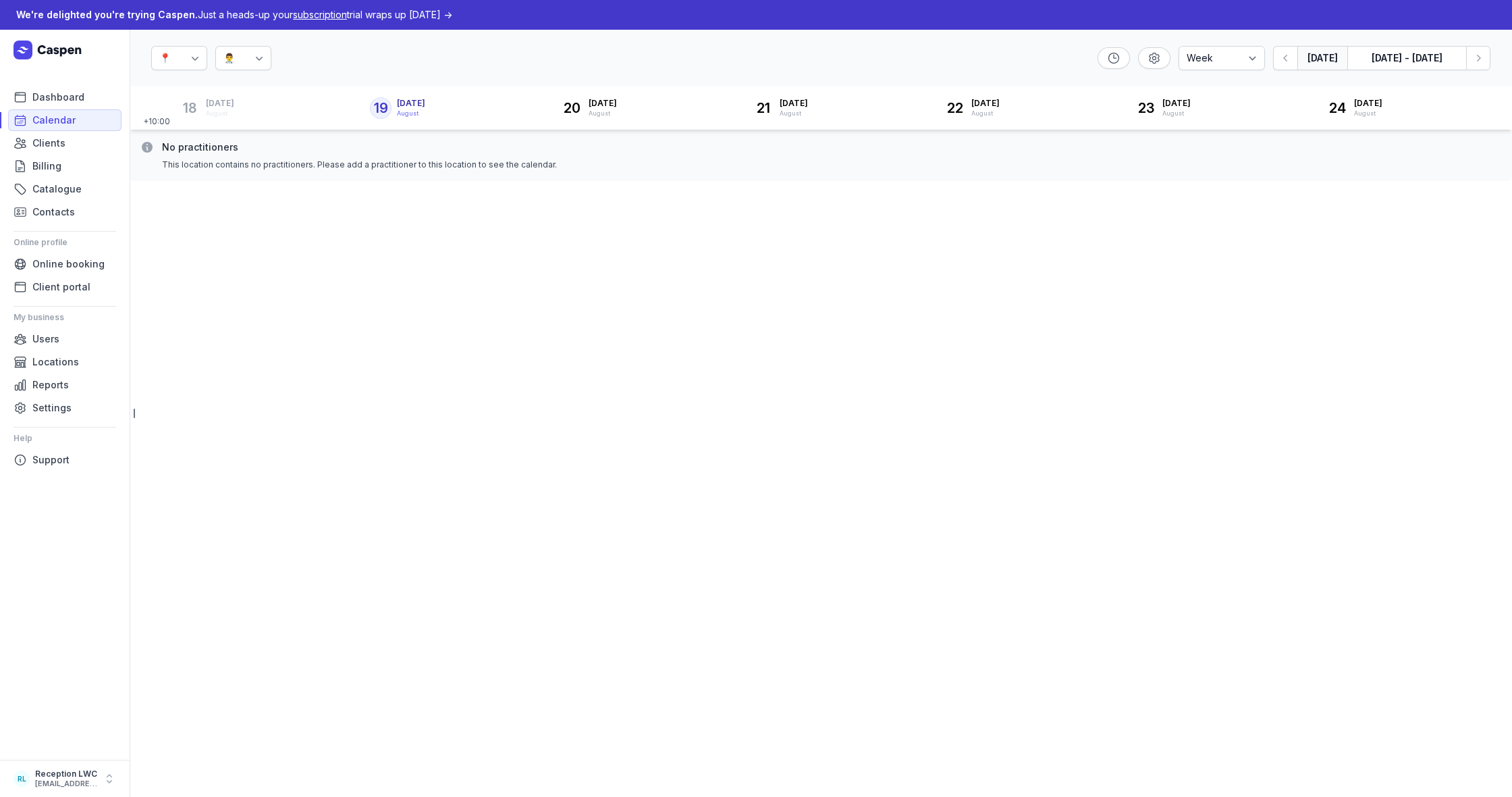
click at [183, 55] on div "📍" at bounding box center [179, 58] width 56 height 24
click at [184, 101] on div "📍 [PERSON_NAME]" at bounding box center [180, 109] width 53 height 24
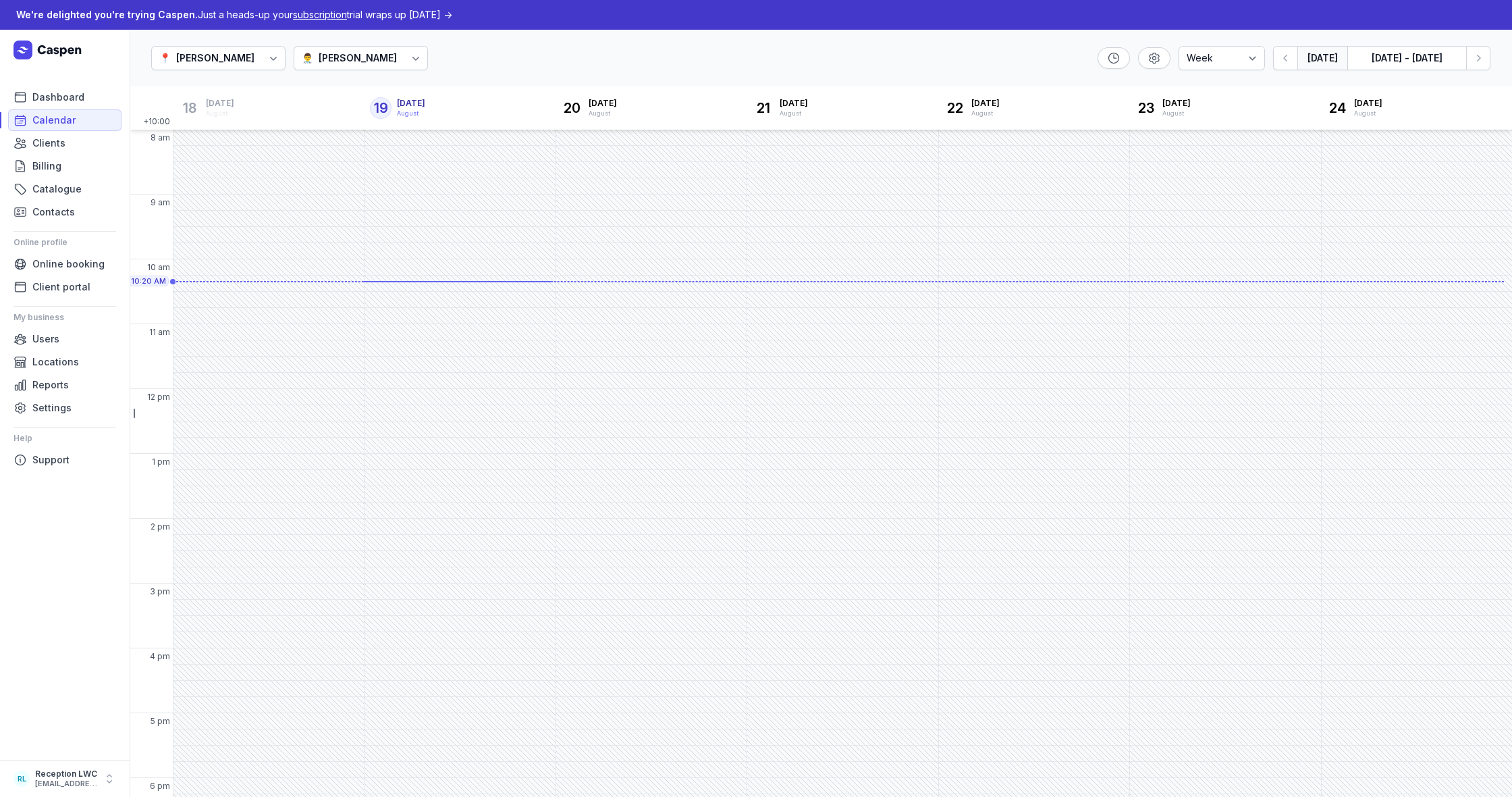
click at [319, 63] on div "[PERSON_NAME]" at bounding box center [357, 57] width 78 height 16
click at [307, 100] on div "👨‍⚕️ Kylie Smart" at bounding box center [324, 109] width 104 height 24
click at [67, 345] on link "Users" at bounding box center [65, 339] width 113 height 22
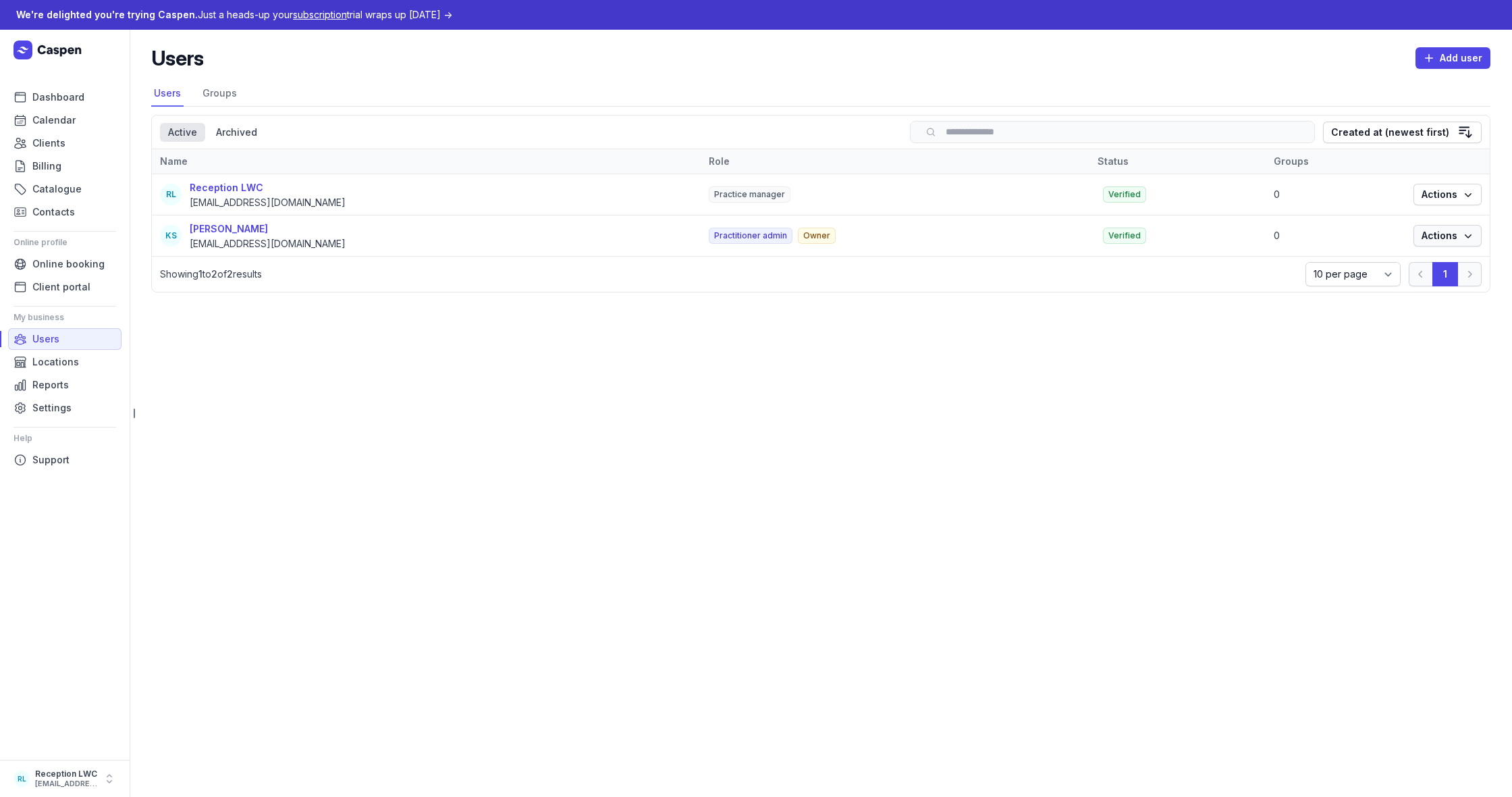
click at [1428, 231] on button "Actions" at bounding box center [1447, 235] width 68 height 22
click at [1403, 268] on link "Edit" at bounding box center [1406, 266] width 151 height 18
select select
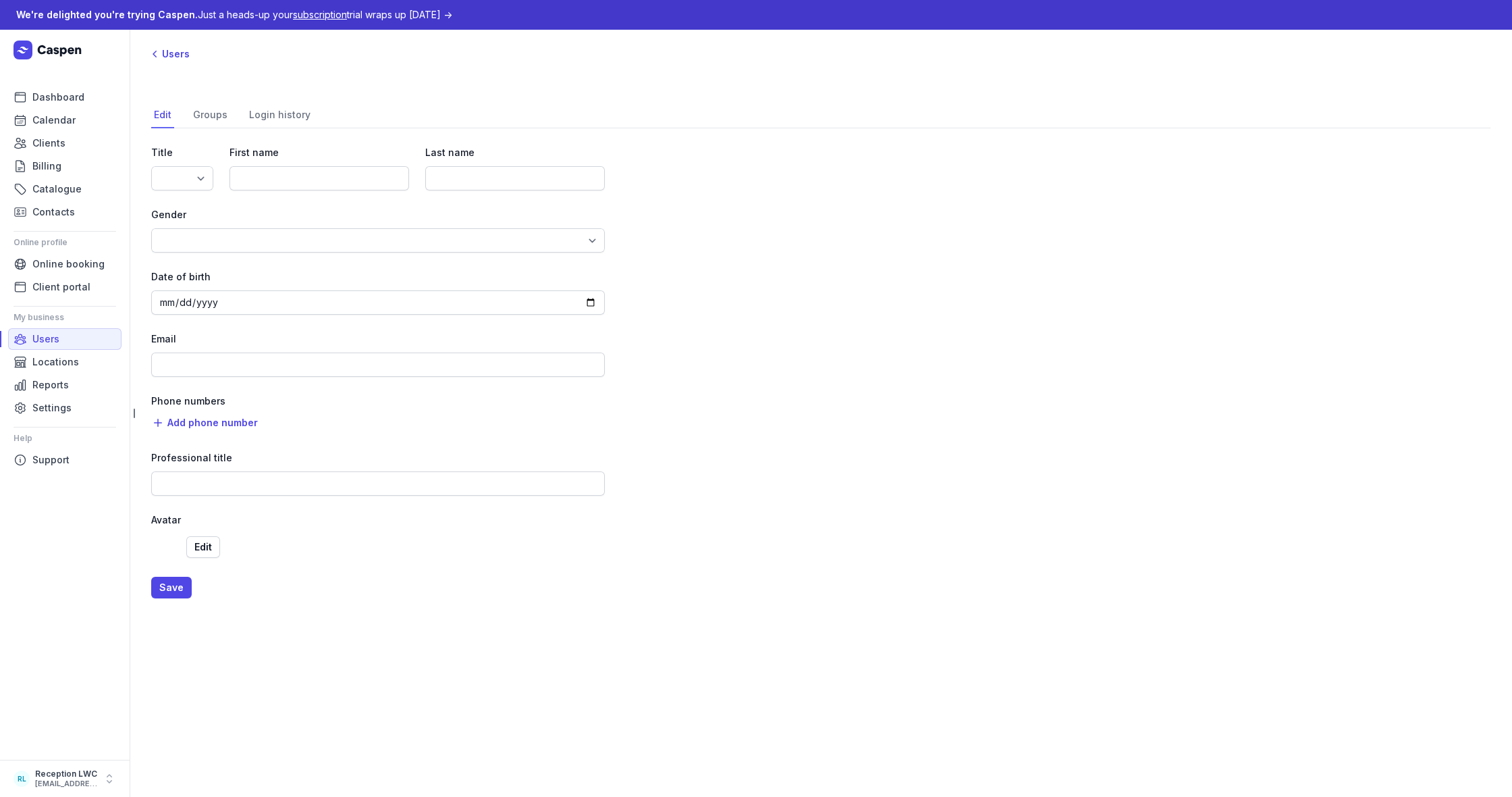
type input "Kylie"
type input "Smart"
type input "info@kyliesmart.com.au"
select select "+61"
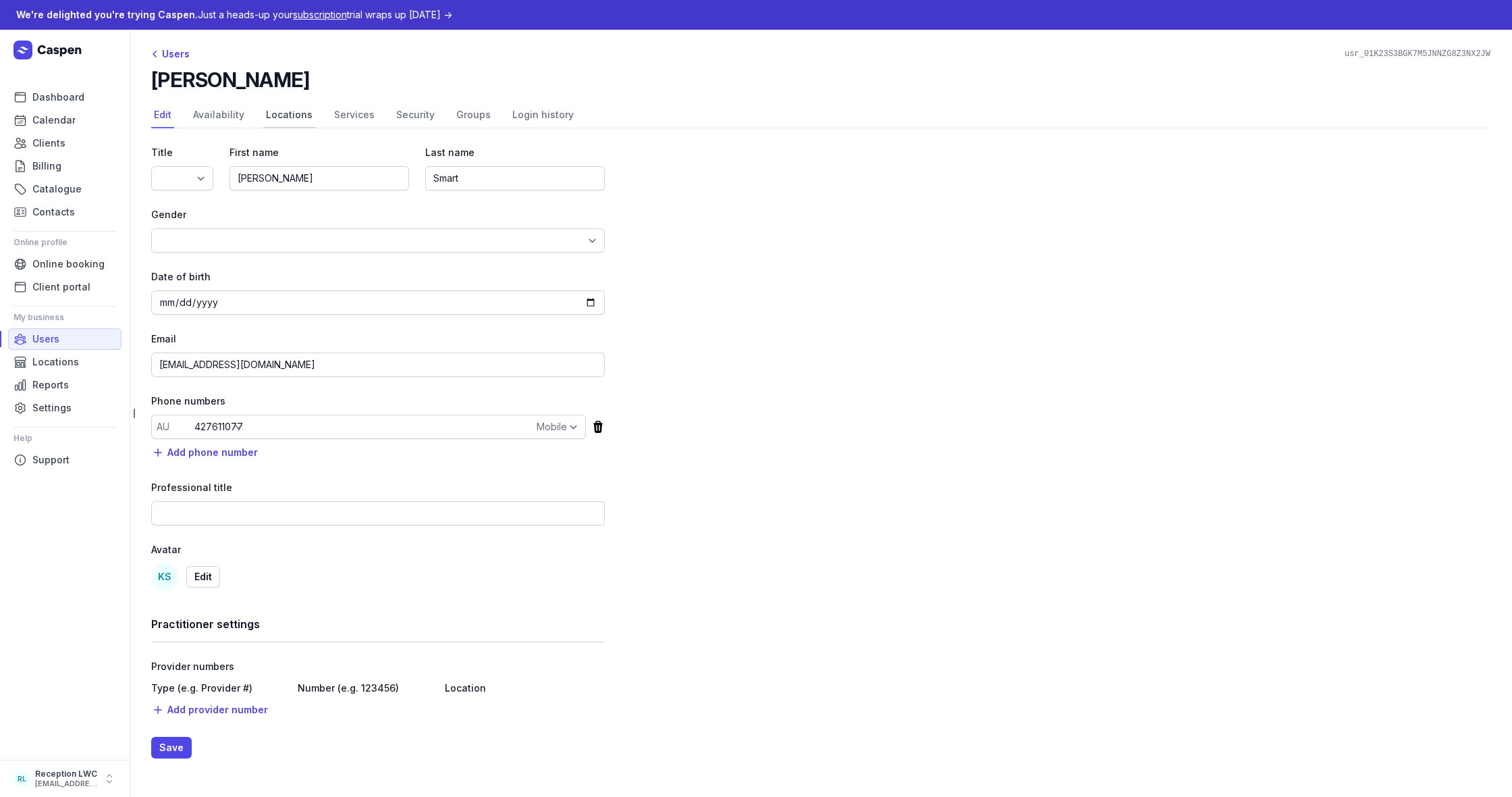
click at [310, 108] on nav "Edit Availability Locations Services Security Groups Login history" at bounding box center [820, 115] width 1339 height 26
click at [300, 111] on link "Locations" at bounding box center [289, 115] width 52 height 26
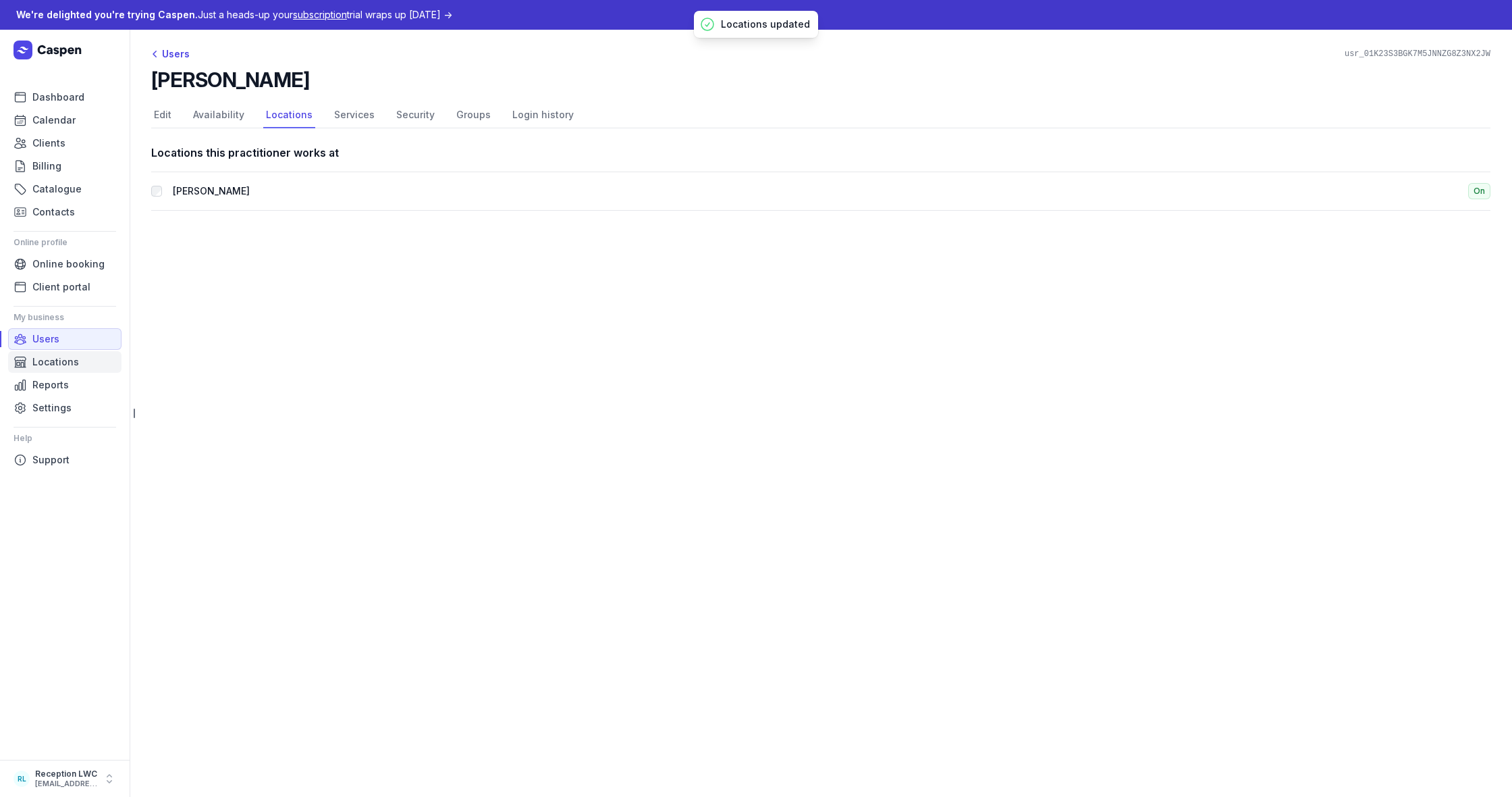
click at [73, 368] on span "Locations" at bounding box center [55, 362] width 46 height 16
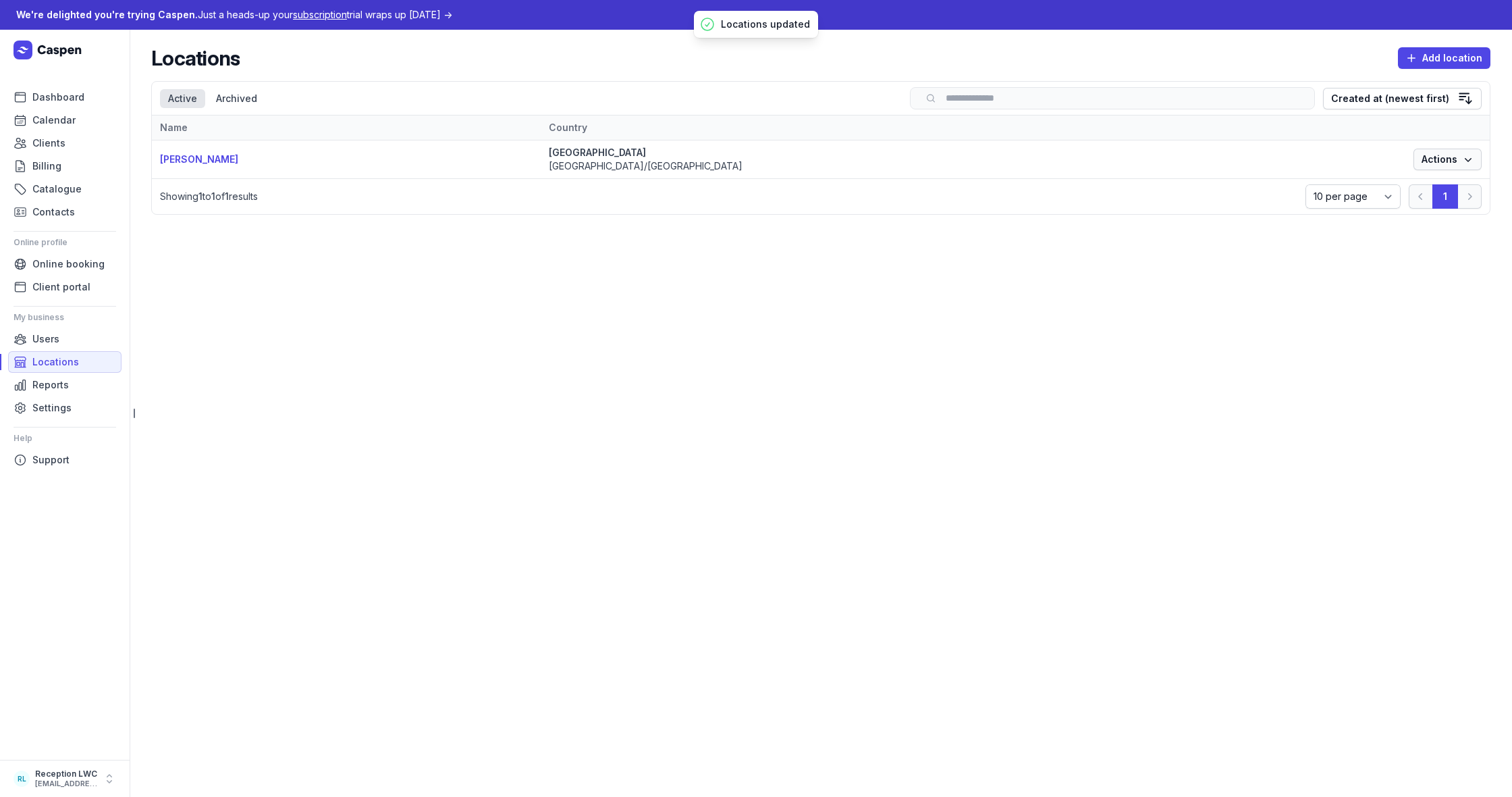
click at [1444, 170] on button "Actions" at bounding box center [1447, 160] width 68 height 22
click at [1397, 115] on div "Select a tab Active Archived Active Archived Search Created at (newest first)" at bounding box center [821, 98] width 1338 height 34
drag, startPoint x: 1417, startPoint y: 147, endPoint x: 1425, endPoint y: 153, distance: 10.0
click at [1425, 153] on td "Actions" at bounding box center [1447, 160] width 84 height 39
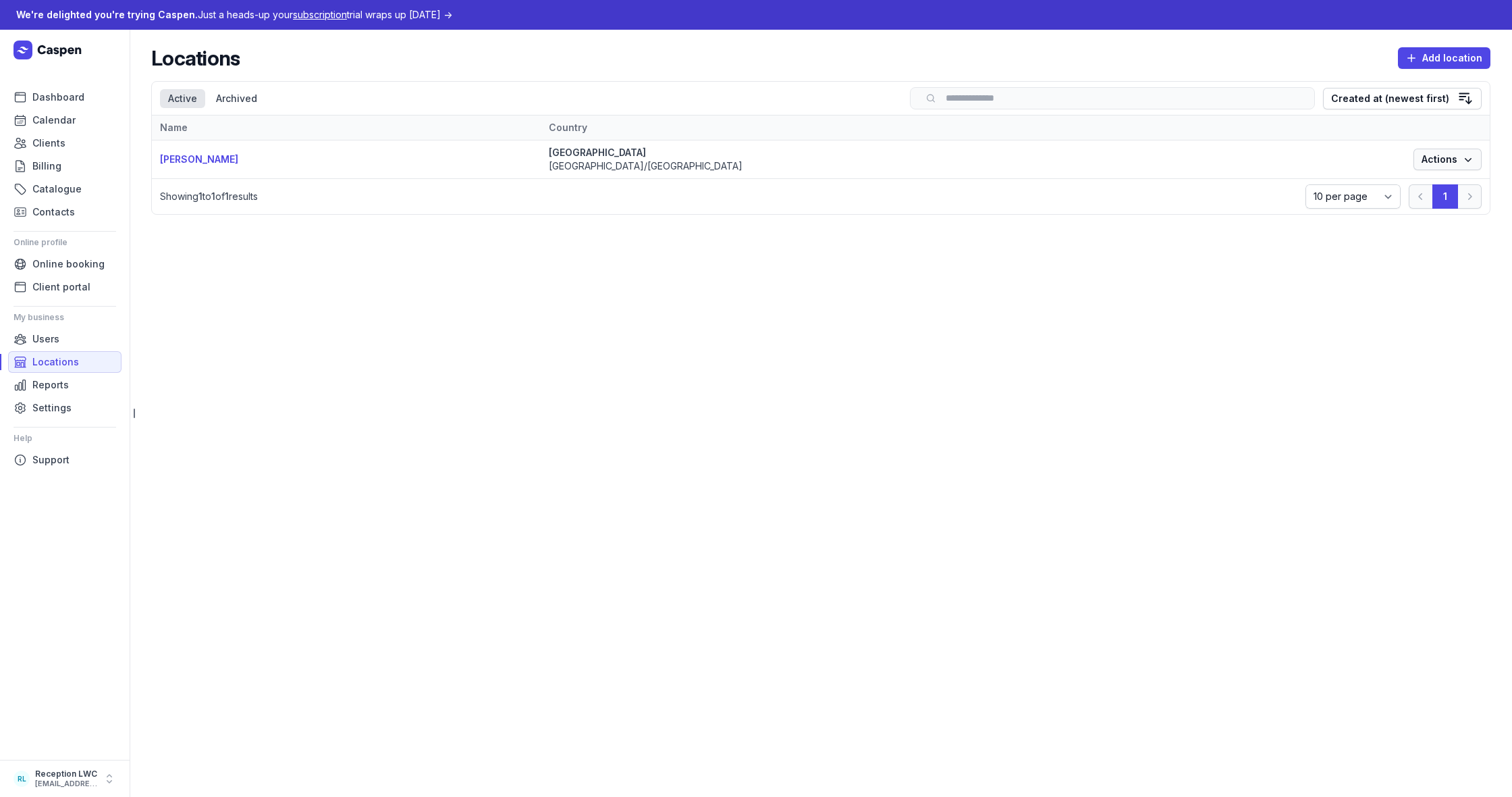
click at [1427, 158] on span "Actions" at bounding box center [1447, 159] width 52 height 16
click at [1397, 187] on link "Edit" at bounding box center [1406, 189] width 151 height 18
select select "Australia/Brisbane"
select select
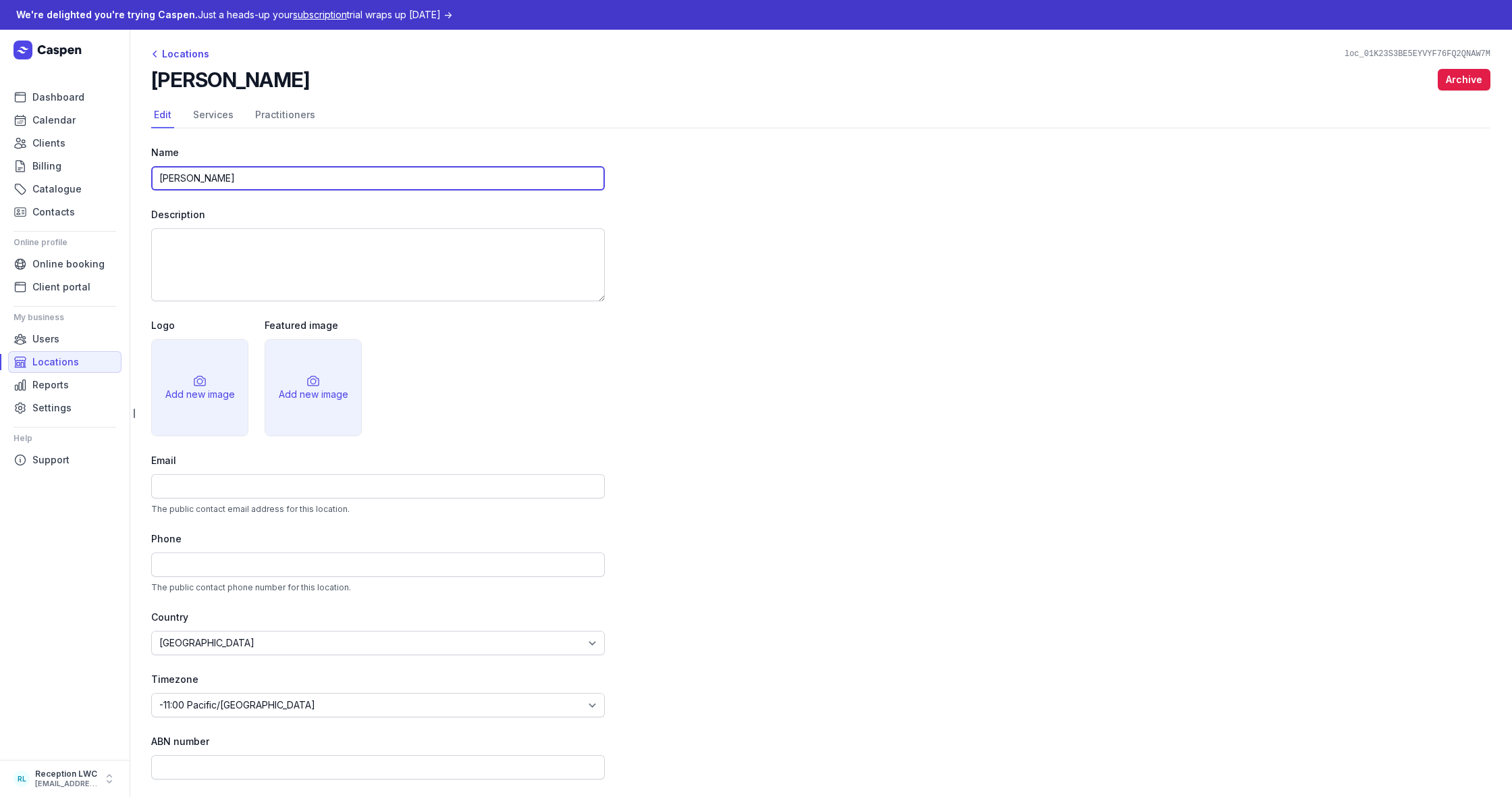
drag, startPoint x: 224, startPoint y: 181, endPoint x: 7, endPoint y: 161, distance: 217.9
type input "y"
type input "[PERSON_NAME] Wellness Collective"
click at [793, 330] on div "Name Luna Wellness Collective Description Logo Add new image Featured image Add…" at bounding box center [820, 561] width 1339 height 865
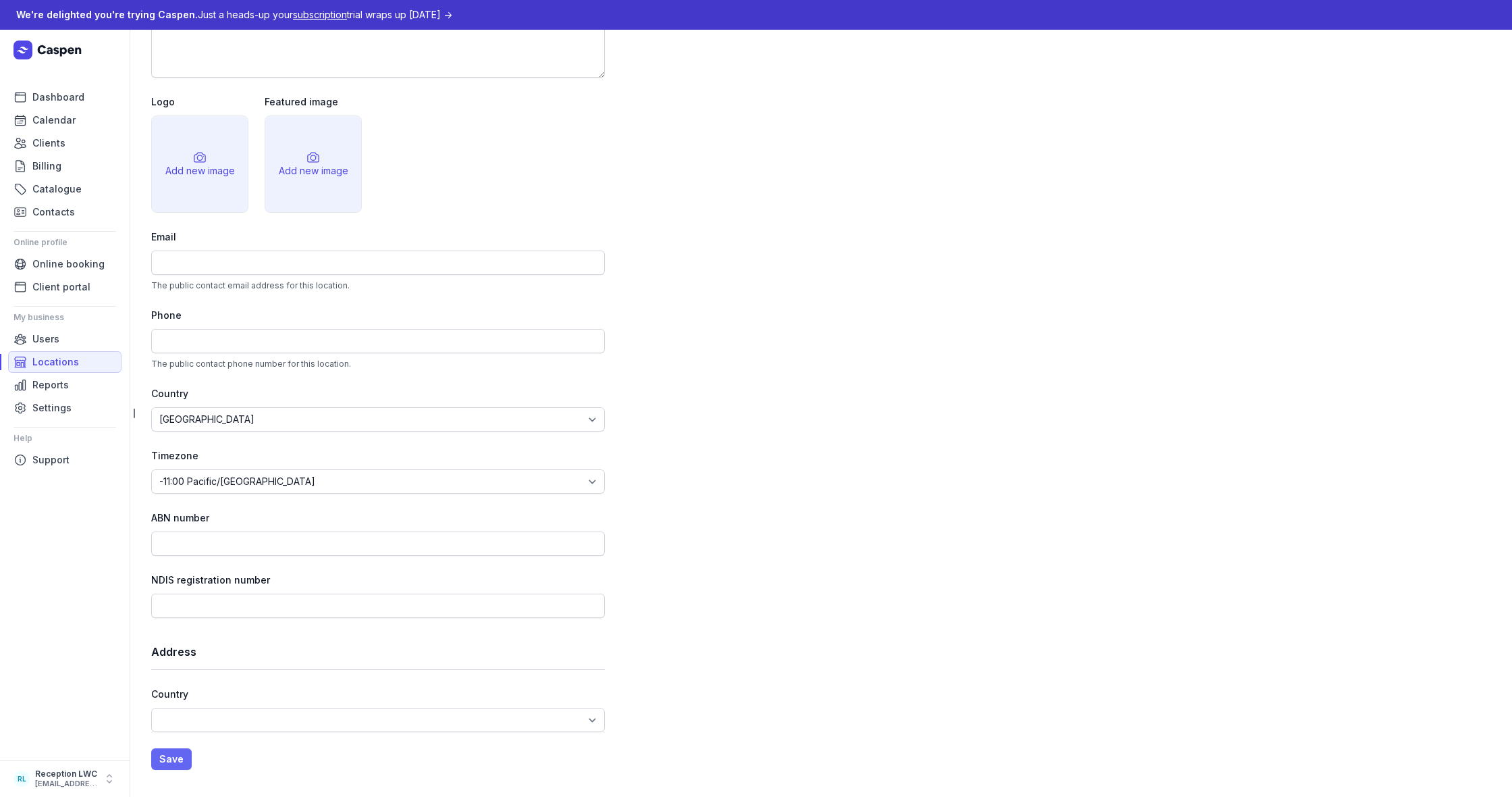
scroll to position [224, 0]
click at [187, 763] on button "Save" at bounding box center [171, 759] width 40 height 22
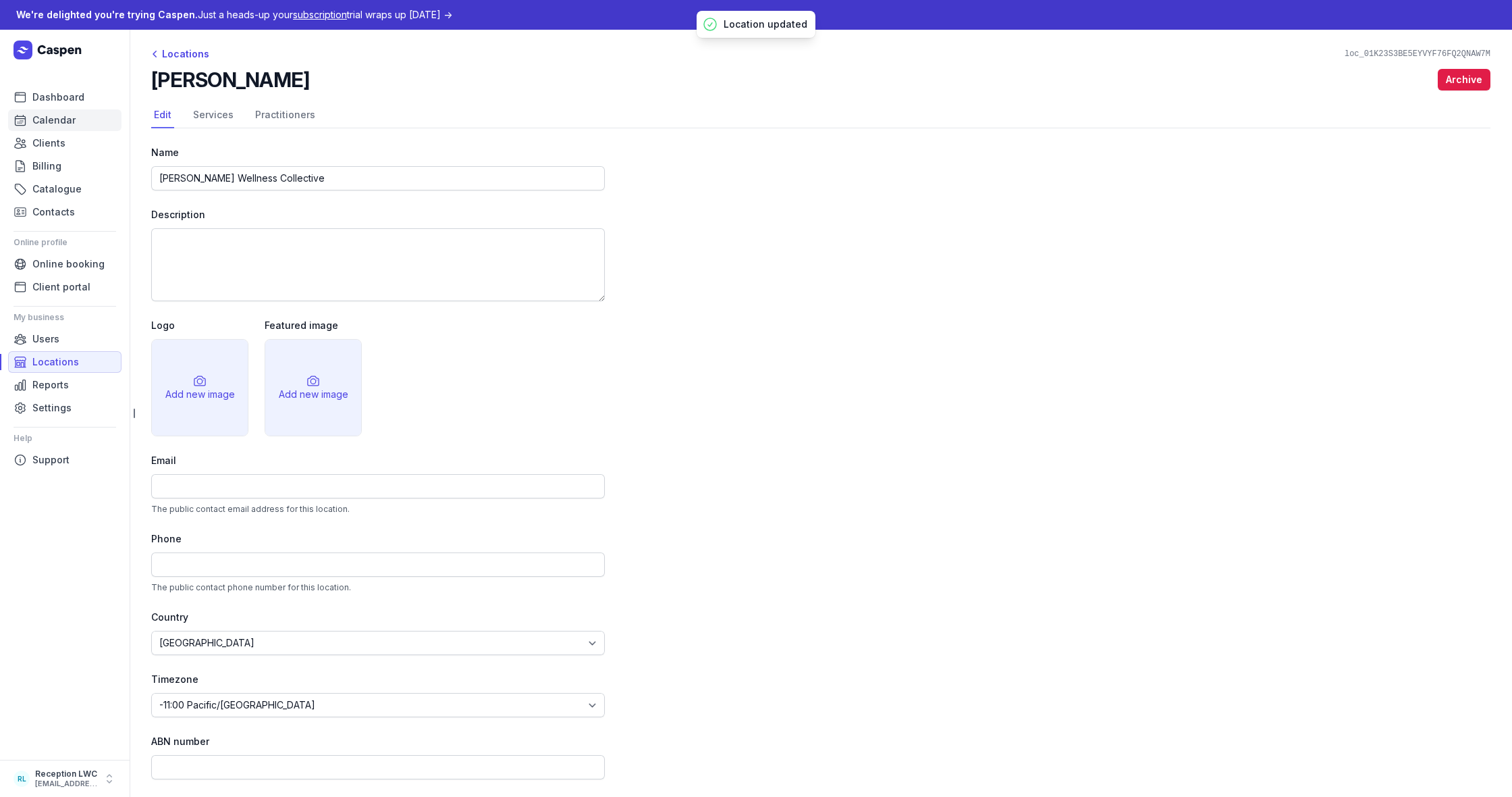
scroll to position [0, 0]
click at [61, 124] on span "Calendar" at bounding box center [54, 119] width 43 height 16
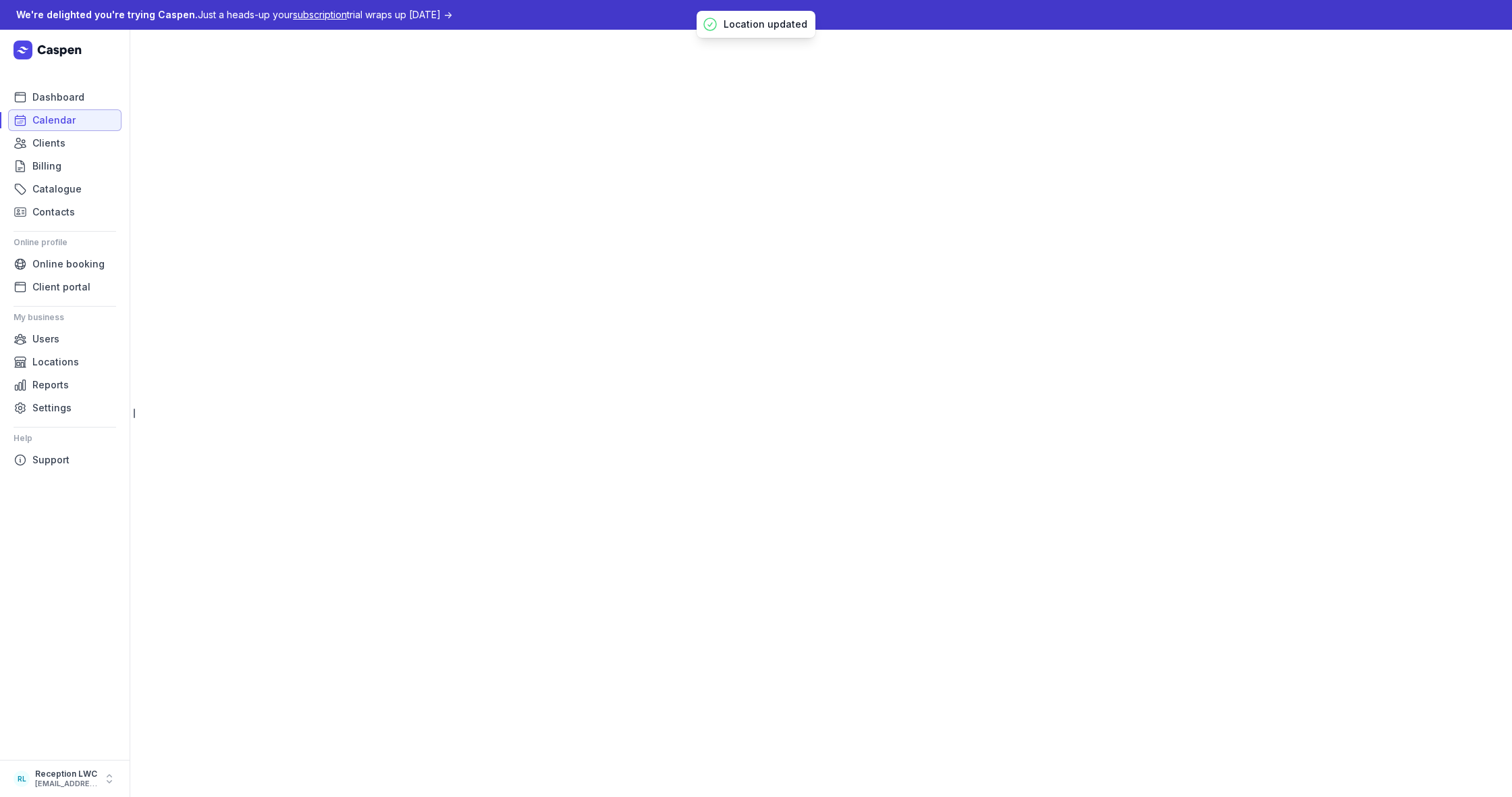
select select "week"
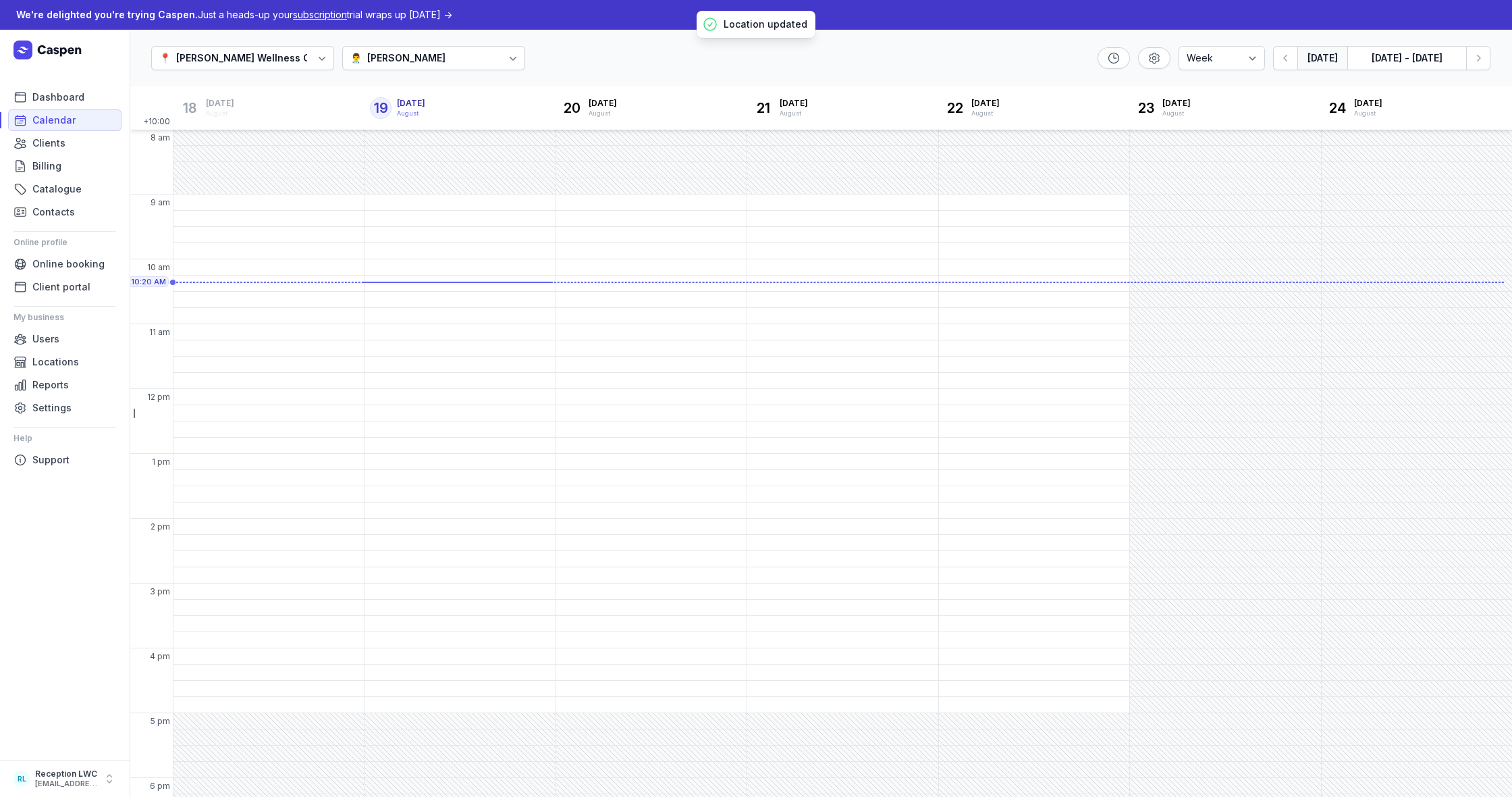
click at [389, 61] on div "👨‍⚕️ Kylie Smart" at bounding box center [434, 58] width 183 height 24
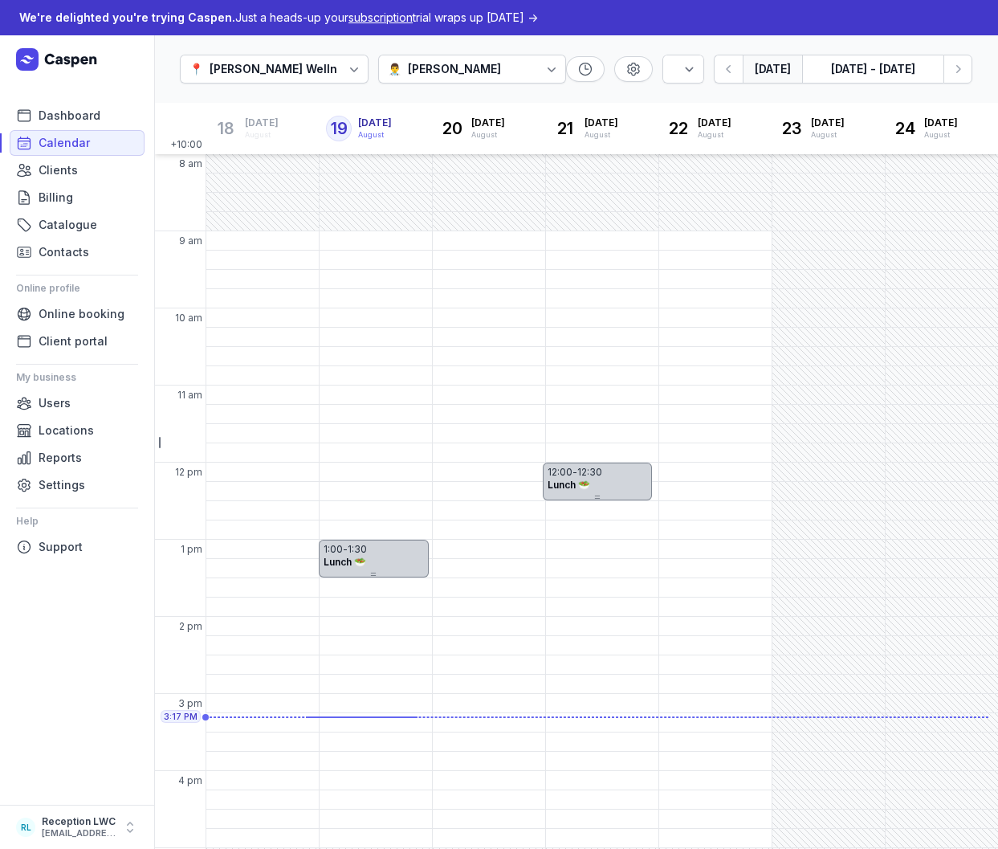
select select "week"
